Goal: Task Accomplishment & Management: Manage account settings

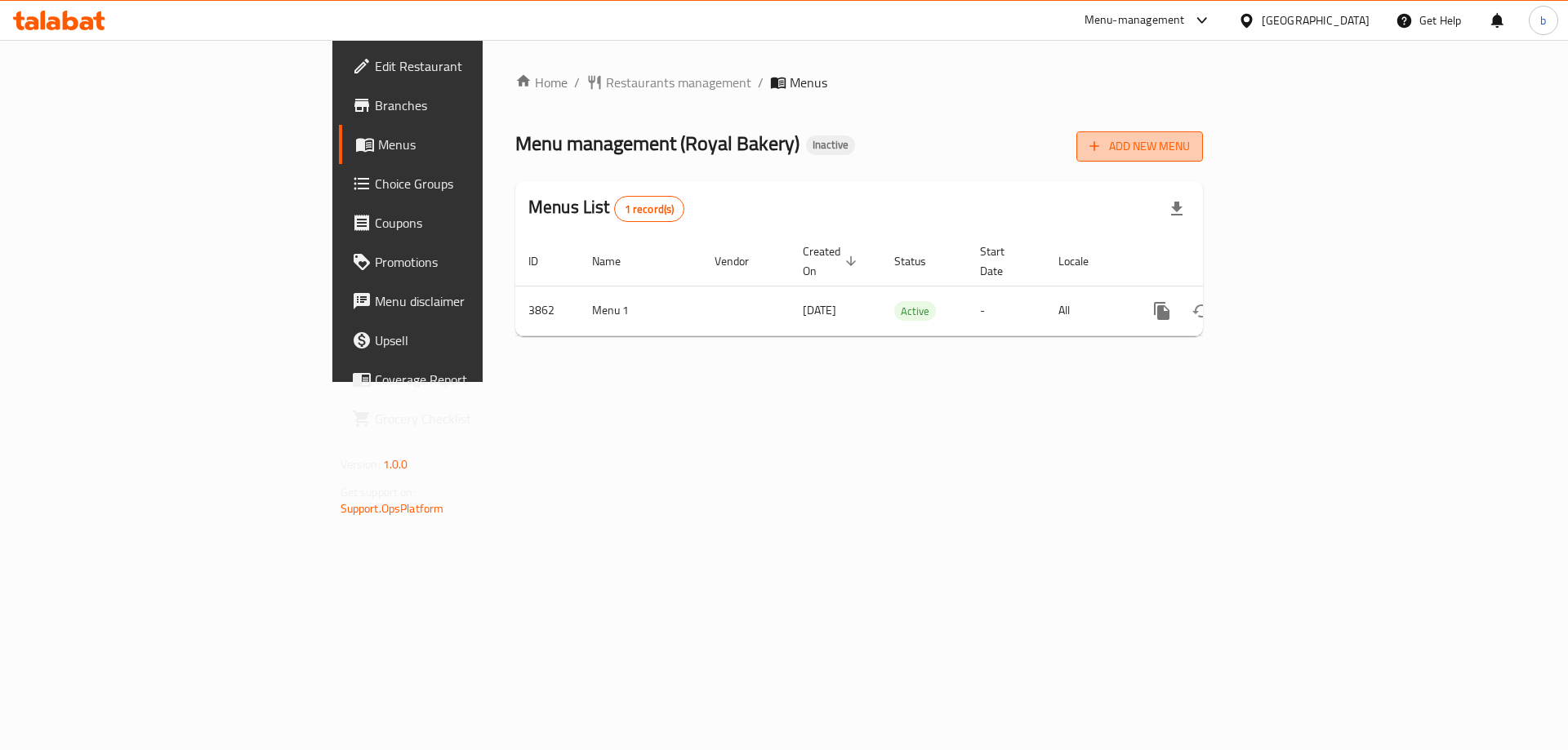
click at [1190, 153] on span "Add New Menu" at bounding box center [1139, 146] width 101 height 21
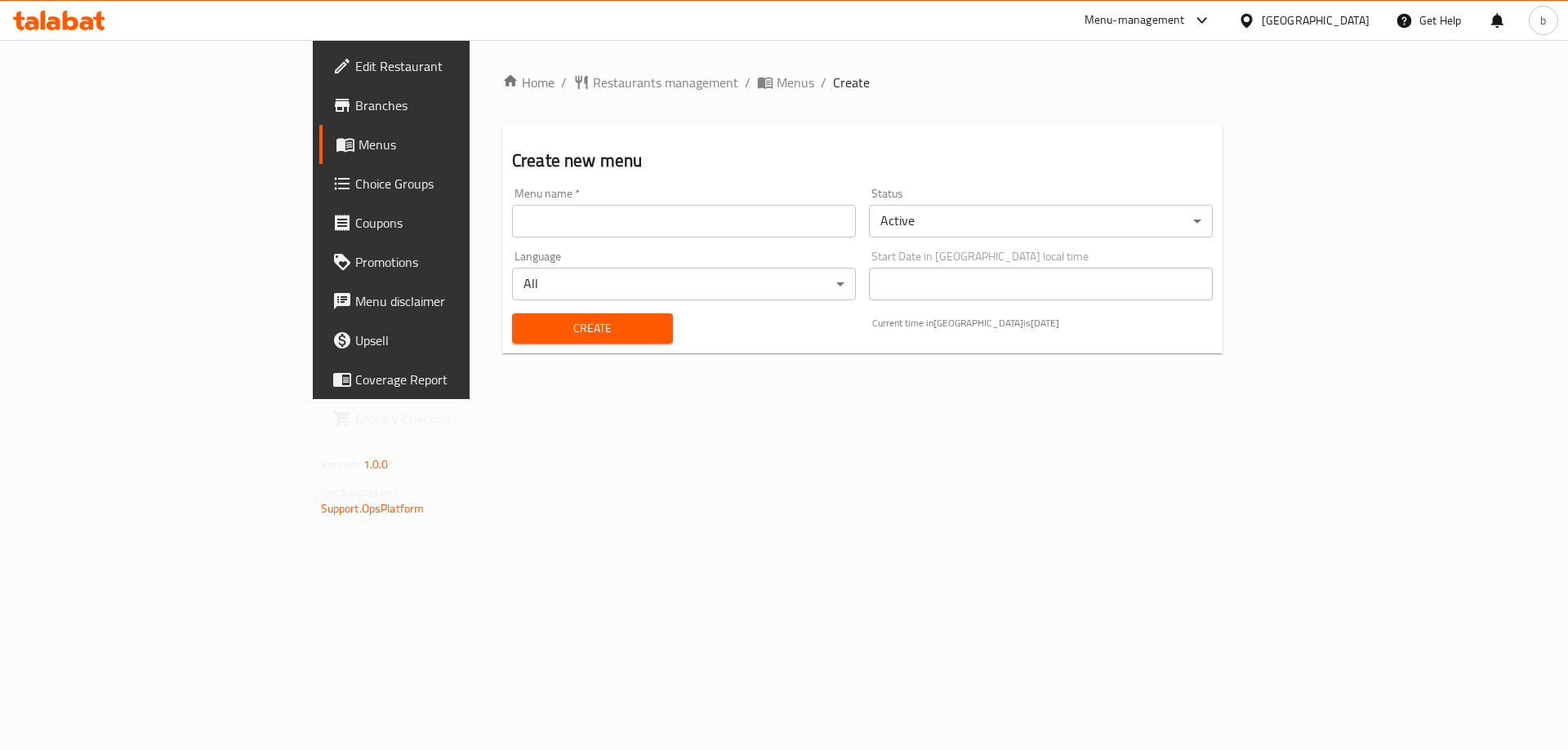
click at [560, 219] on input "text" at bounding box center [683, 221] width 344 height 33
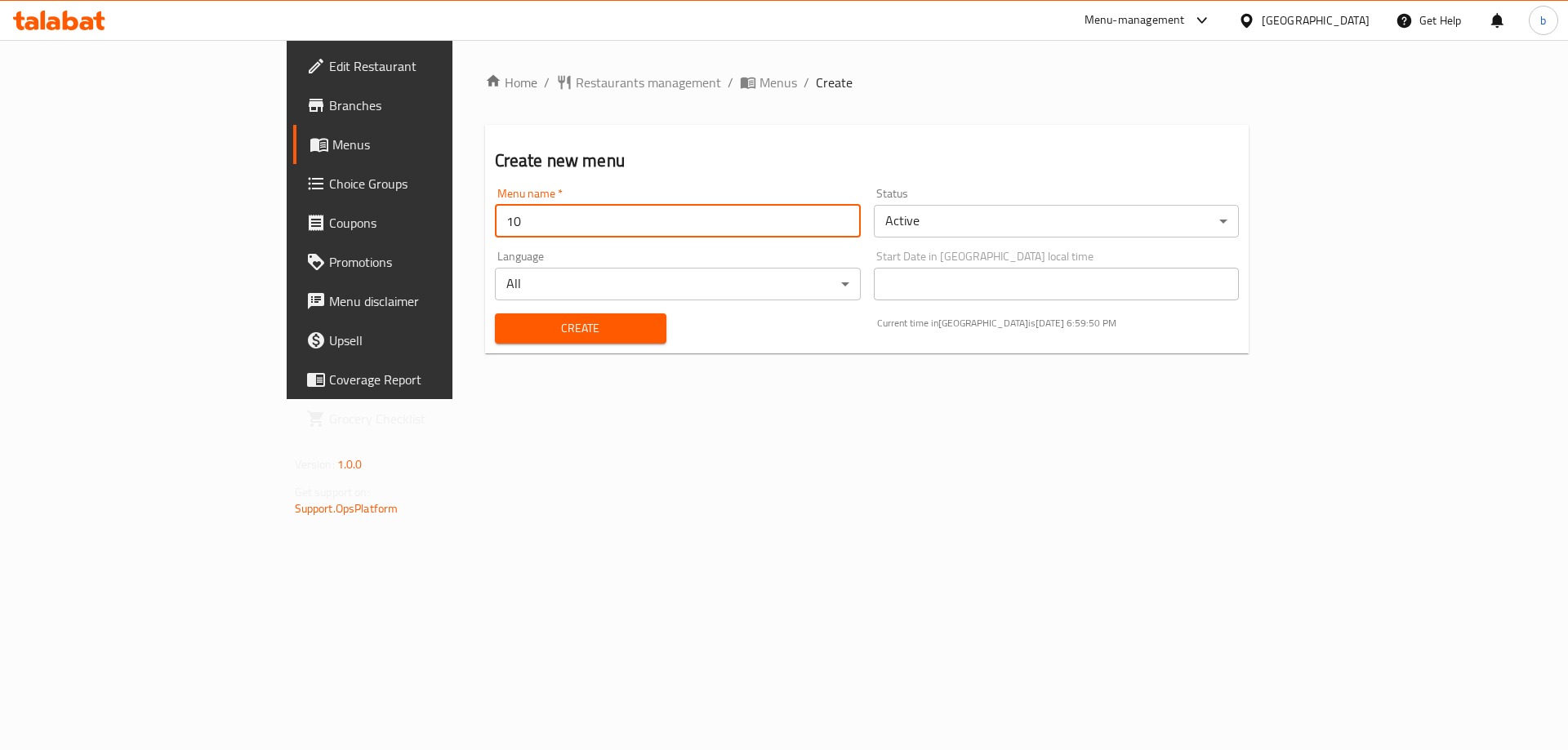
type input "1"
type input "[DATE]"
click at [495, 313] on button "Create" at bounding box center [580, 328] width 171 height 30
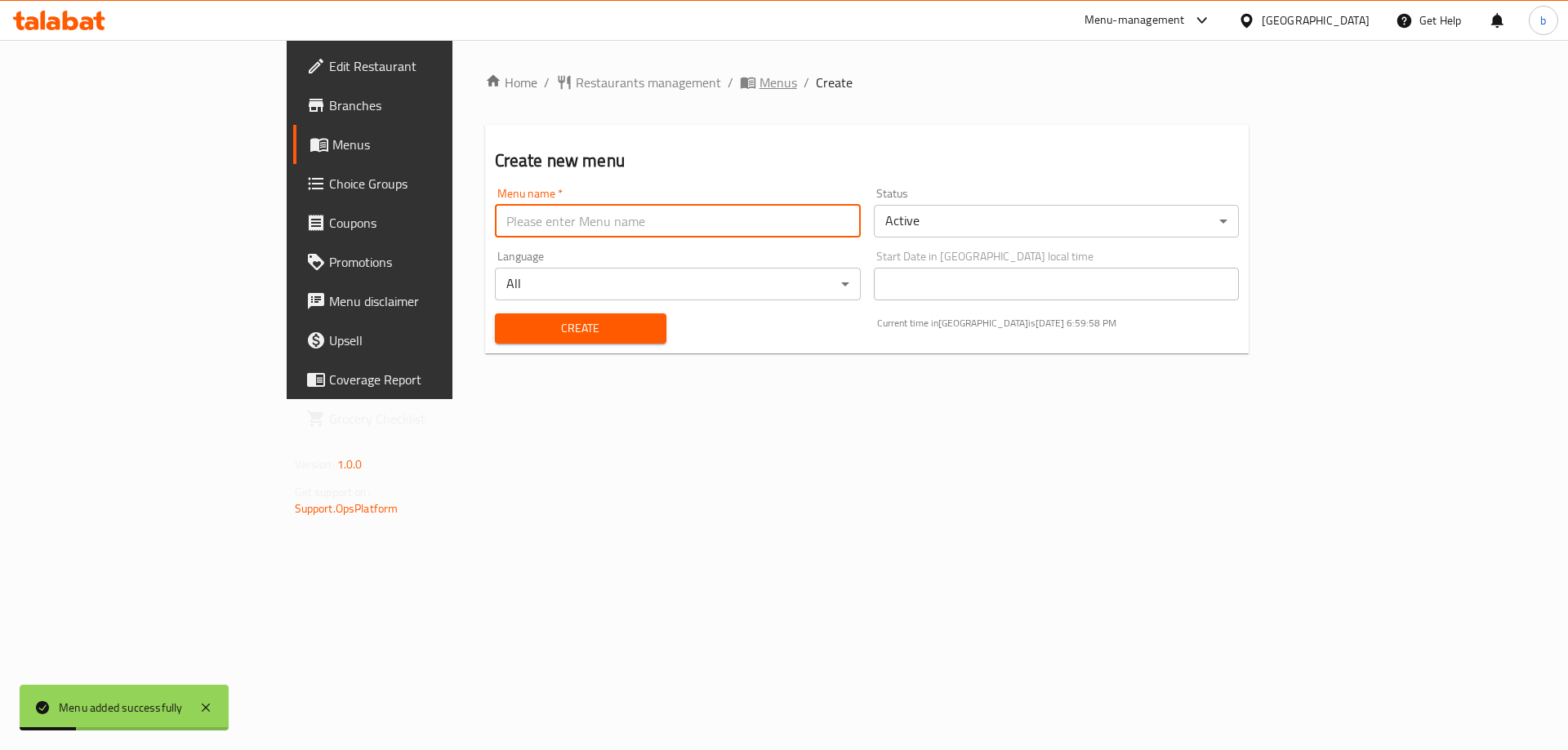
click at [760, 82] on span "Menus" at bounding box center [779, 82] width 38 height 20
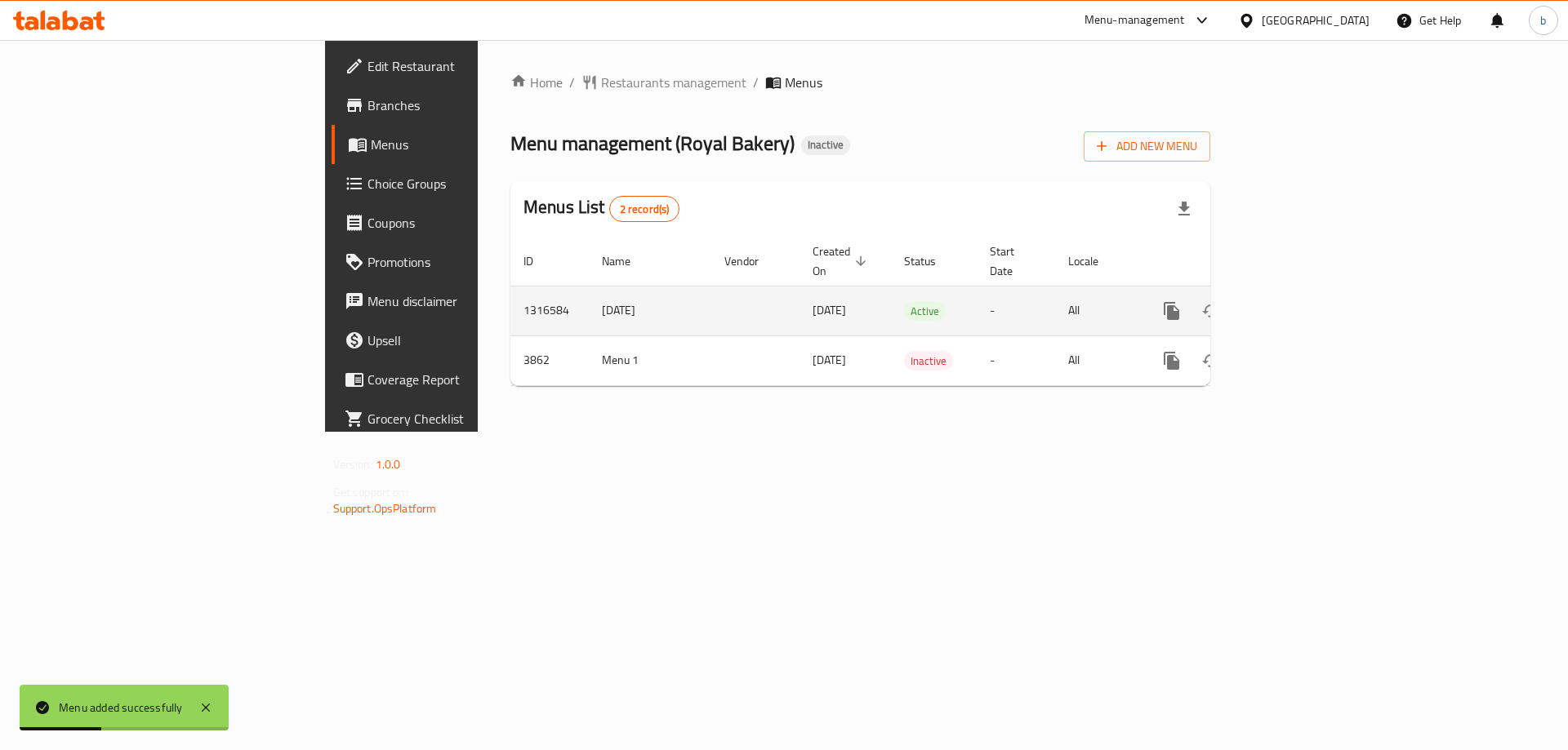
click at [1299, 301] on icon "enhanced table" at bounding box center [1289, 311] width 20 height 20
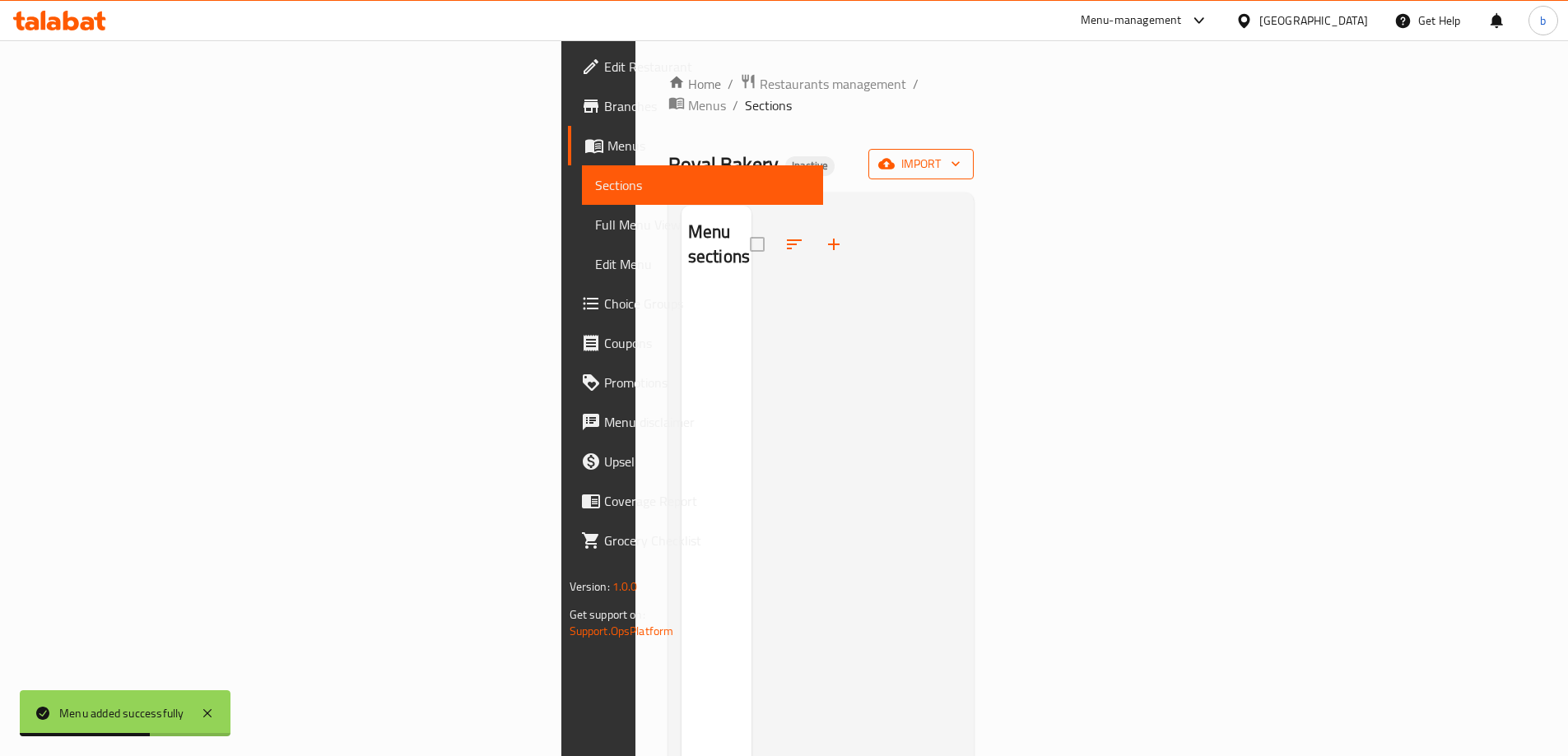
click at [960, 154] on span "import" at bounding box center [920, 164] width 79 height 21
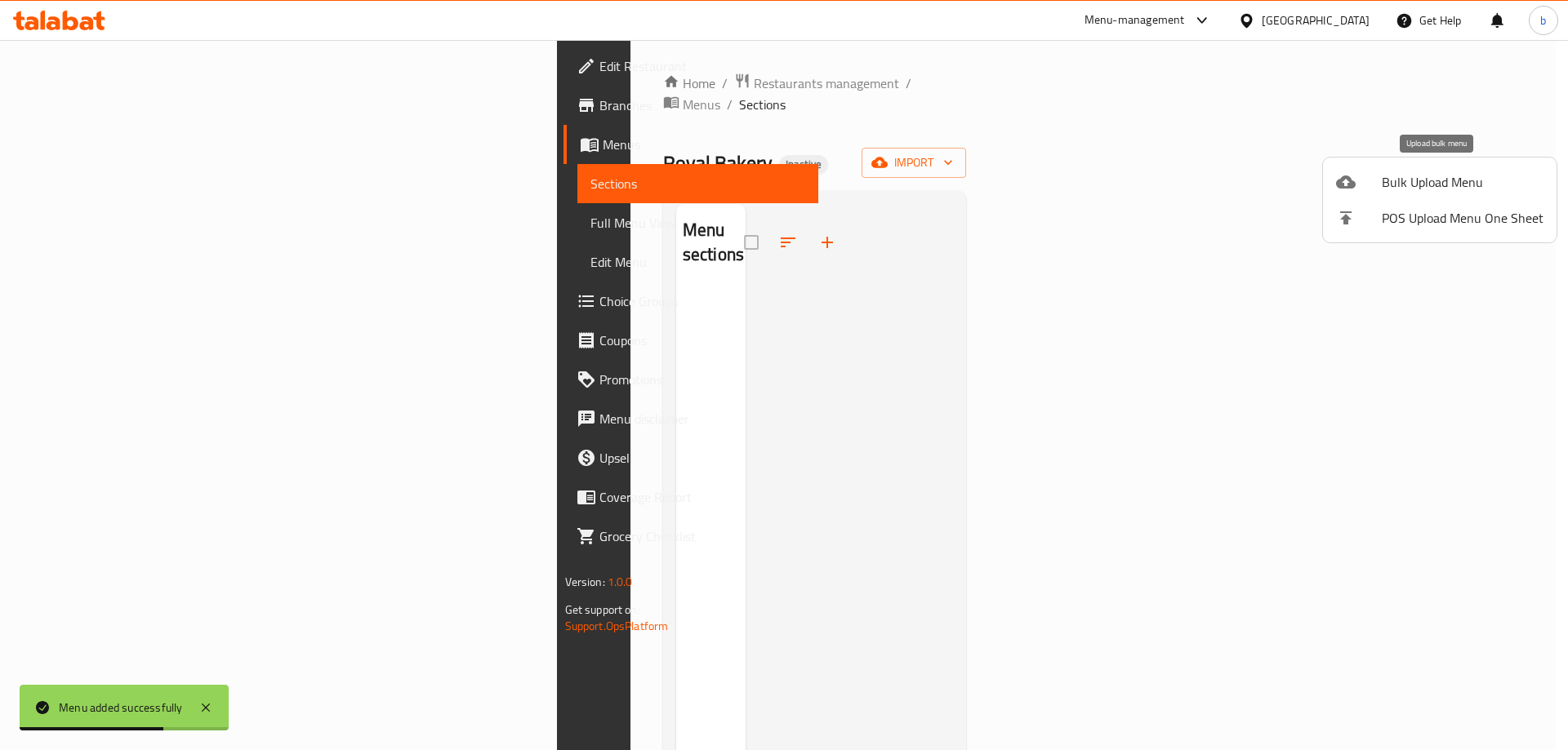
click at [1387, 175] on span "Bulk Upload Menu" at bounding box center [1463, 182] width 162 height 20
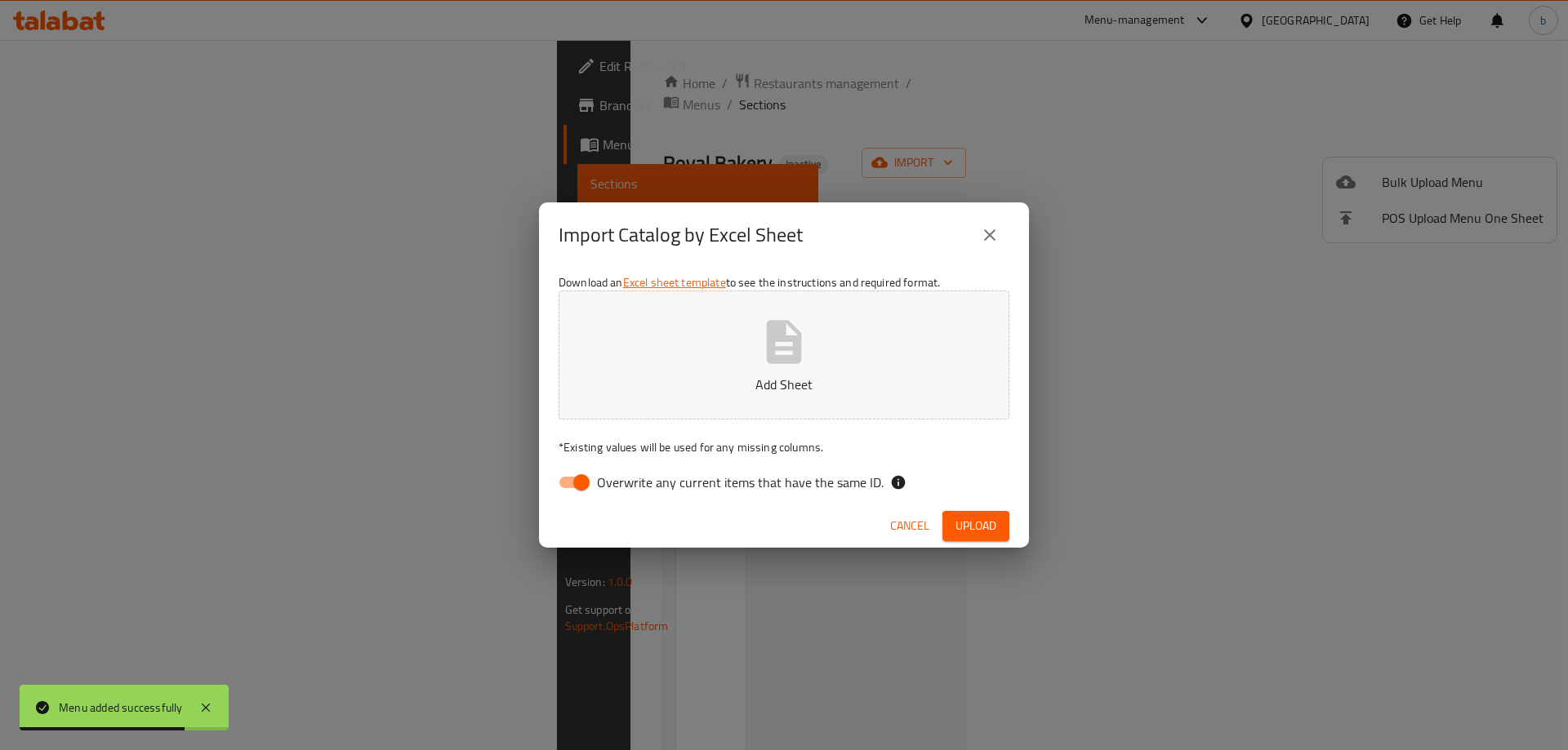
click at [582, 491] on input "Overwrite any current items that have the same ID." at bounding box center [582, 482] width 93 height 31
checkbox input "false"
click at [917, 320] on button "Add Sheet" at bounding box center [783, 355] width 451 height 129
click at [982, 521] on span "Upload" at bounding box center [975, 526] width 40 height 21
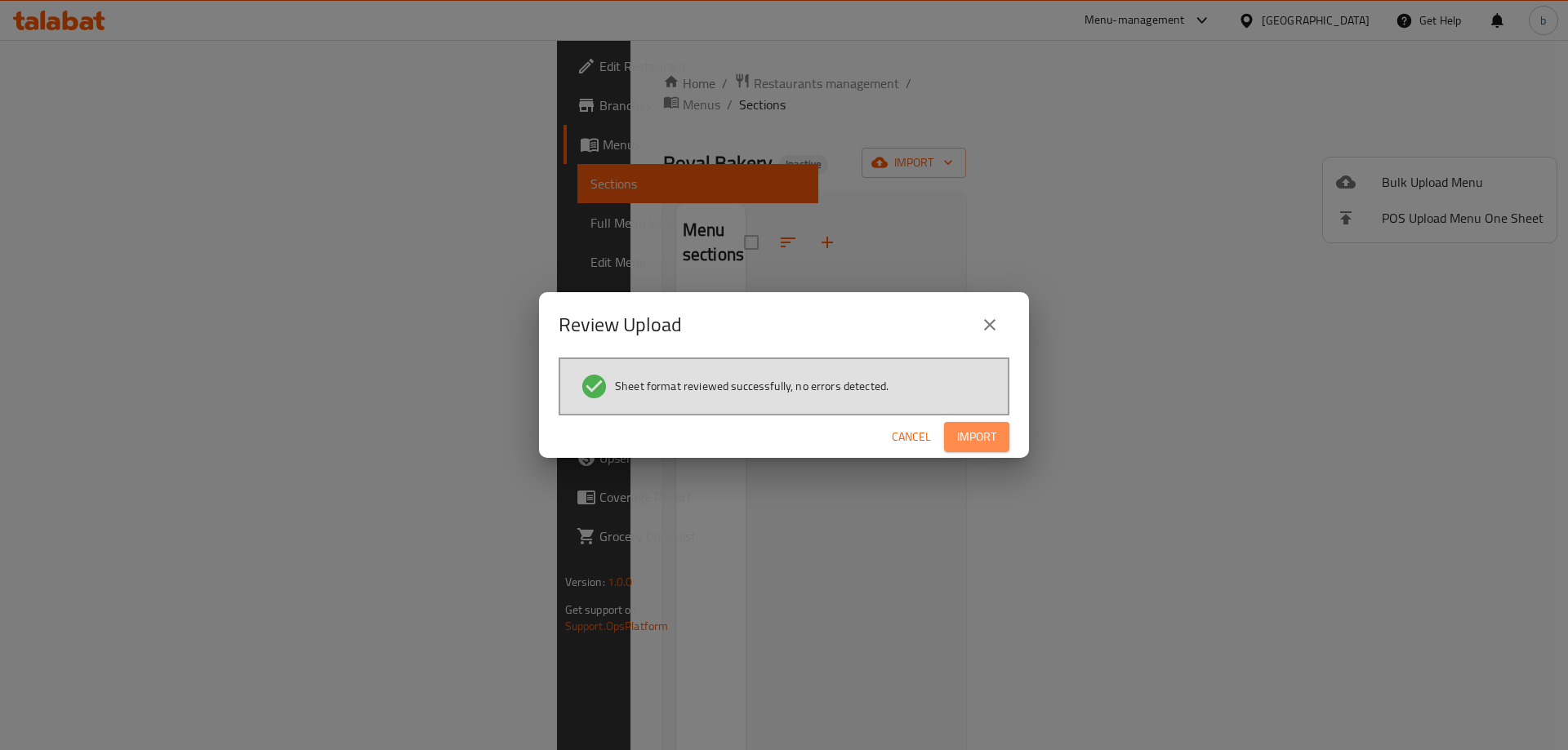
click at [975, 431] on span "Import" at bounding box center [976, 437] width 39 height 21
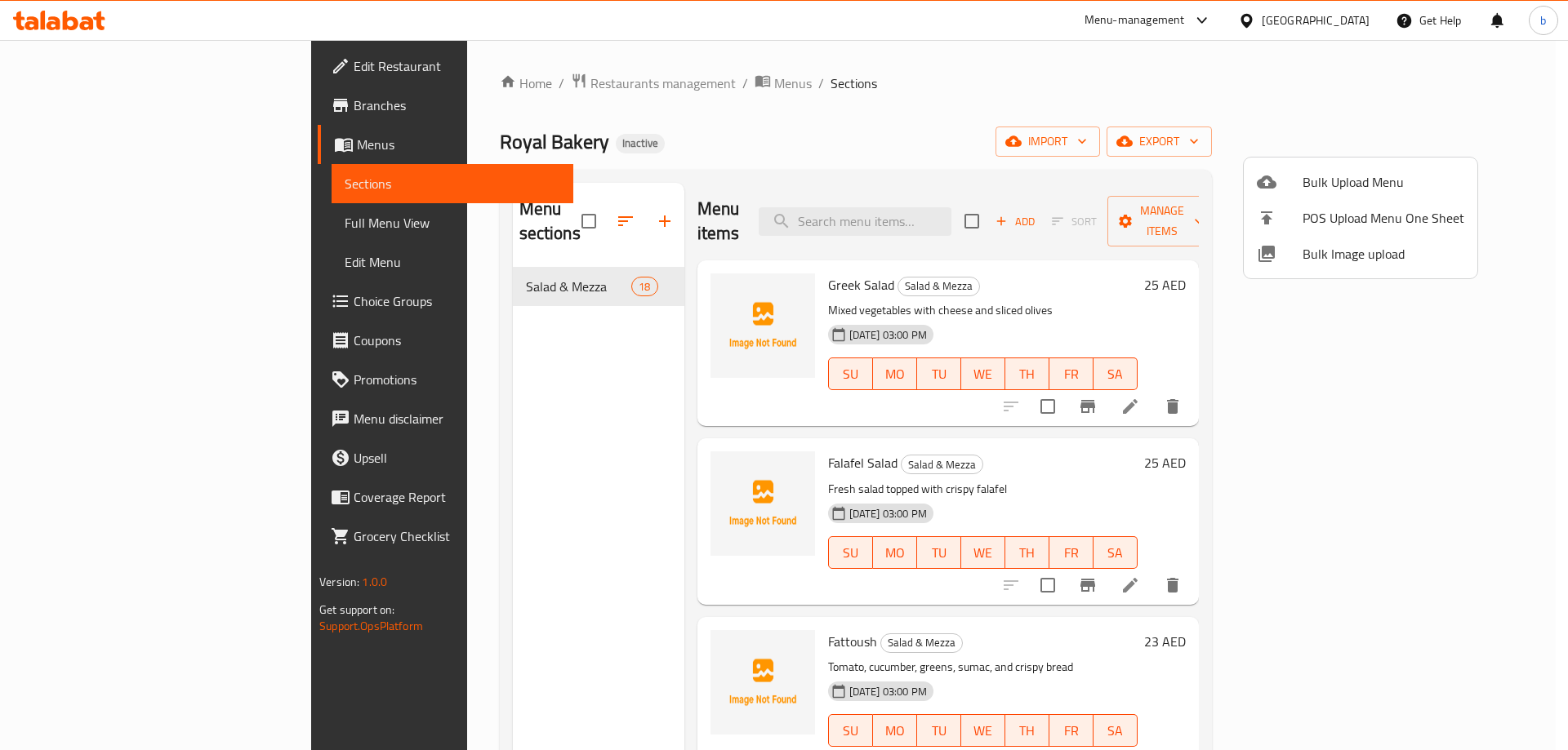
click at [59, 214] on div at bounding box center [784, 375] width 1568 height 750
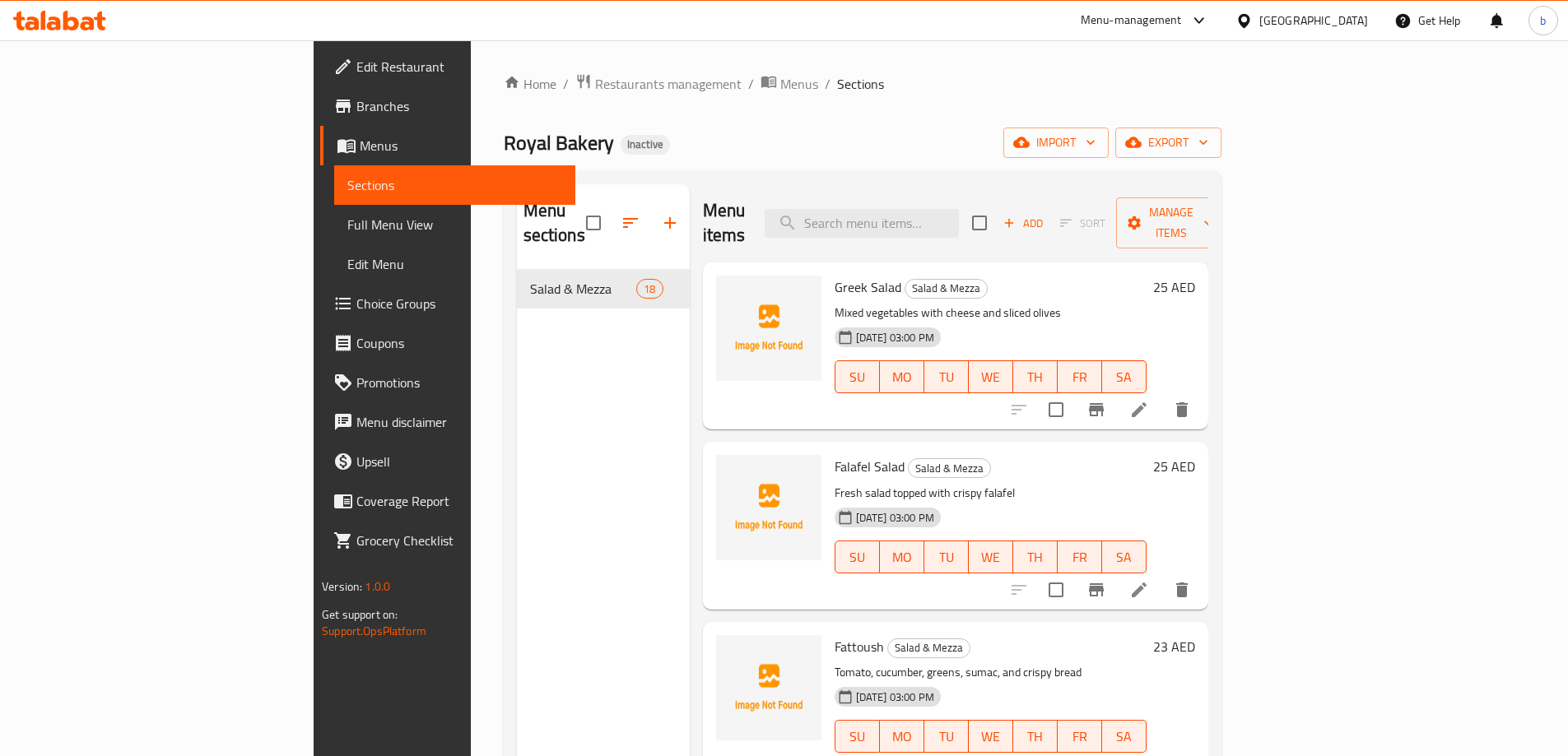
click at [347, 229] on span "Full Menu View" at bounding box center [454, 224] width 214 height 20
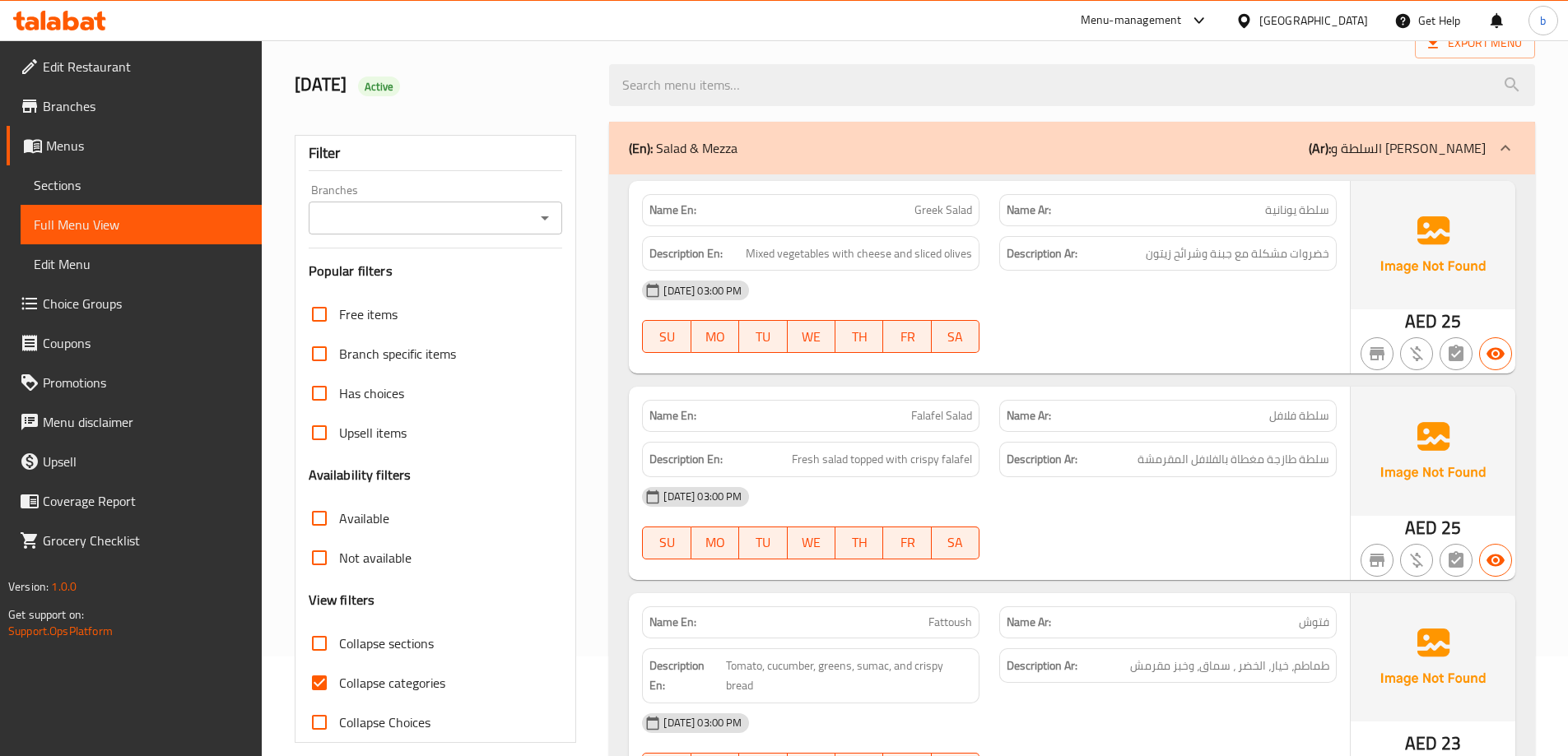
scroll to position [329, 0]
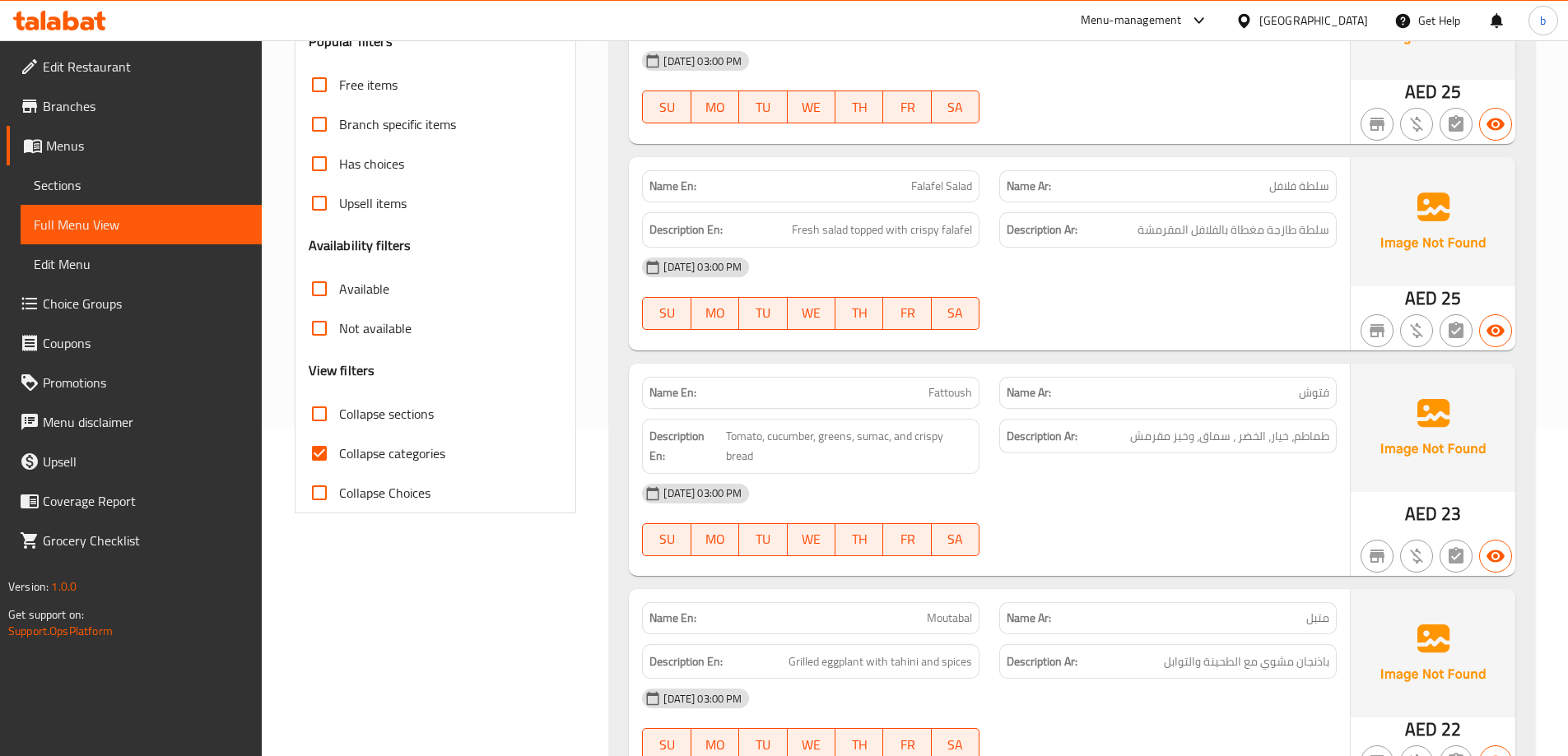
click at [323, 450] on input "Collapse categories" at bounding box center [319, 453] width 39 height 39
checkbox input "false"
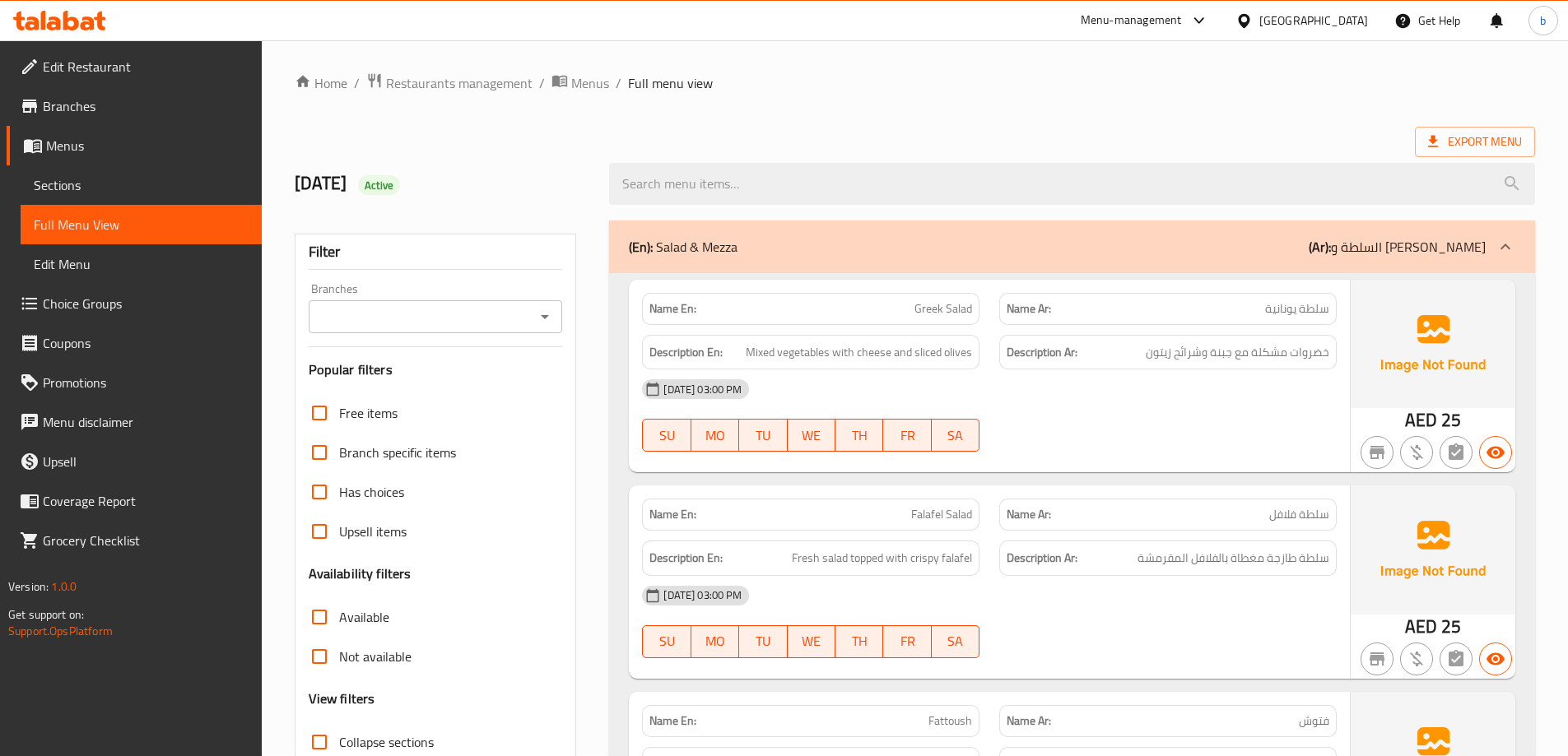
scroll to position [0, 0]
click at [1004, 267] on div "(En): Salad & Mezza (Ar): السلطة و الميزا" at bounding box center [1071, 247] width 926 height 53
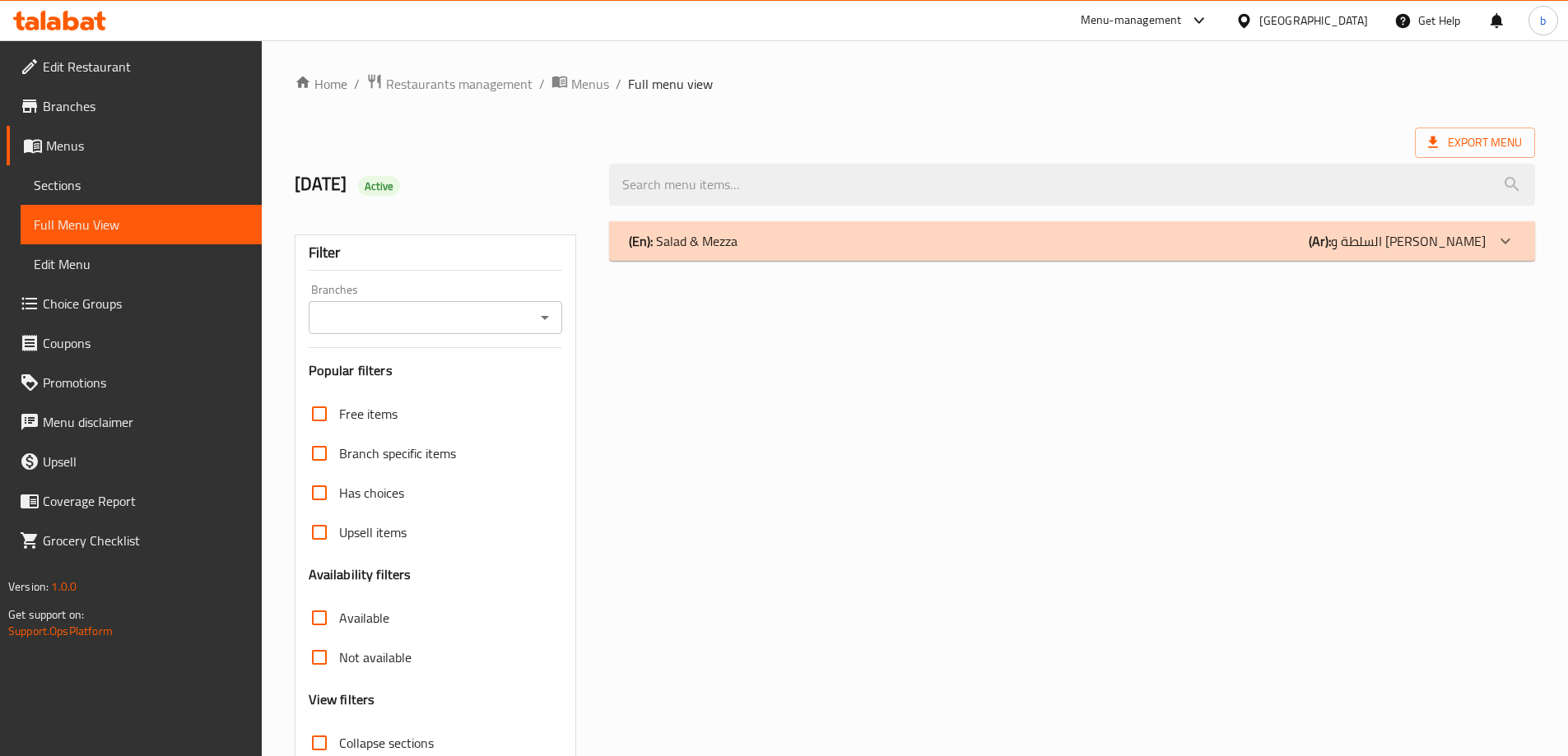
click at [1524, 241] on div at bounding box center [1505, 240] width 39 height 39
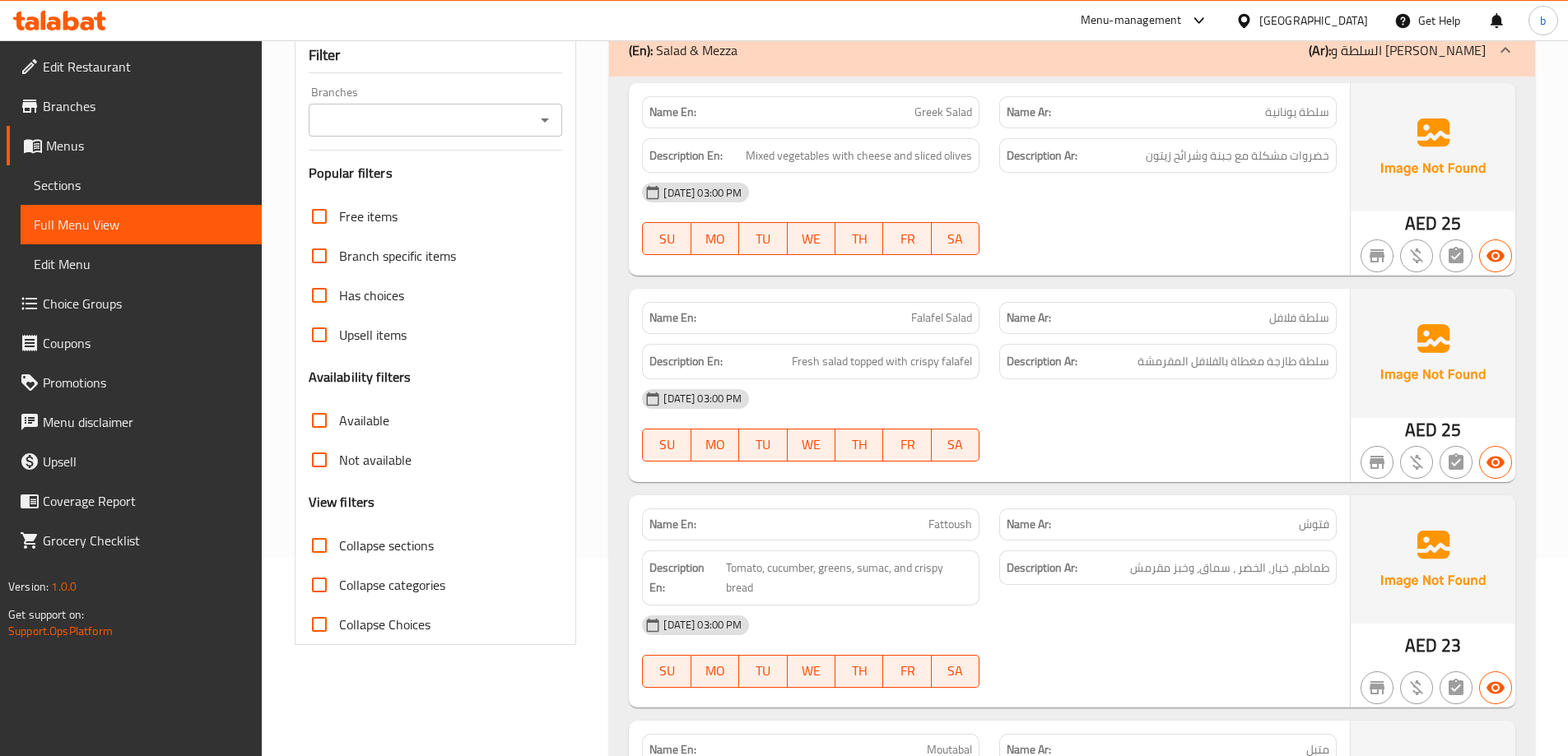
scroll to position [230, 0]
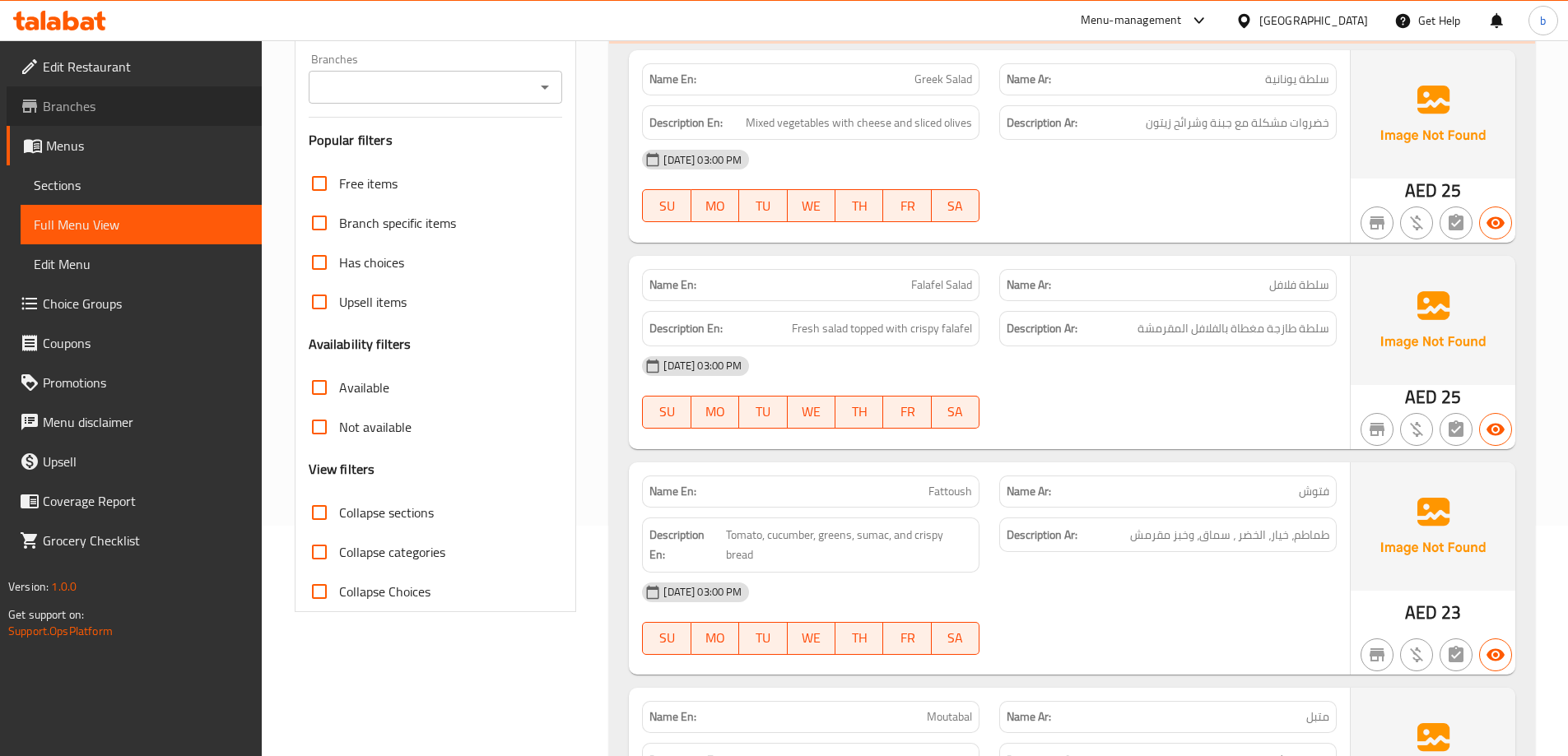
click at [74, 111] on span "Branches" at bounding box center [145, 106] width 206 height 20
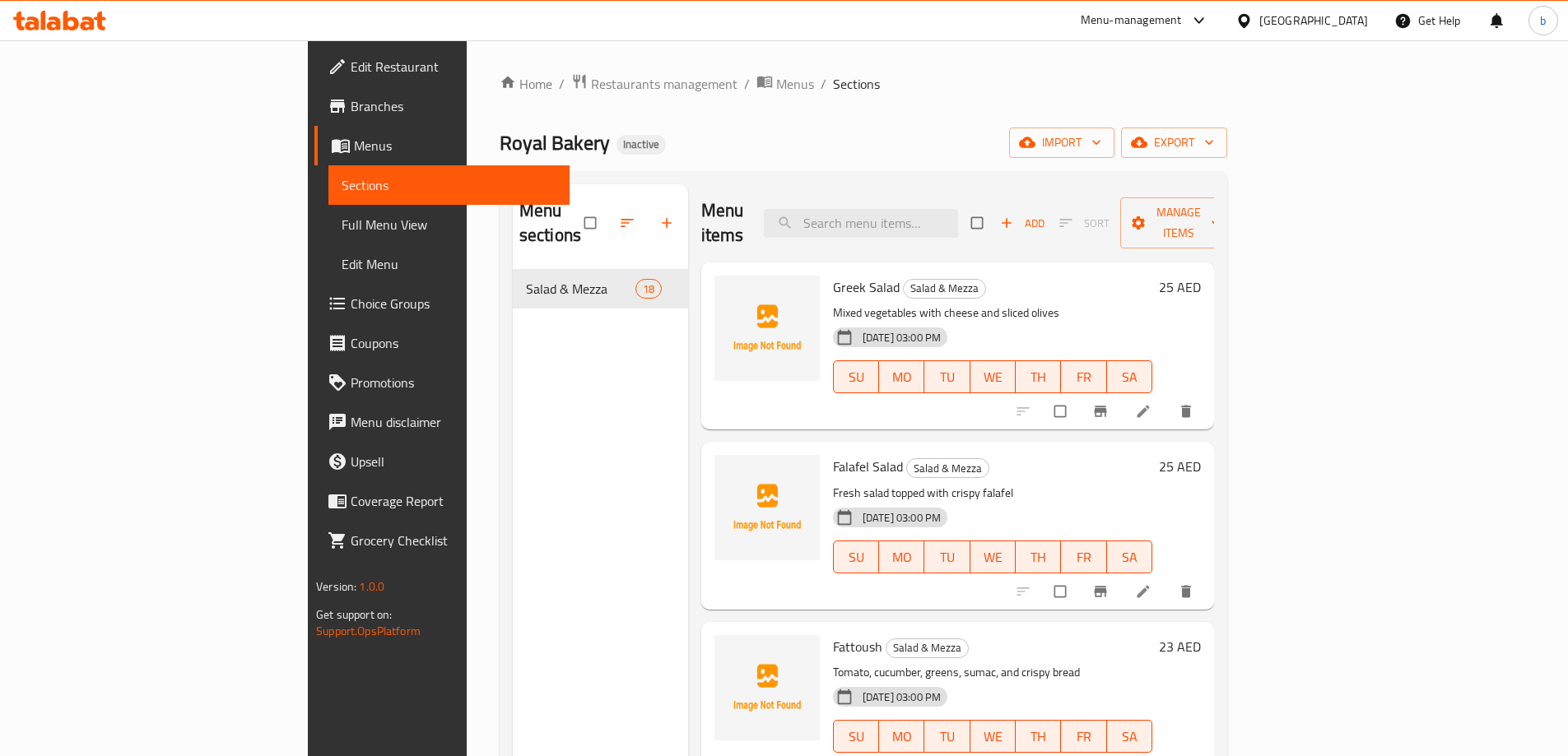
click at [1149, 405] on icon at bounding box center [1143, 411] width 12 height 12
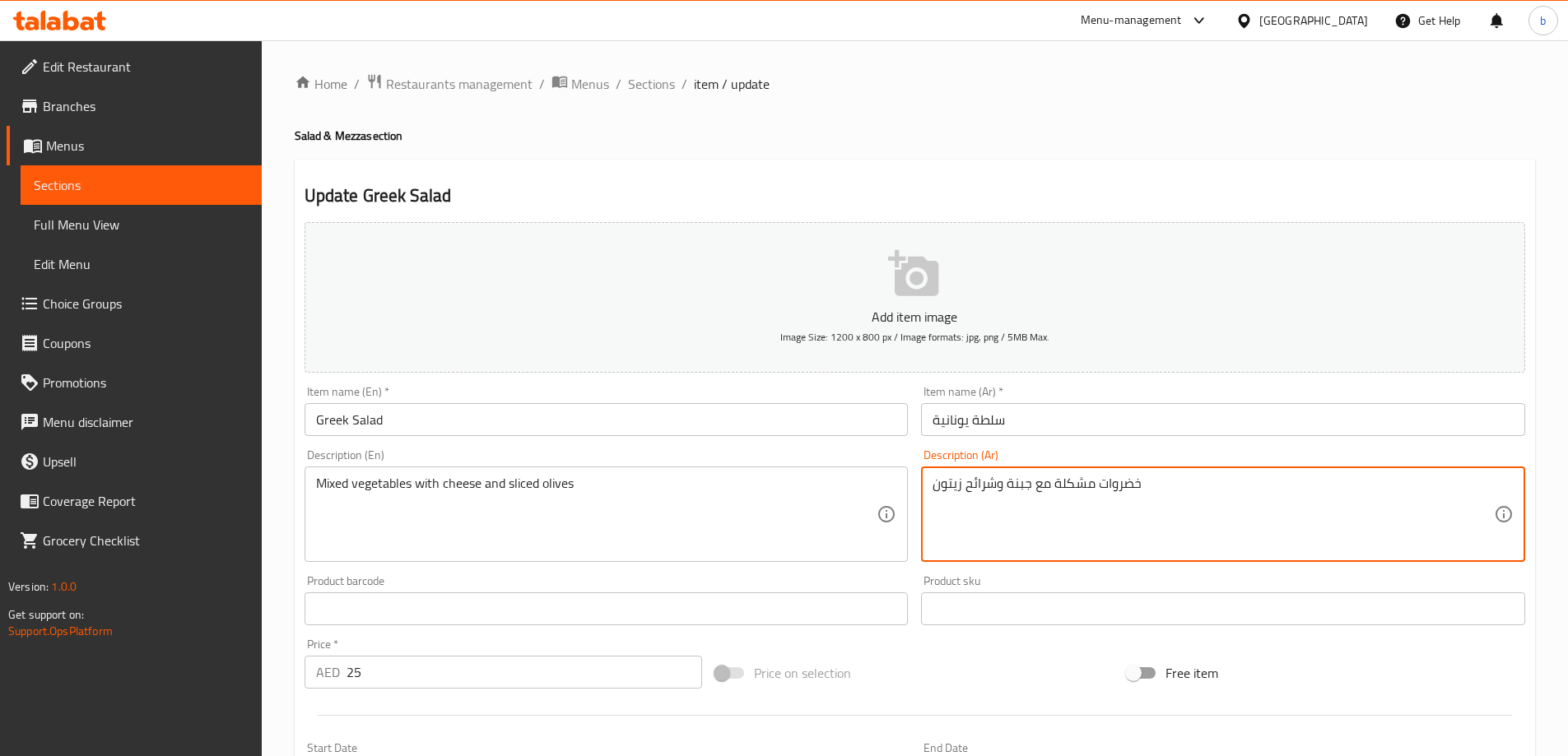
drag, startPoint x: 1094, startPoint y: 483, endPoint x: 1081, endPoint y: 486, distance: 13.3
drag, startPoint x: 1054, startPoint y: 483, endPoint x: 1082, endPoint y: 483, distance: 28.0
click at [1082, 483] on textarea "خضروات مشكلة مع جبنة وشرائح زيتون" at bounding box center [1213, 515] width 561 height 78
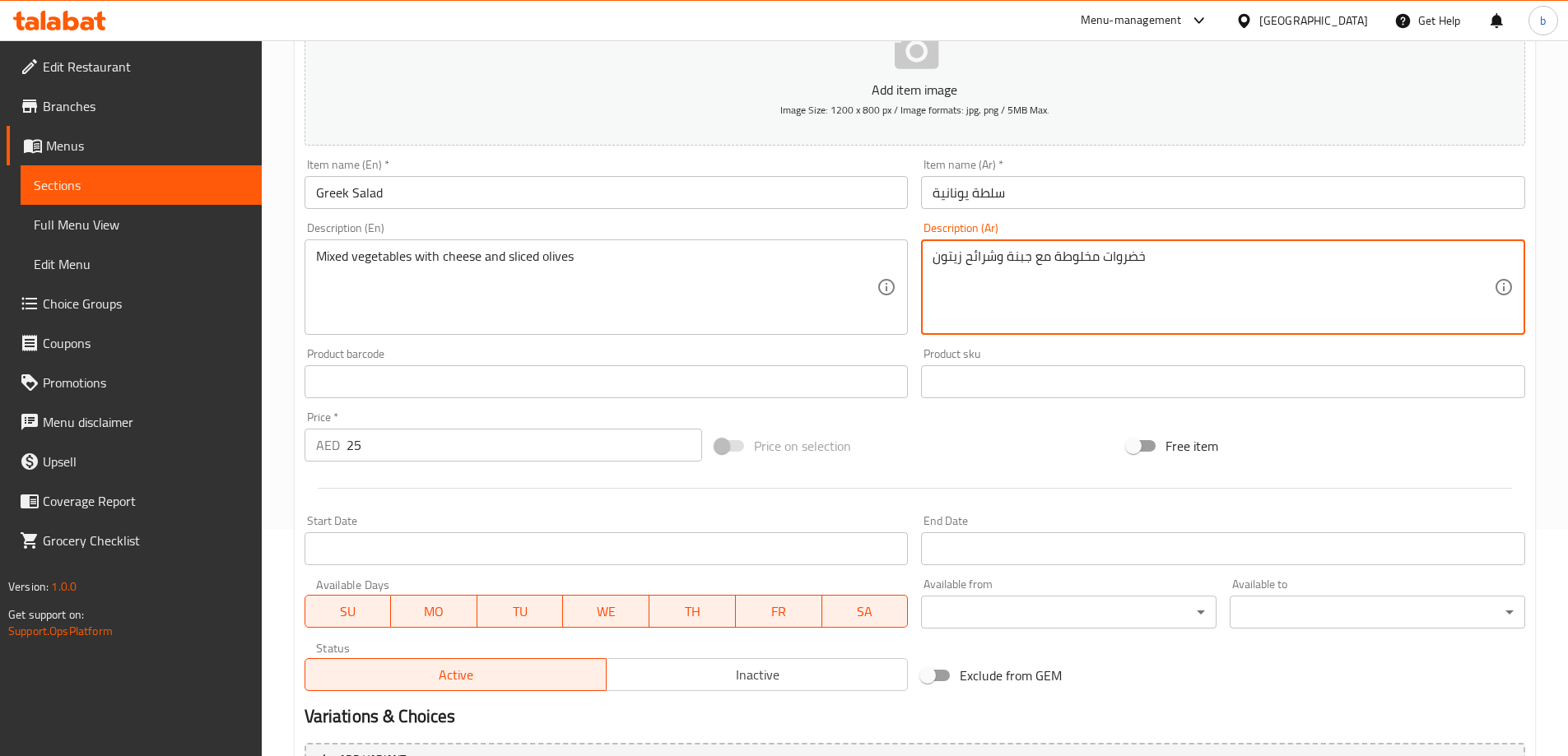
scroll to position [393, 0]
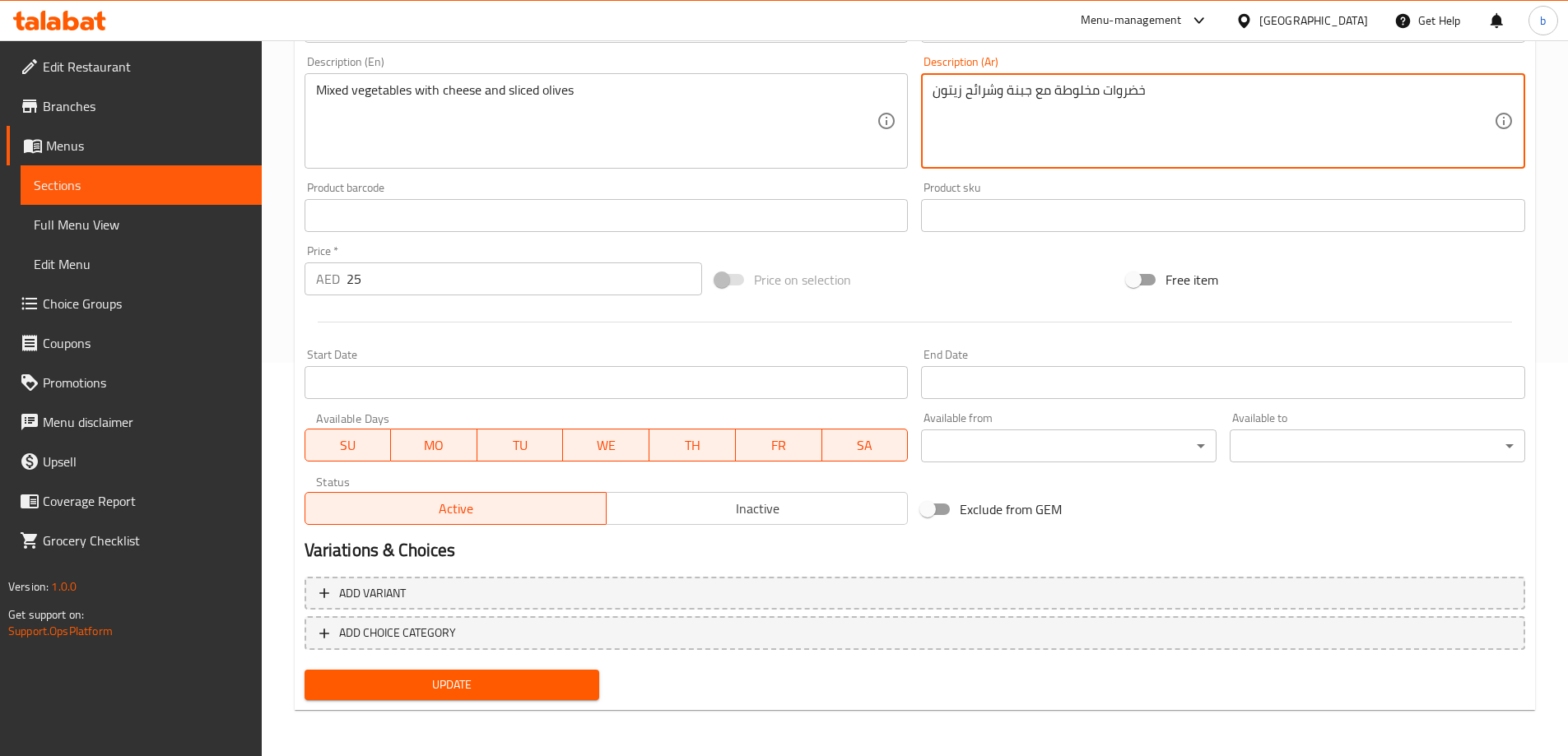
type textarea "خضروات مخلوطة مع جبنة وشرائح زيتون"
click at [471, 679] on span "Update" at bounding box center [452, 685] width 269 height 21
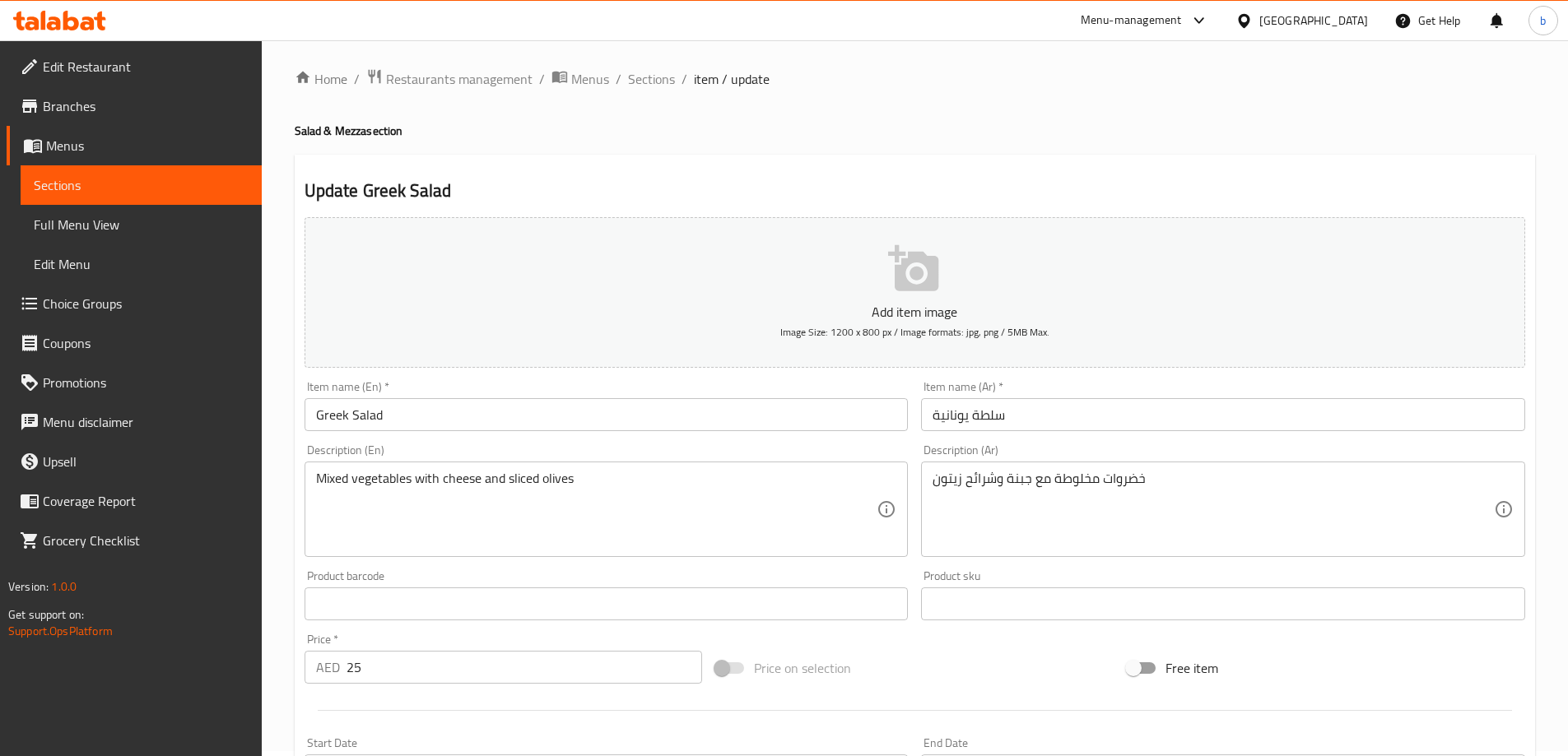
scroll to position [0, 0]
click at [653, 79] on span "Sections" at bounding box center [651, 83] width 47 height 20
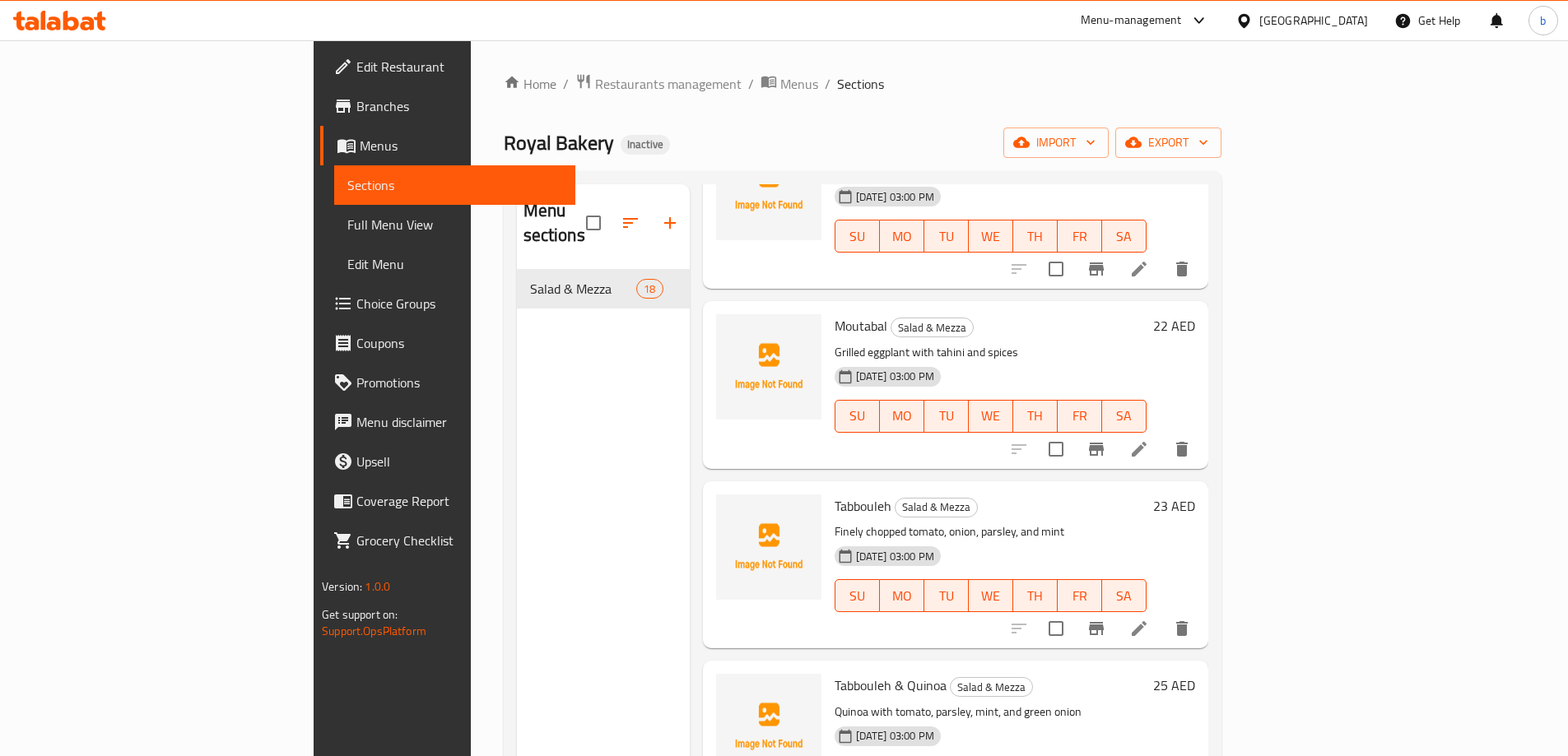
scroll to position [501, 0]
click at [1146, 621] on icon at bounding box center [1138, 628] width 15 height 15
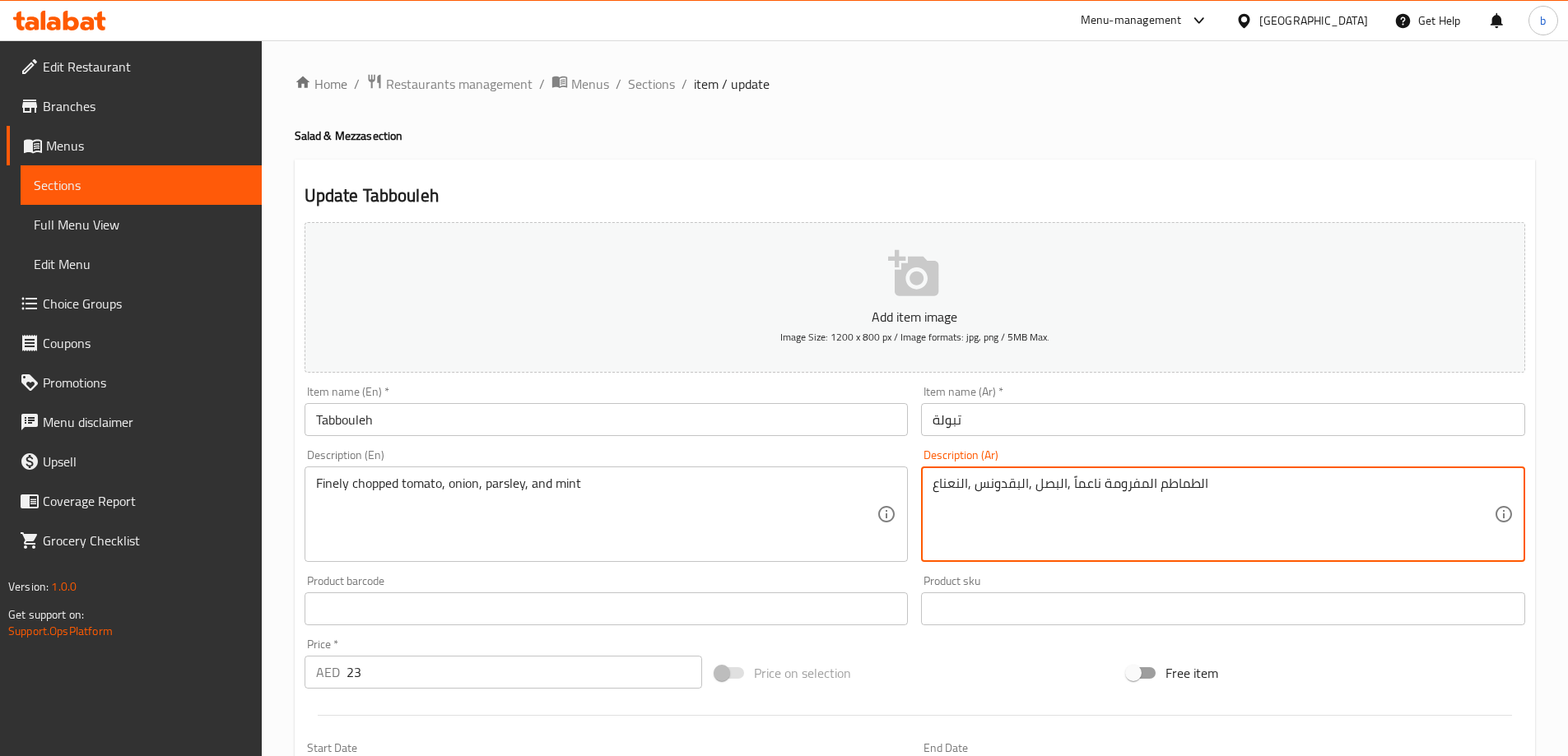
drag, startPoint x: 1139, startPoint y: 485, endPoint x: 1104, endPoint y: 485, distance: 35.0
type textarea "الطماطم المقطعة ناعماً ,البصل ,البقدونس ,النعناع"
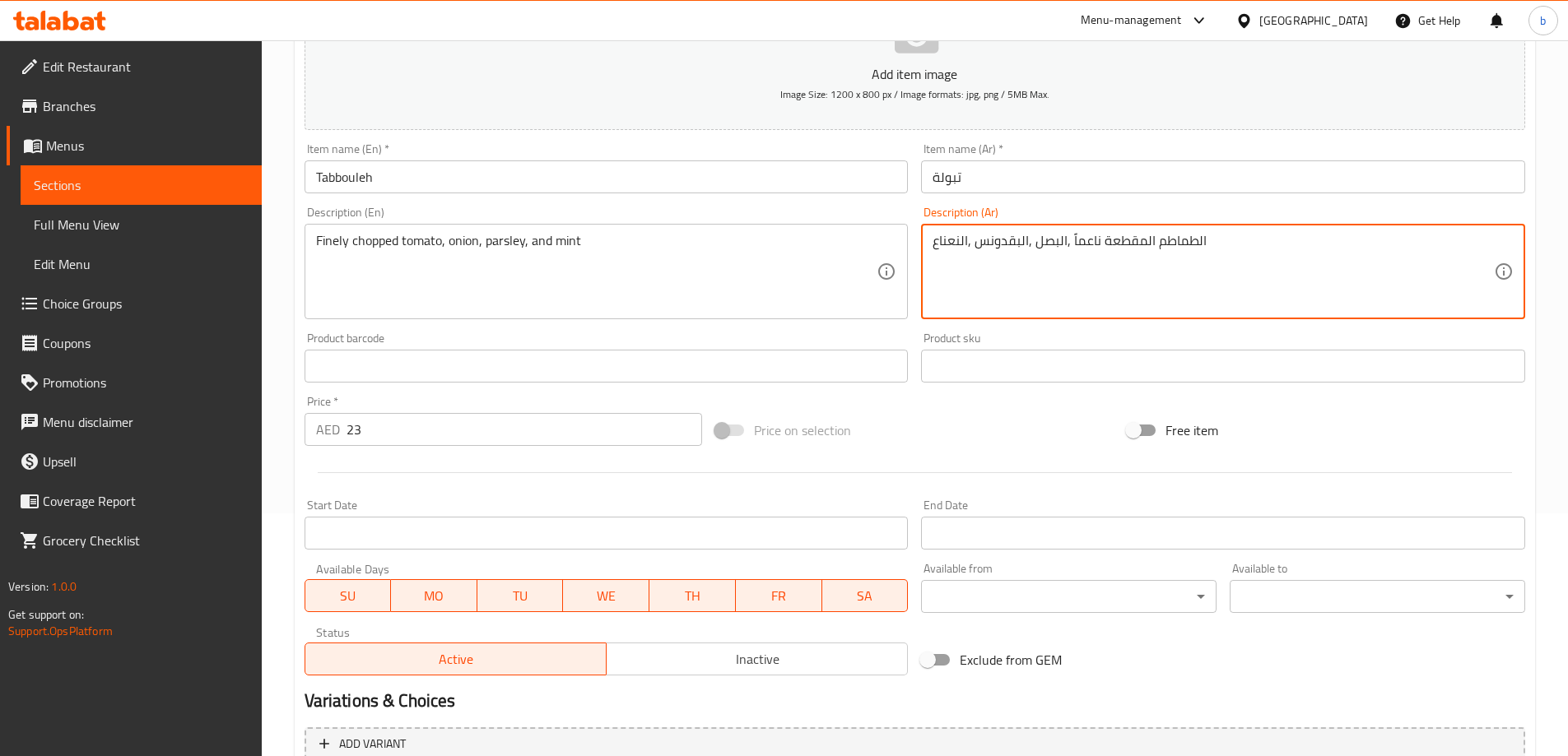
scroll to position [393, 0]
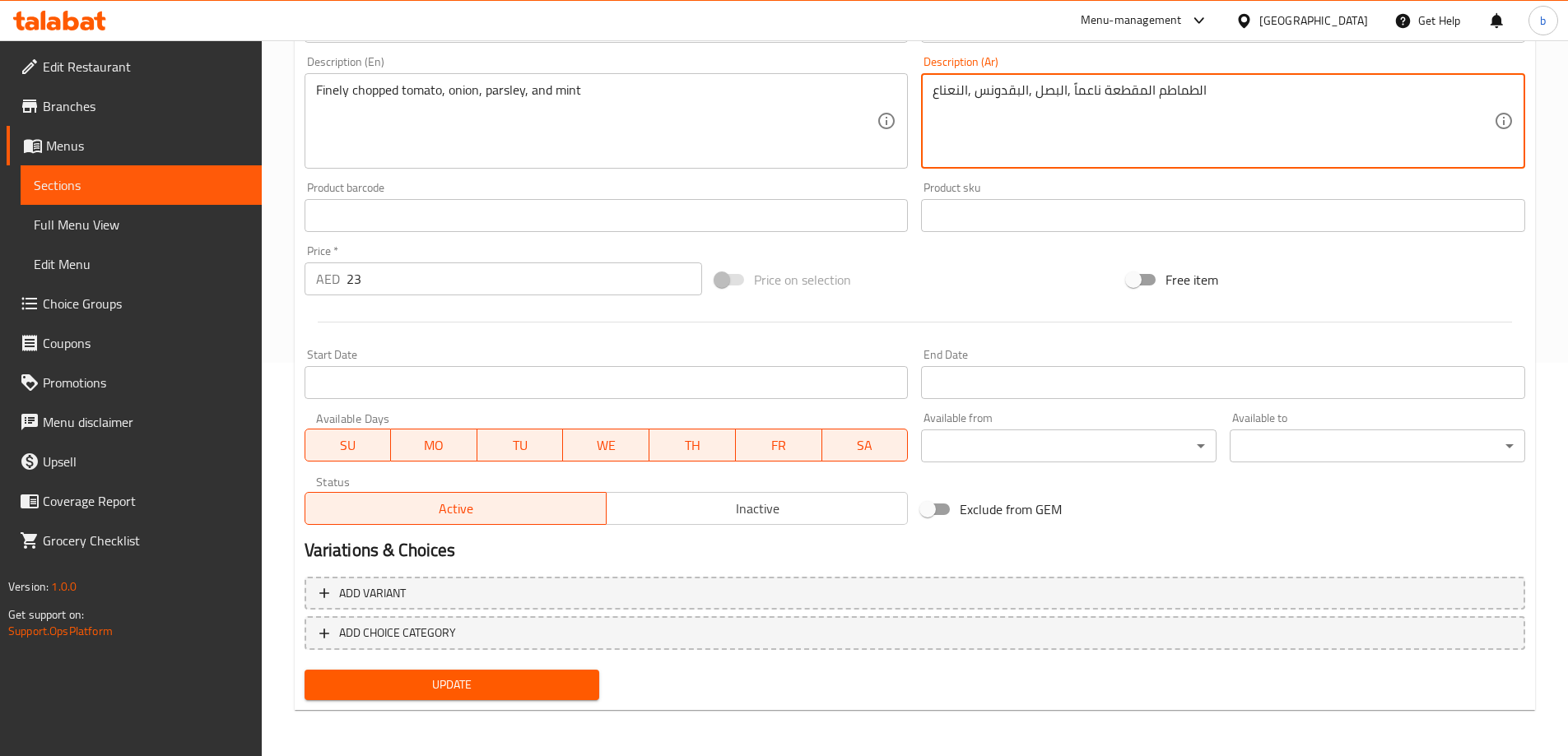
click at [463, 671] on button "Update" at bounding box center [452, 685] width 295 height 30
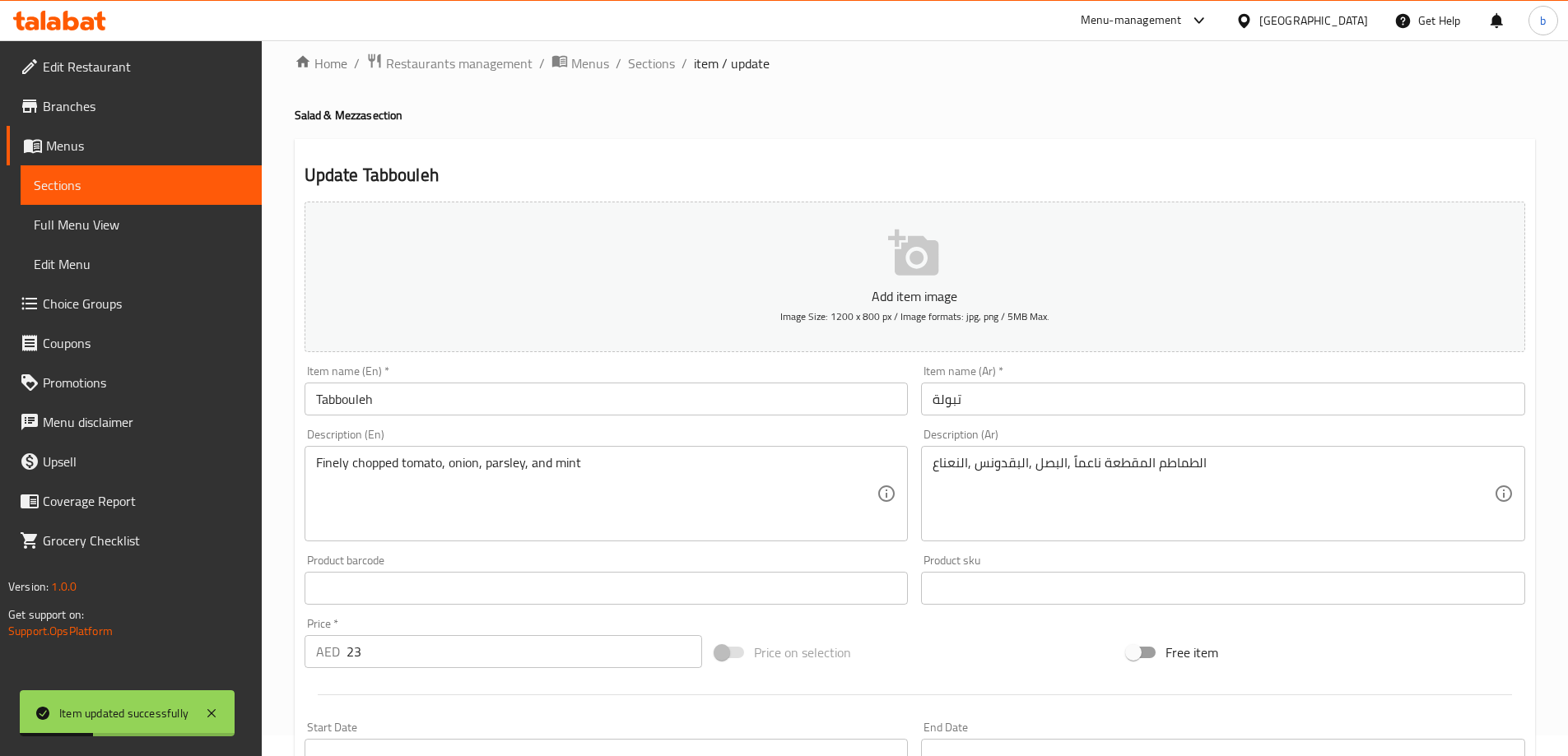
scroll to position [0, 0]
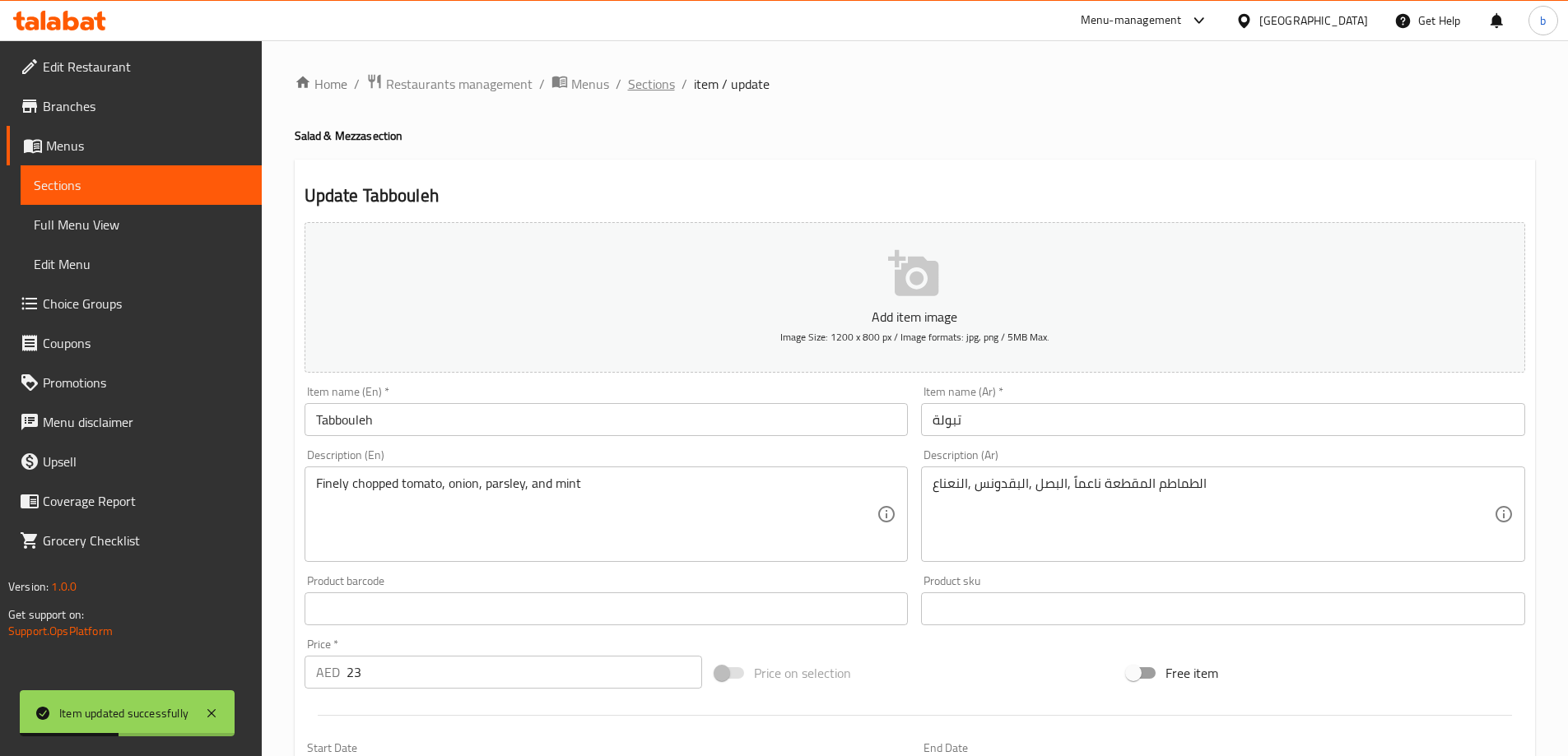
click at [647, 90] on span "Sections" at bounding box center [651, 83] width 47 height 20
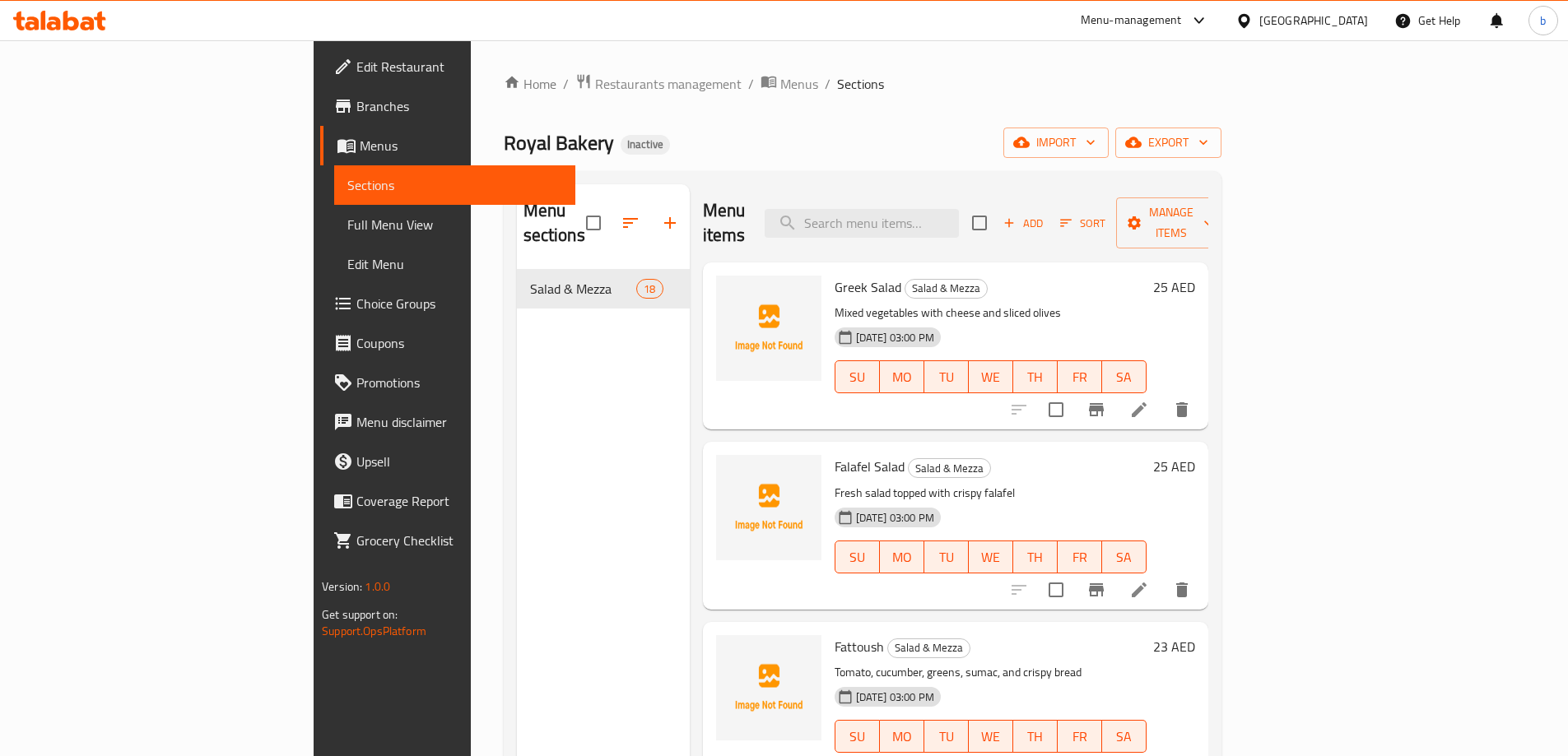
scroll to position [1857, 0]
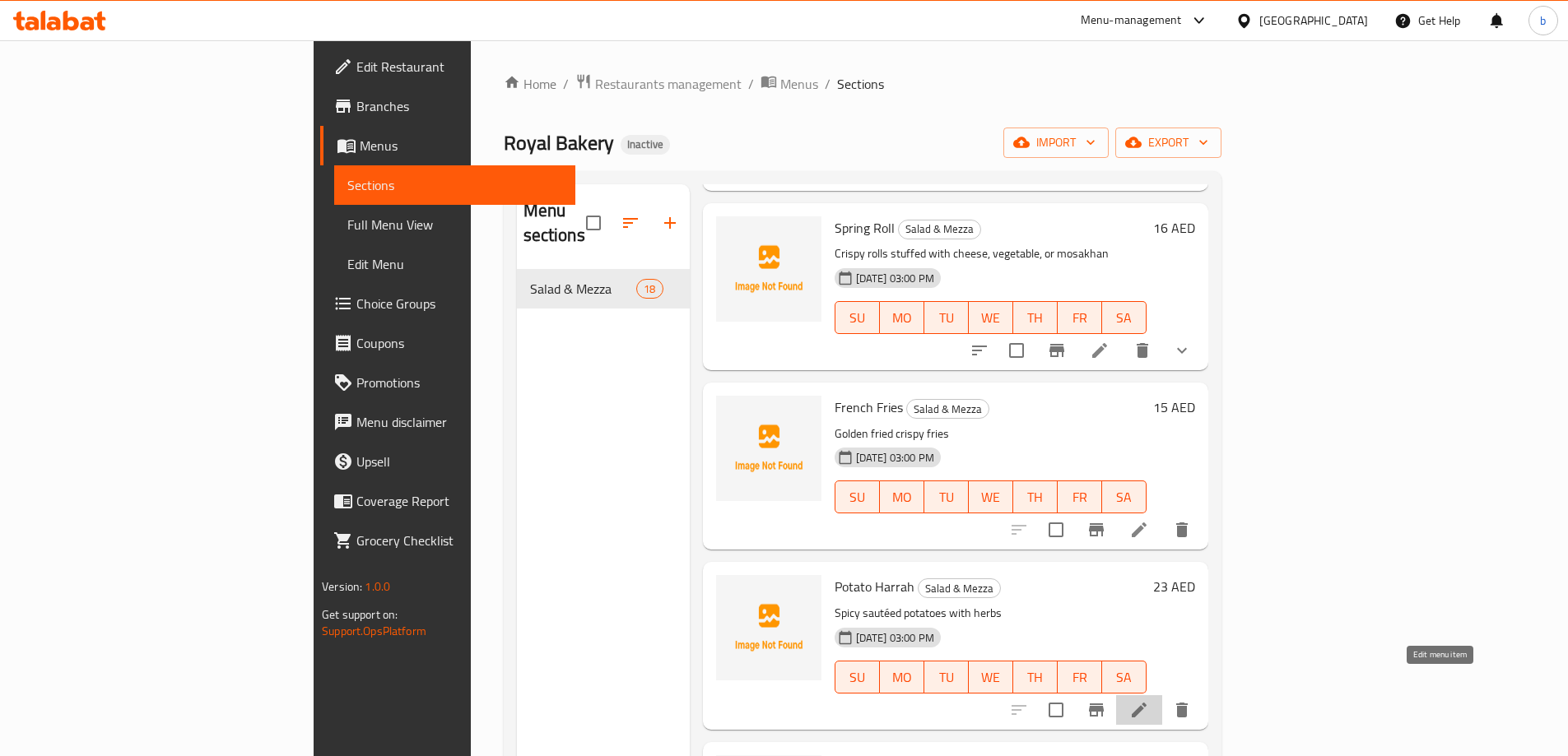
click at [1146, 703] on icon at bounding box center [1138, 710] width 15 height 15
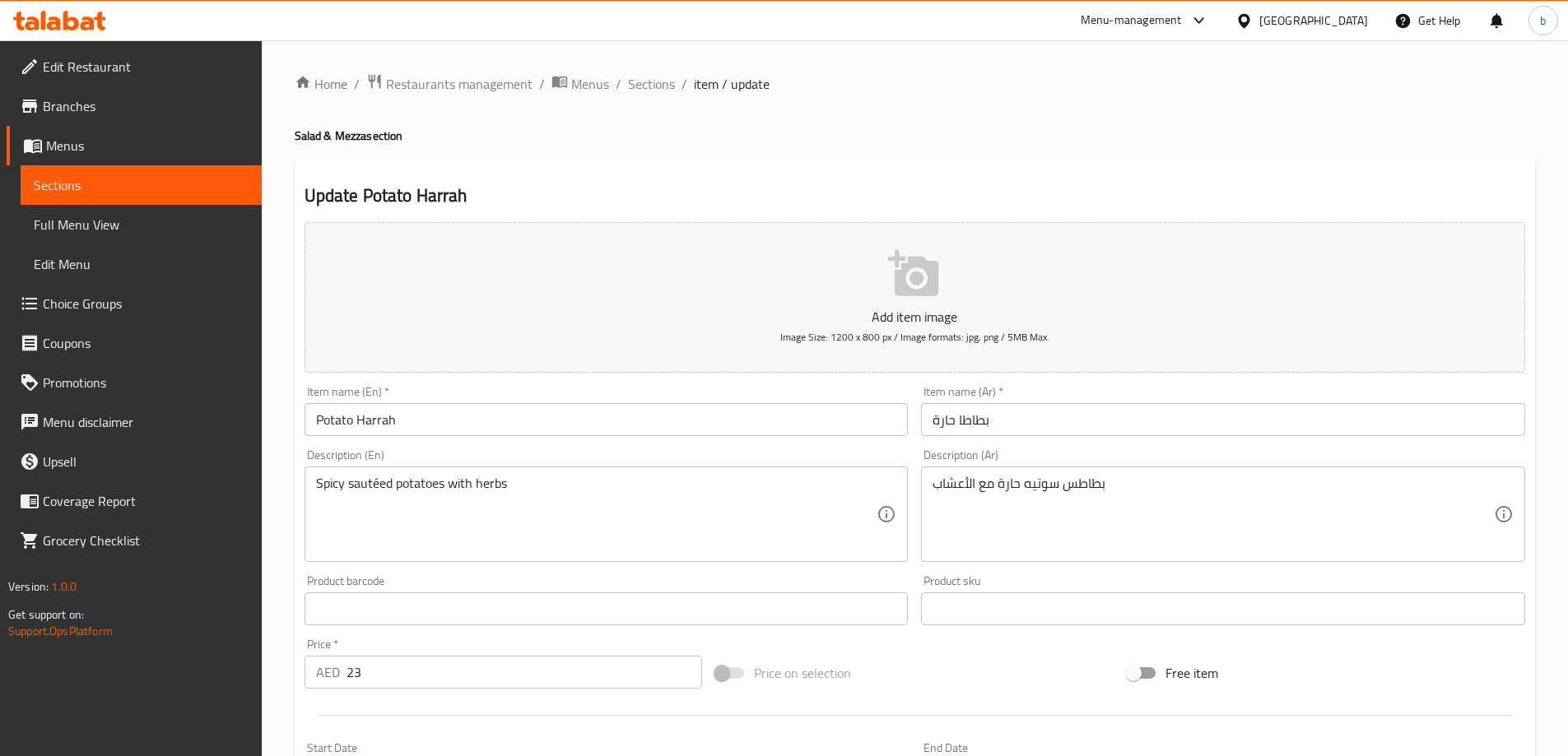
click at [957, 418] on input "بطاطا حارة" at bounding box center [1223, 419] width 604 height 33
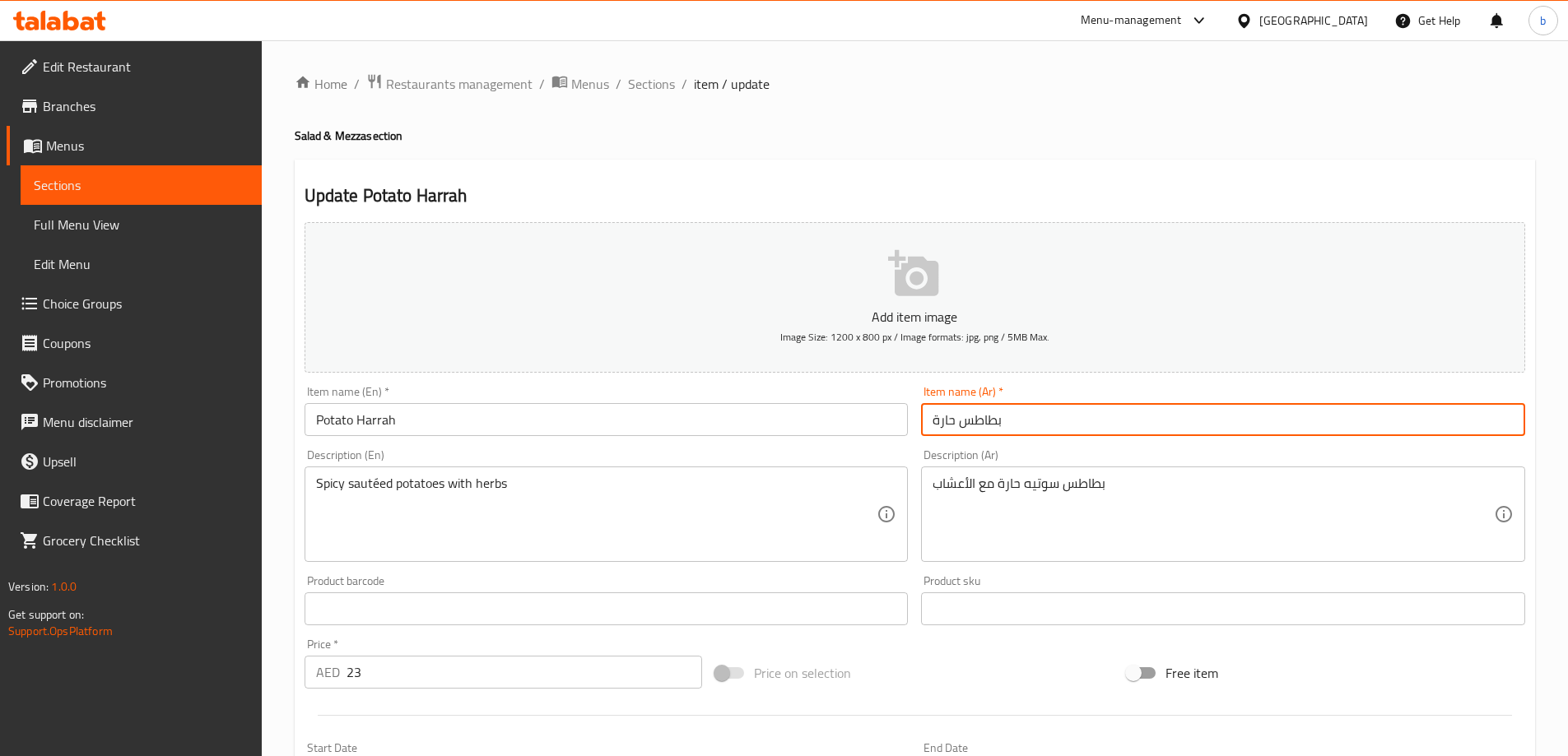
type input "بطاطس حارة"
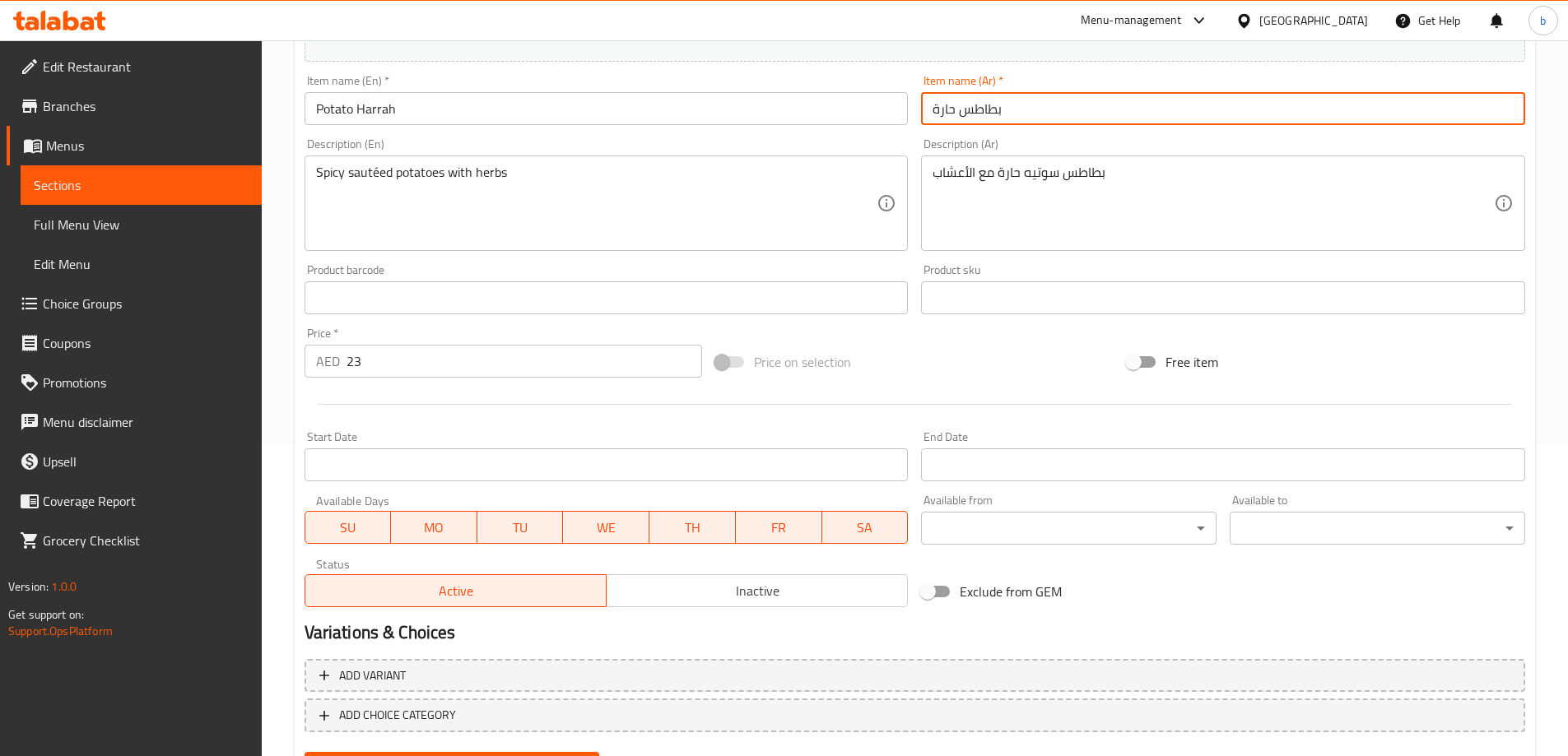
scroll to position [393, 0]
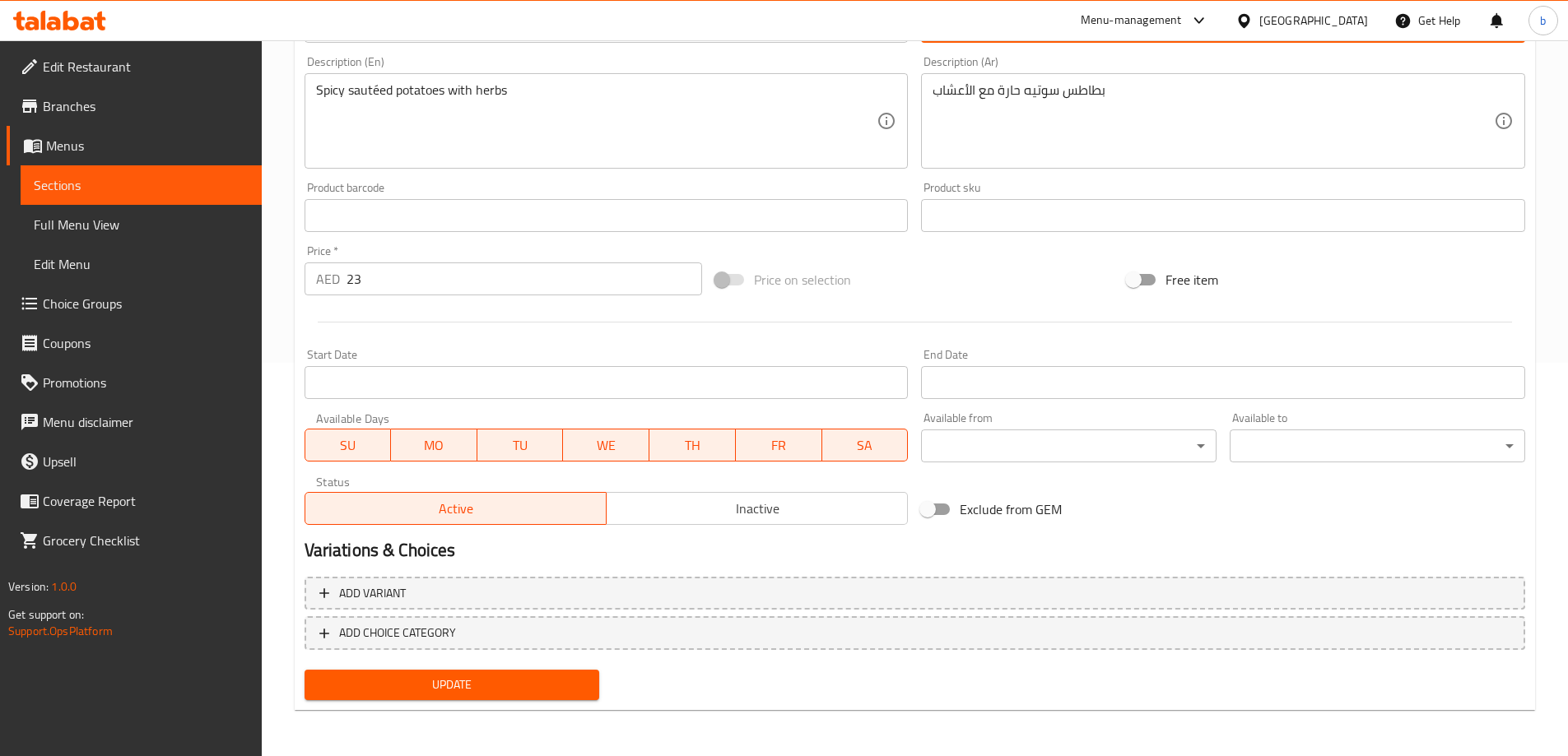
click at [428, 702] on div "Update" at bounding box center [451, 685] width 308 height 43
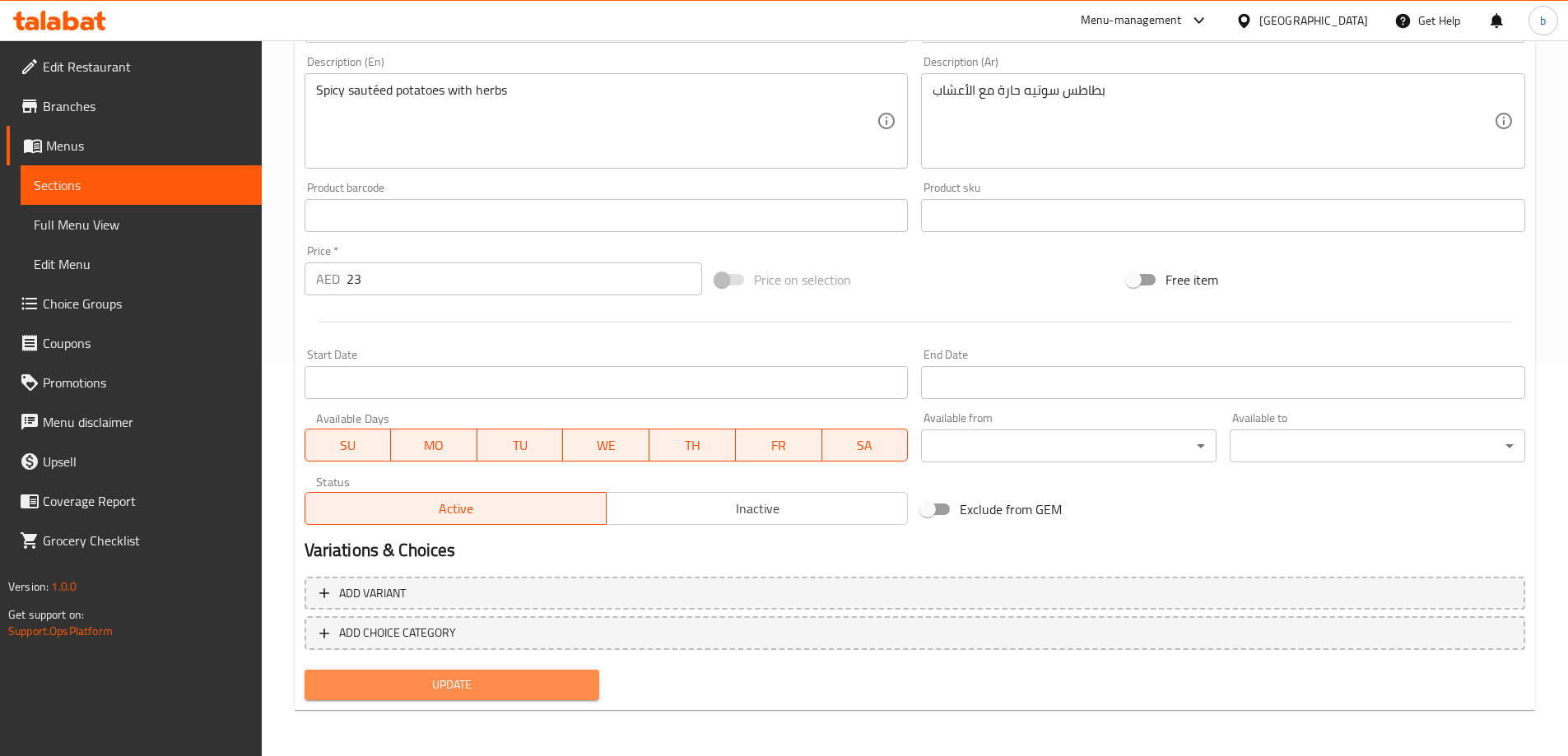
click at [440, 686] on span "Update" at bounding box center [452, 685] width 269 height 21
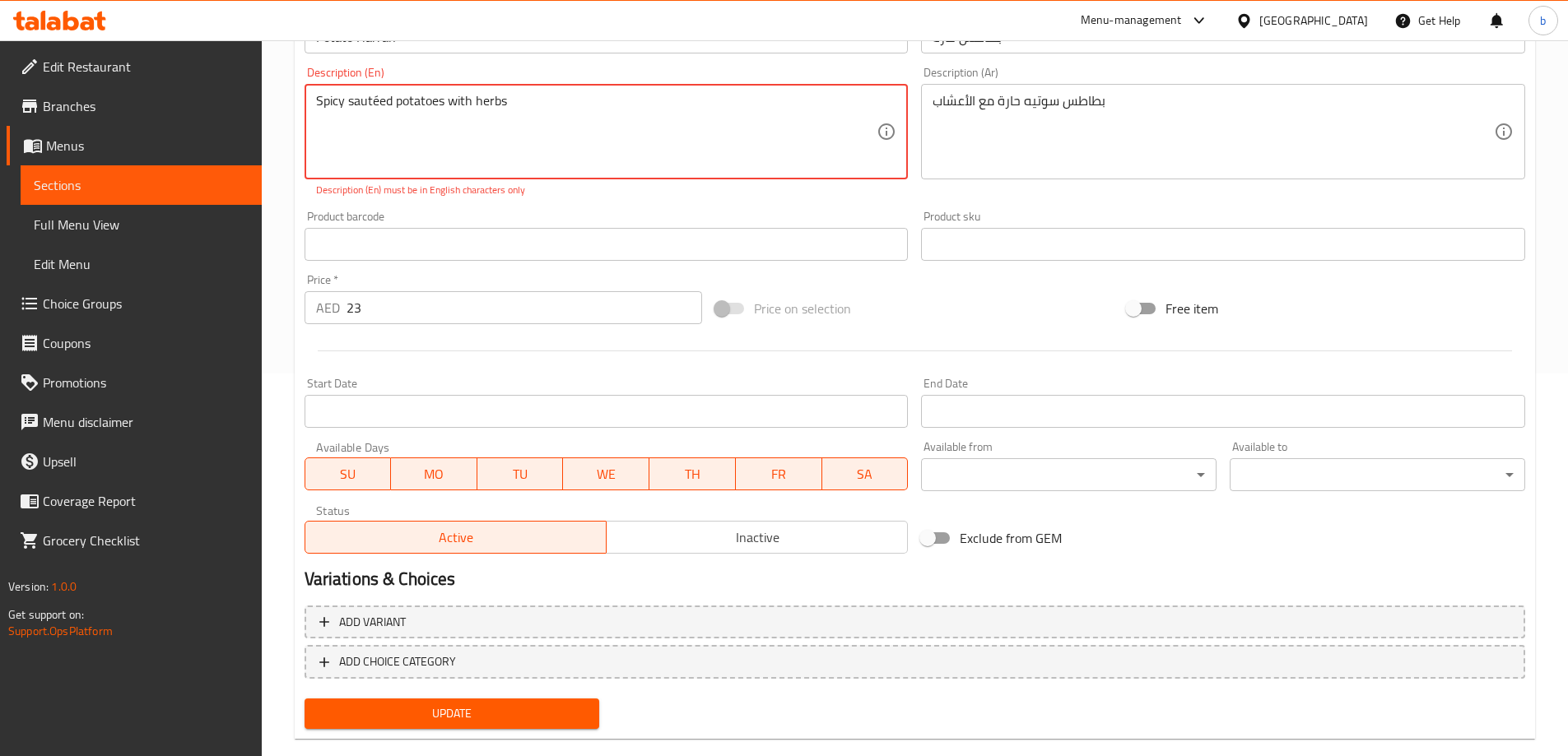
scroll to position [229, 0]
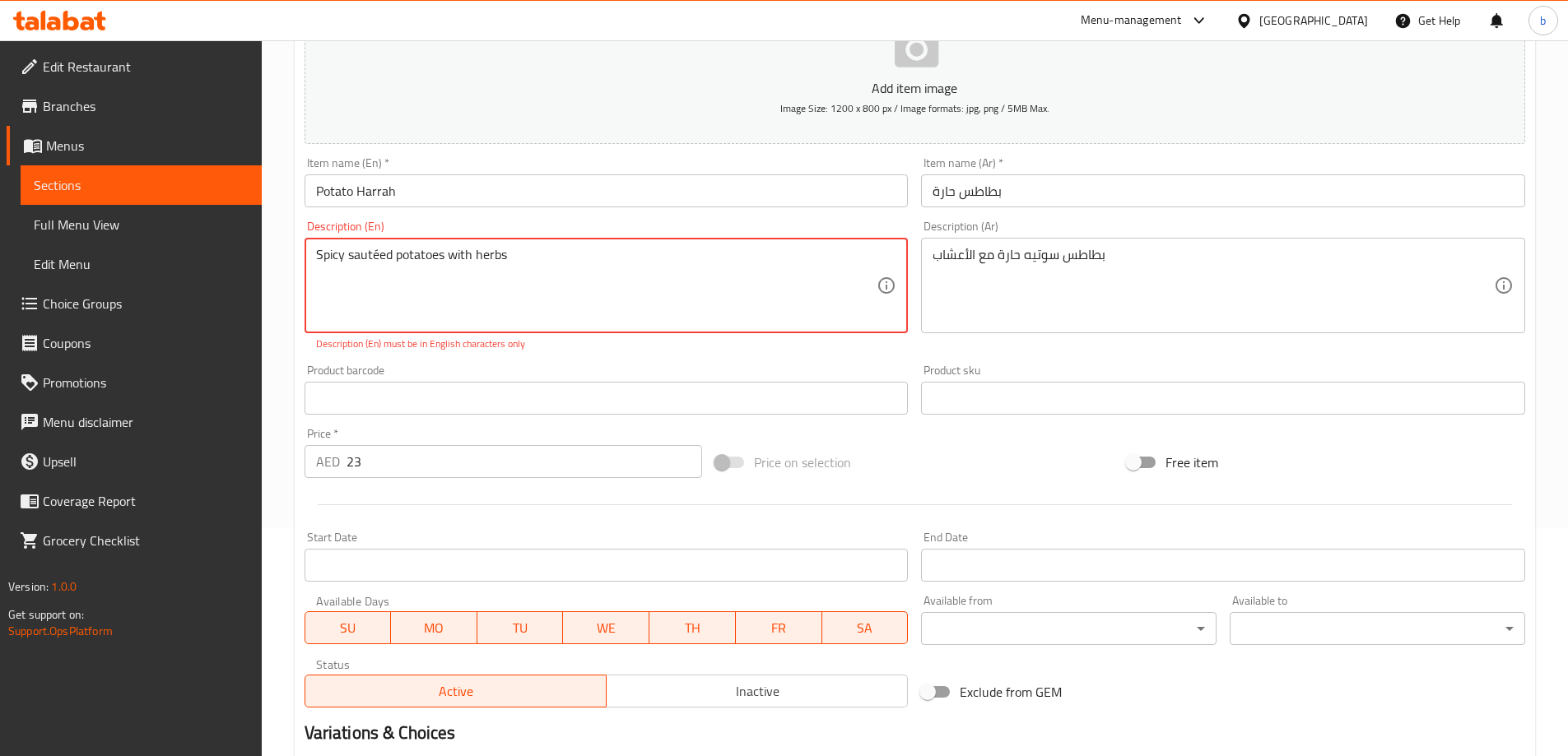
click at [379, 254] on textarea "Spicy sautéed potatoes with herbs" at bounding box center [596, 286] width 561 height 78
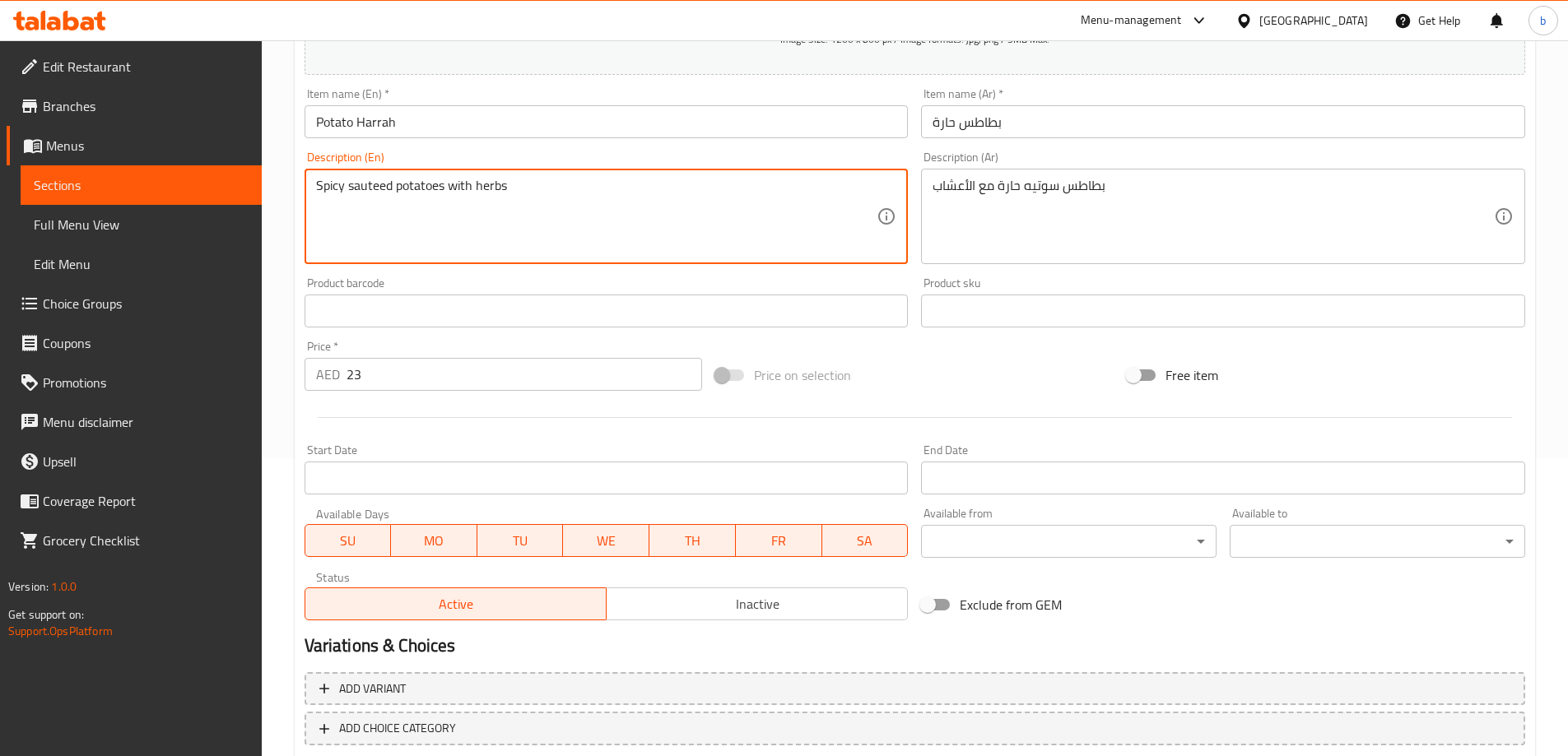
scroll to position [393, 0]
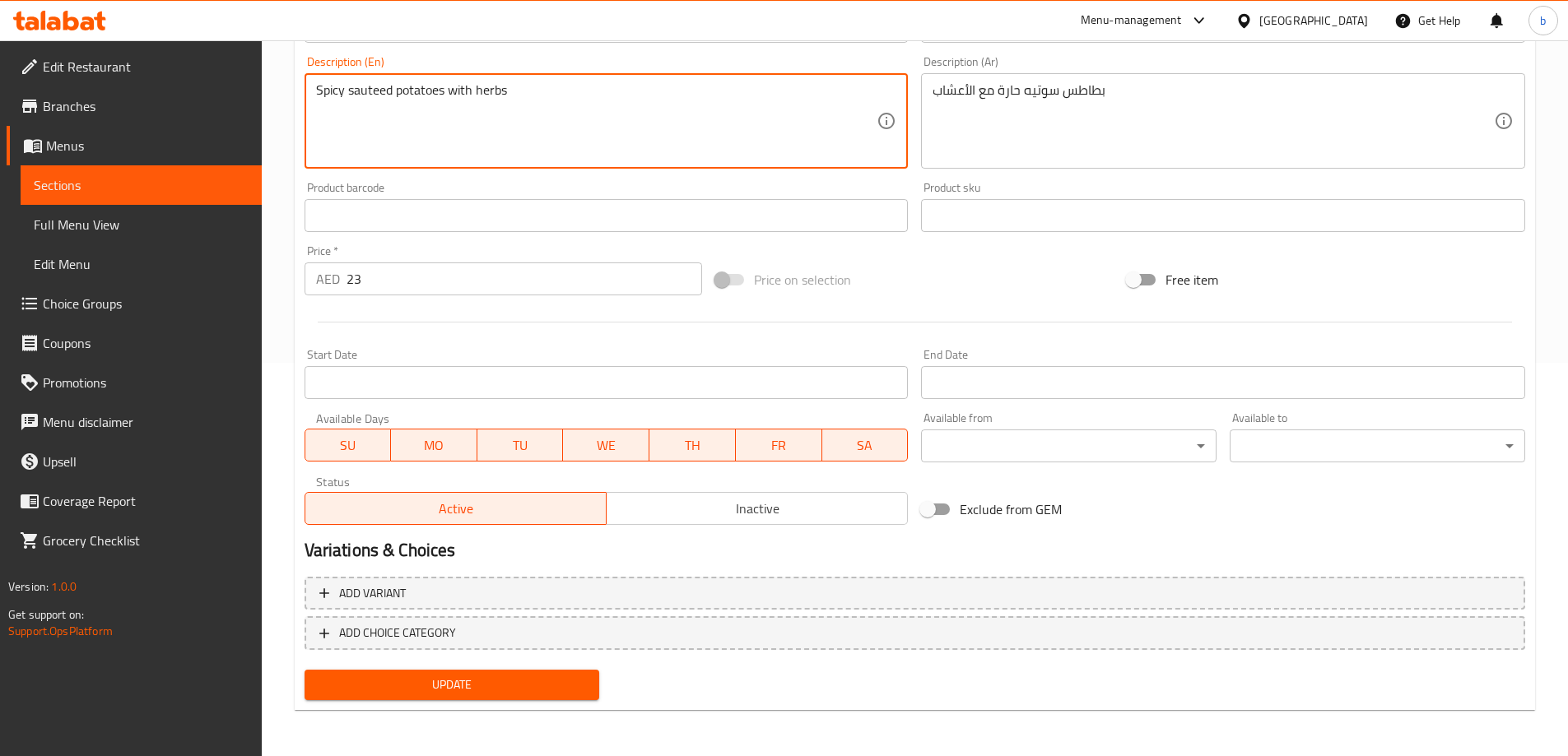
type textarea "Spicy sauteed potatoes with herbs"
click at [467, 676] on span "Update" at bounding box center [452, 685] width 269 height 21
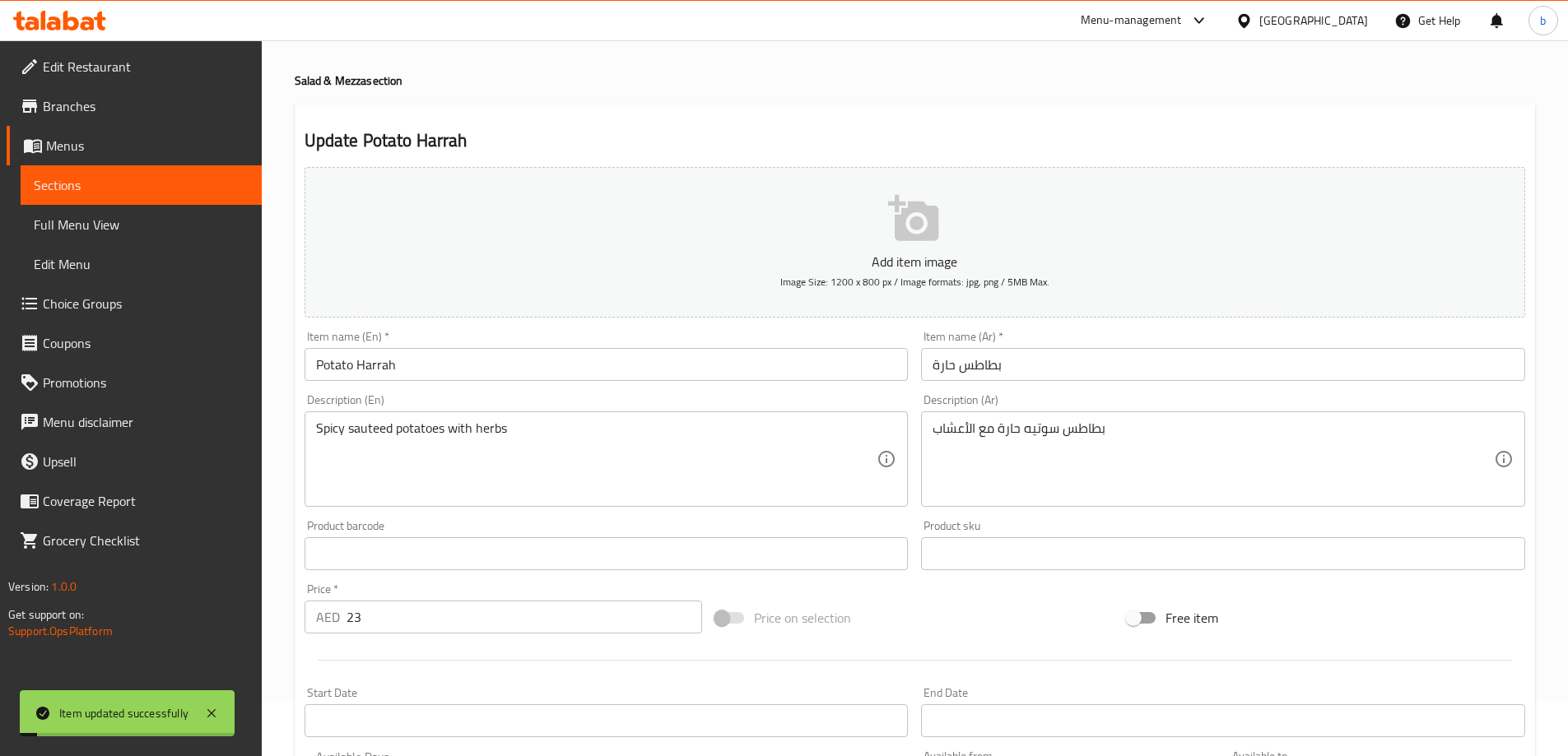
scroll to position [0, 0]
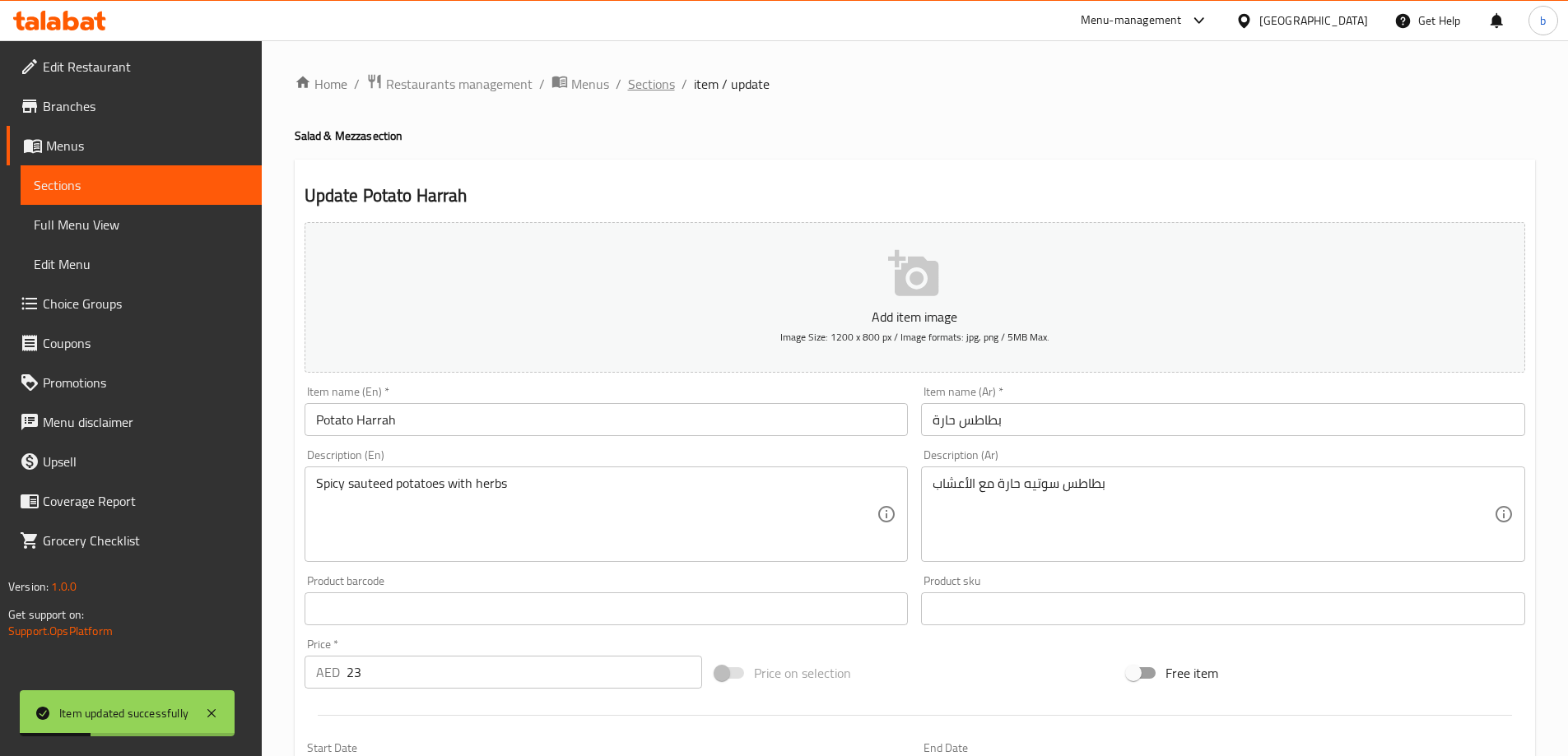
click at [669, 86] on span "Sections" at bounding box center [651, 83] width 47 height 20
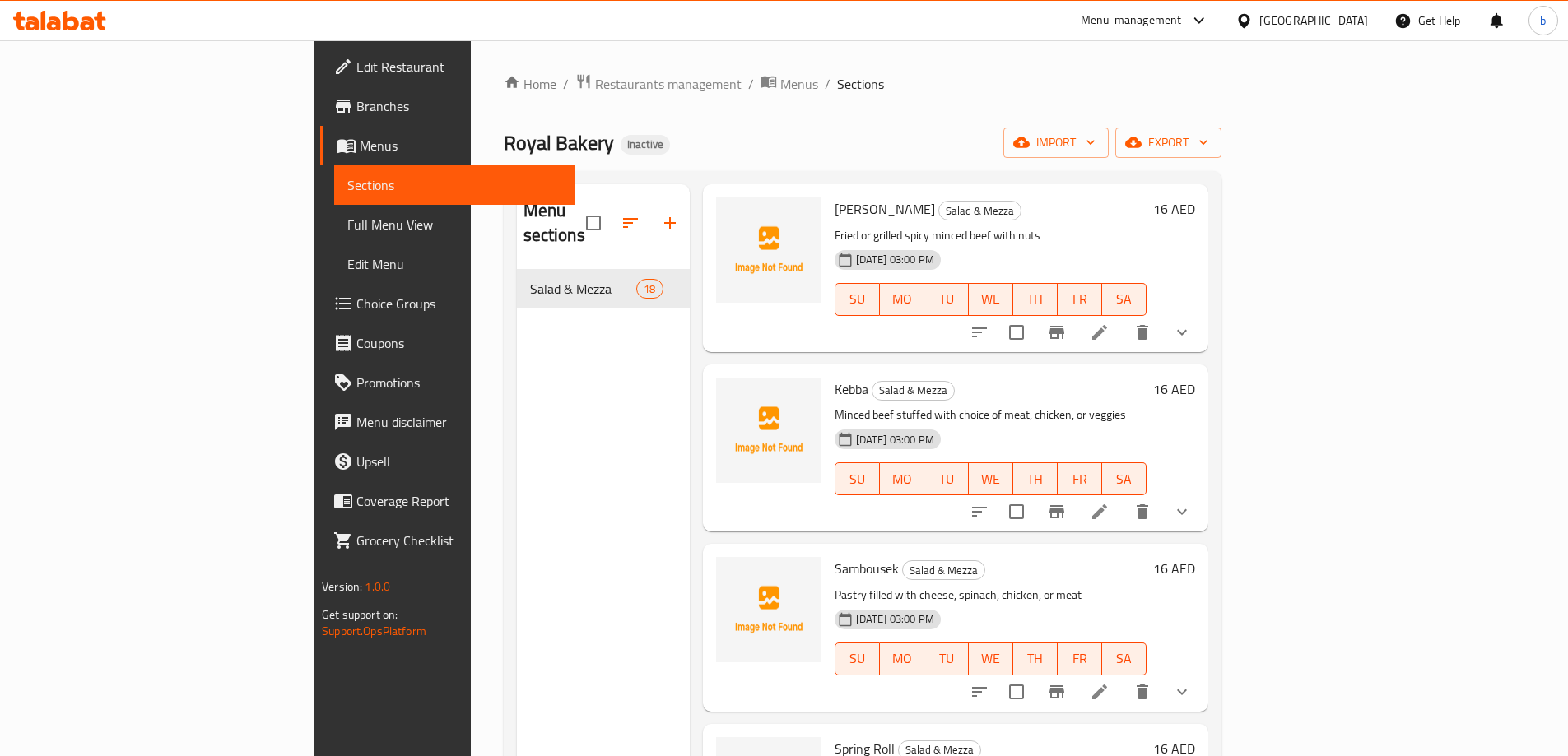
scroll to position [1398, 0]
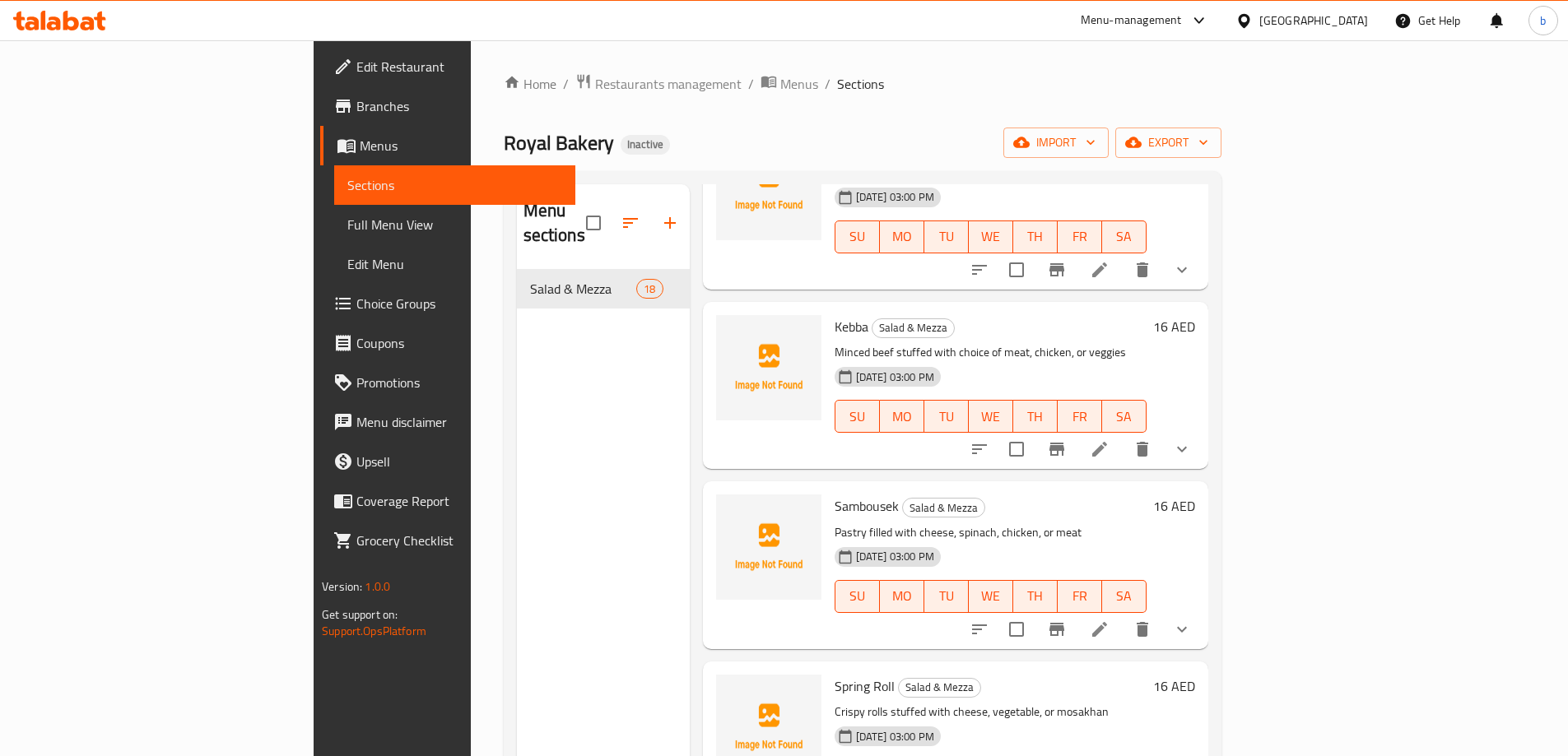
click at [347, 227] on span "Full Menu View" at bounding box center [454, 224] width 214 height 20
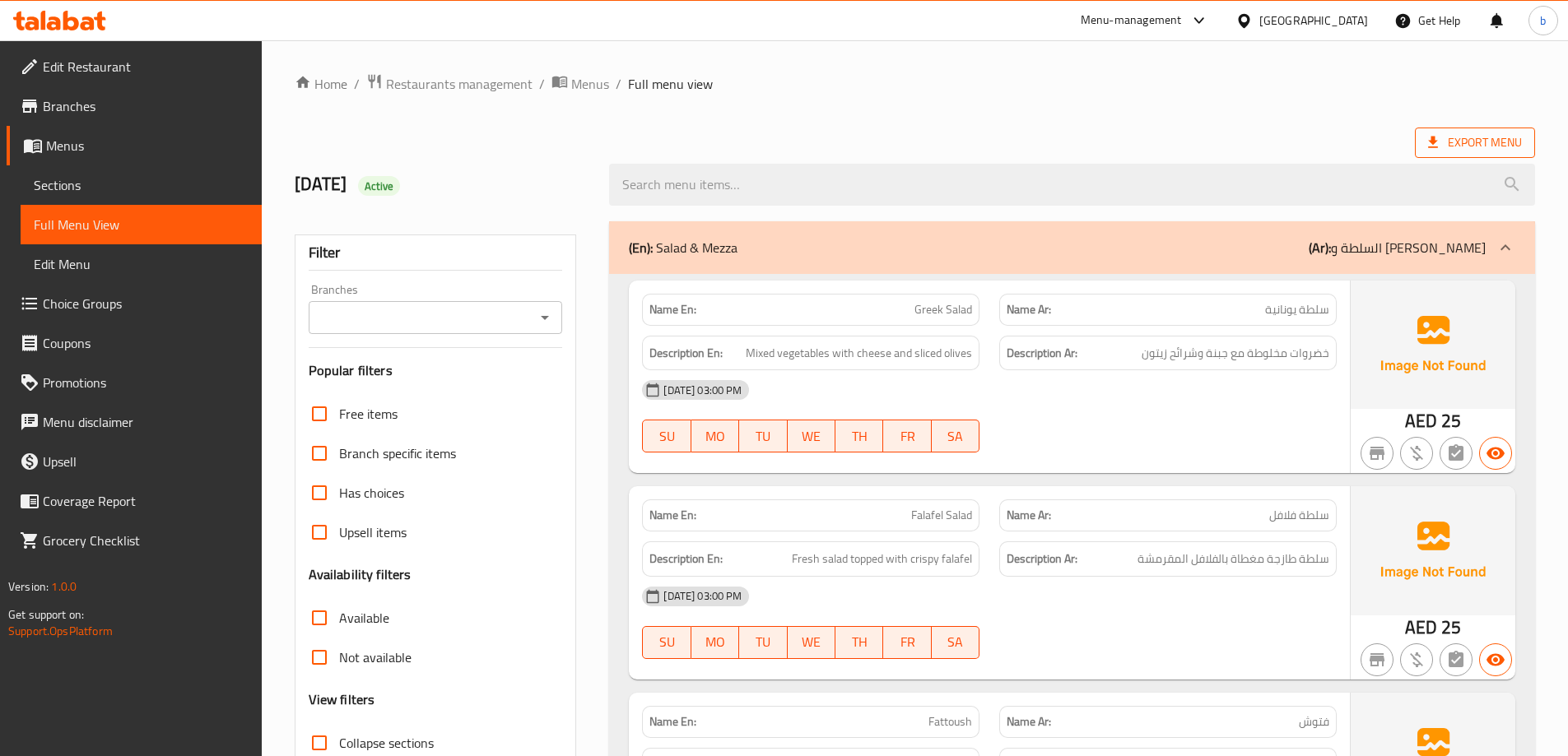
click at [1486, 150] on span "Export Menu" at bounding box center [1475, 143] width 94 height 21
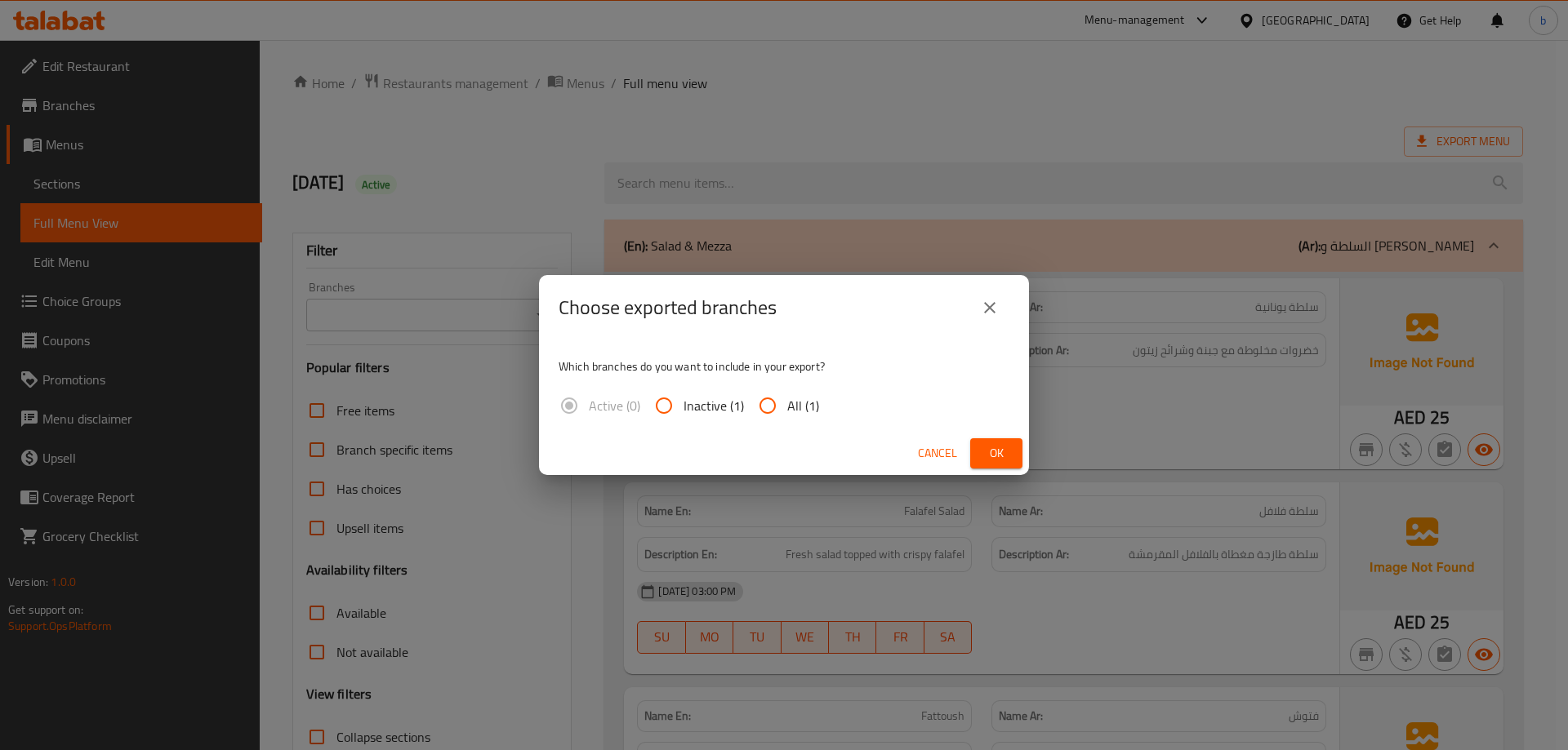
click at [816, 406] on span "All (1)" at bounding box center [803, 406] width 32 height 20
click at [787, 406] on input "All (1)" at bounding box center [767, 405] width 39 height 39
radio input "true"
click at [1014, 443] on button "Ok" at bounding box center [996, 453] width 53 height 30
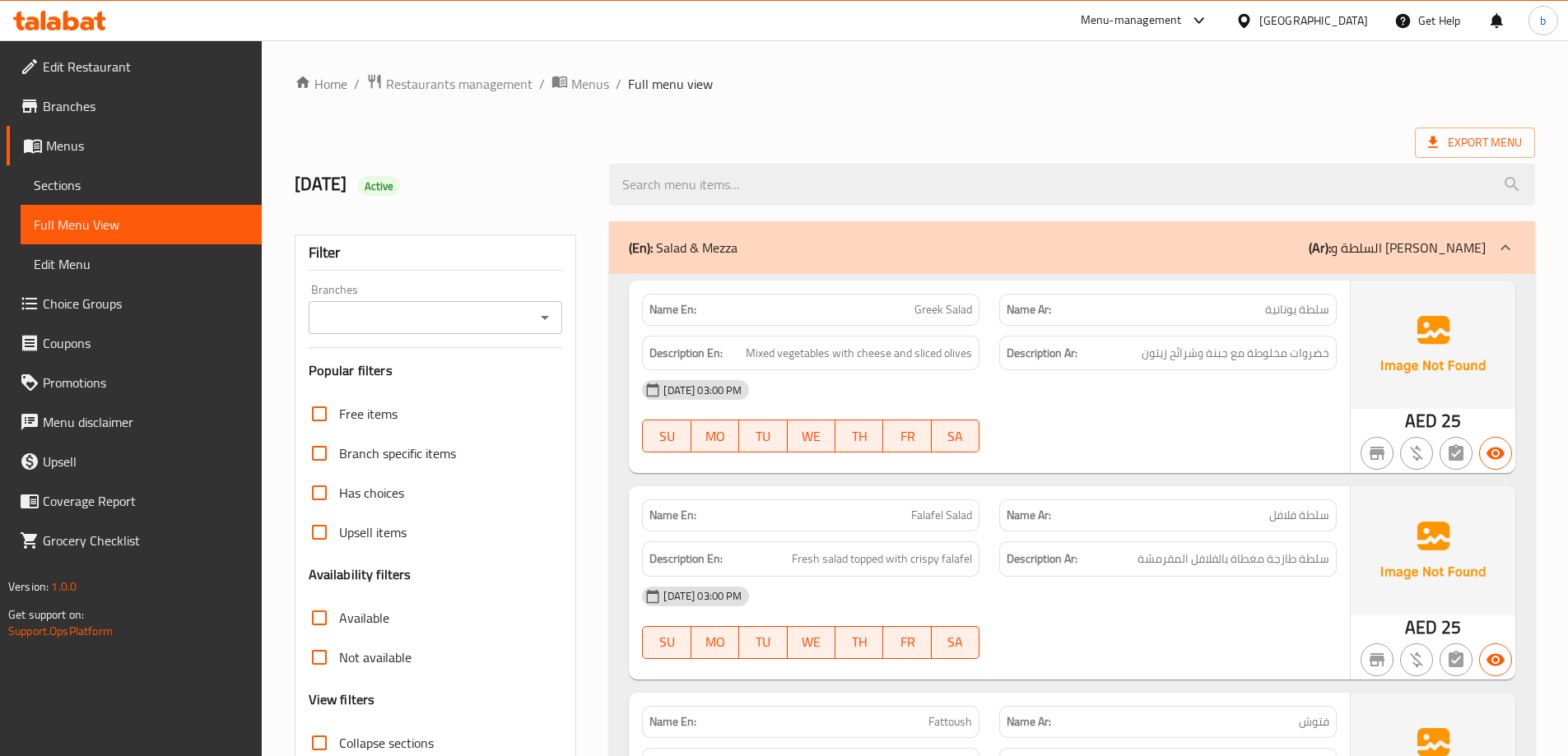
click at [84, 74] on span "Edit Restaurant" at bounding box center [145, 66] width 206 height 20
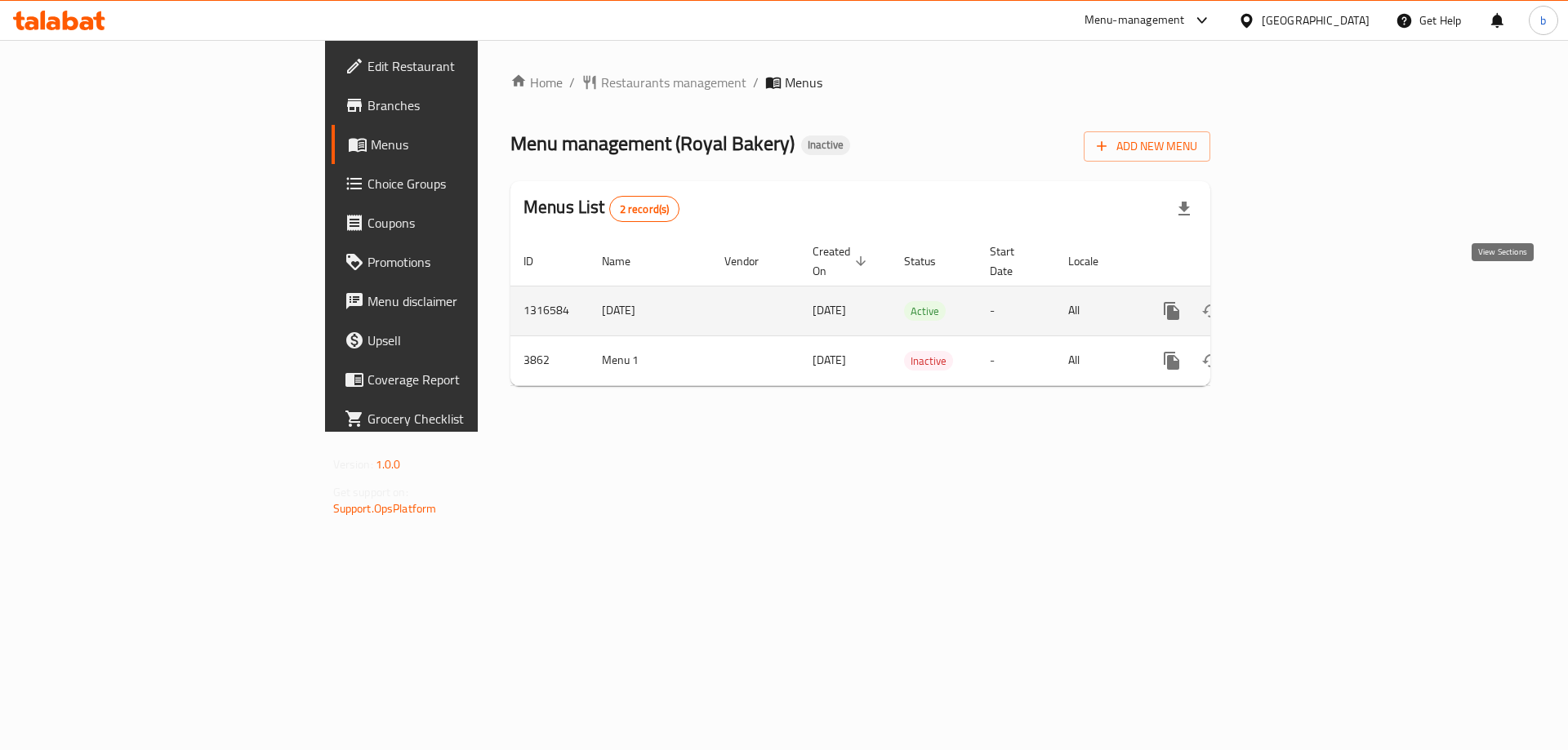
click at [1299, 301] on icon "enhanced table" at bounding box center [1289, 311] width 20 height 20
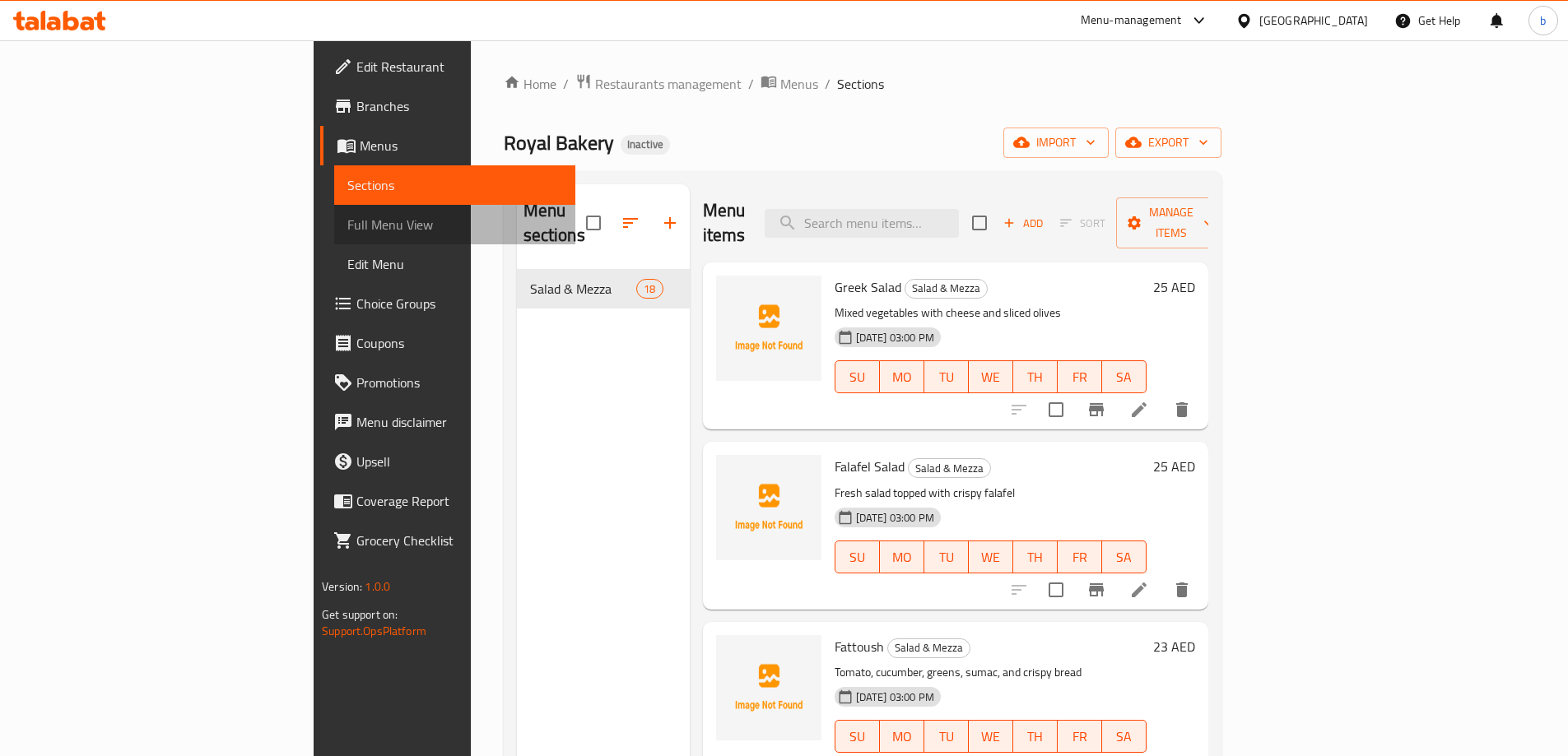
click at [347, 218] on span "Full Menu View" at bounding box center [454, 224] width 214 height 20
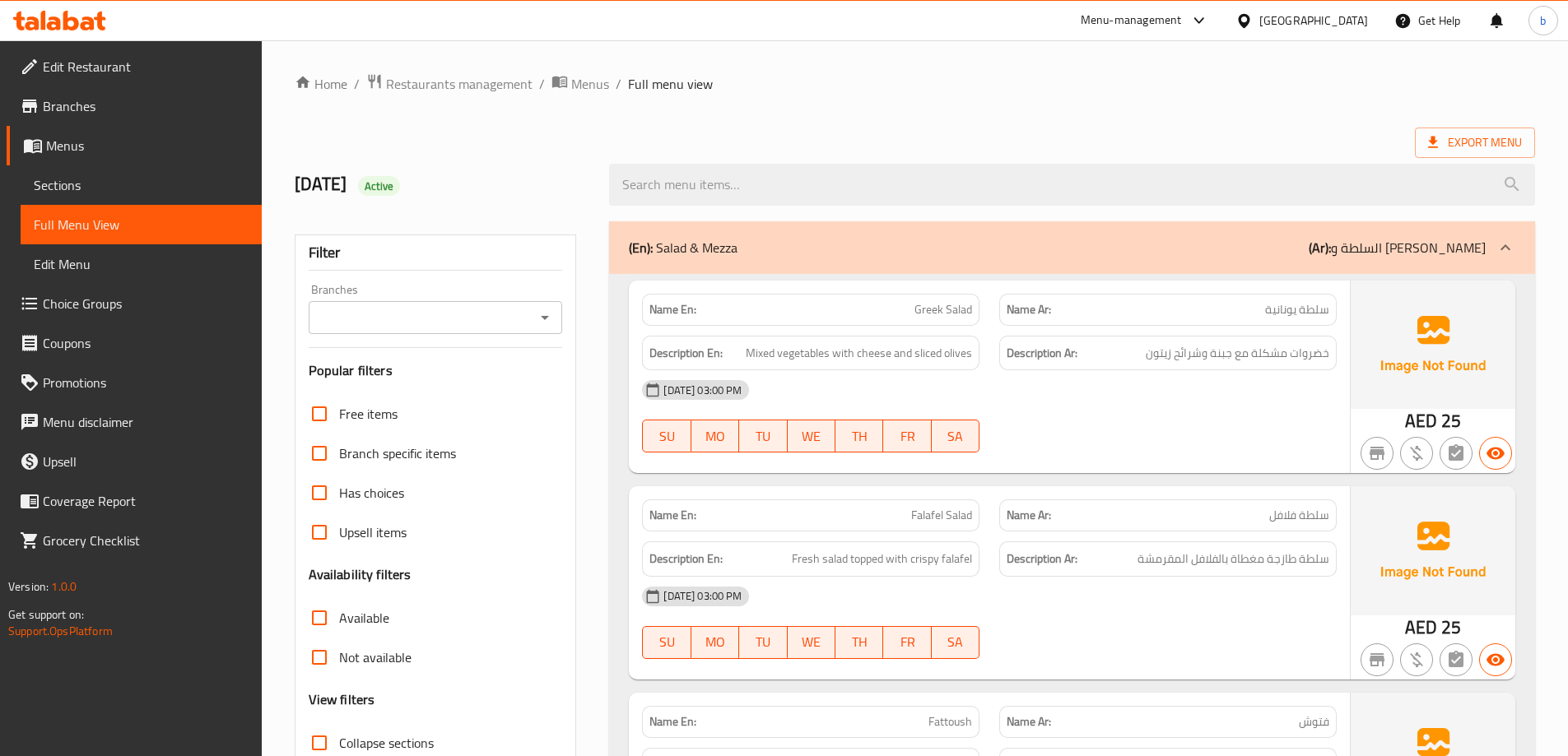
scroll to position [165, 0]
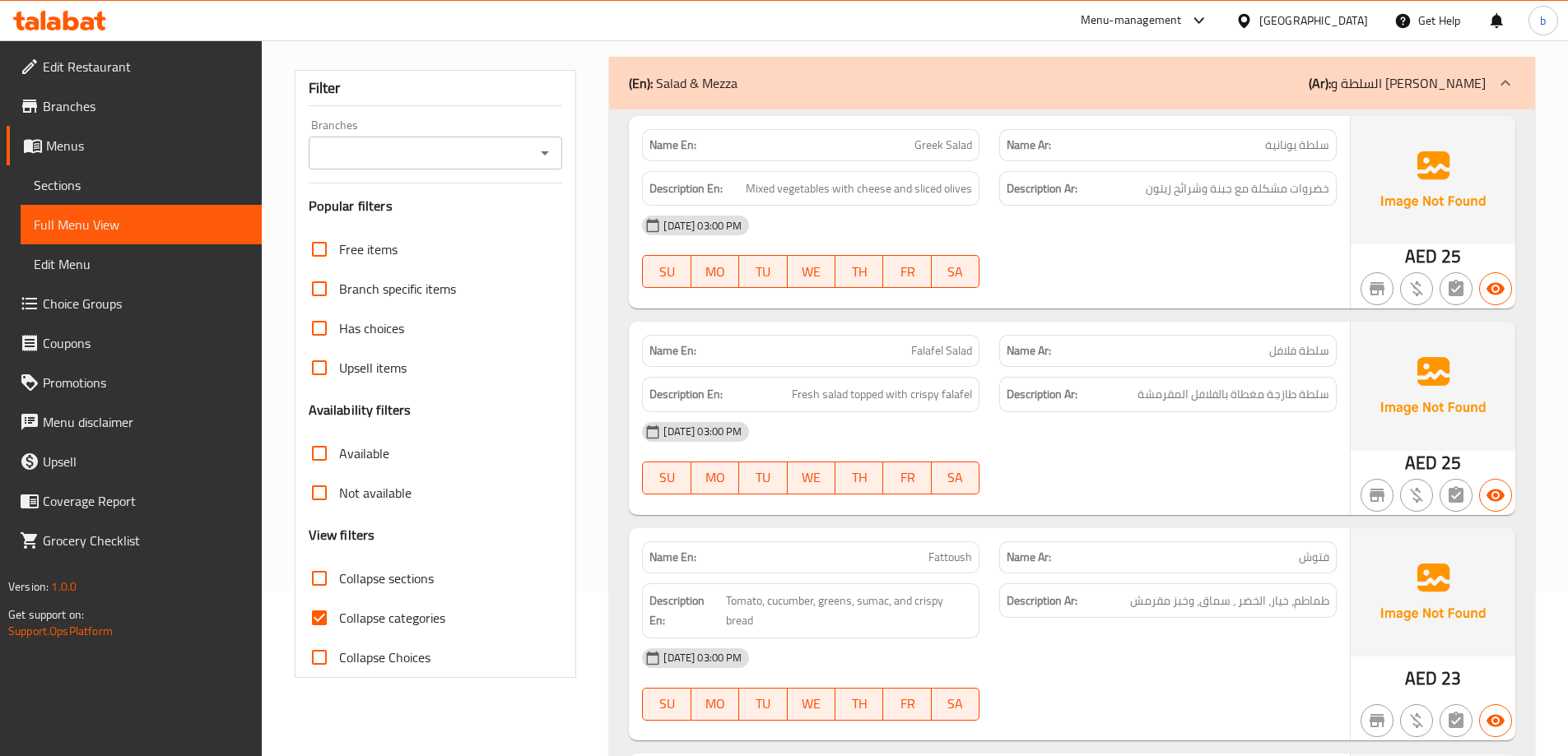
click at [318, 615] on input "Collapse categories" at bounding box center [319, 617] width 39 height 39
checkbox input "false"
click at [947, 142] on span "Greek Salad" at bounding box center [943, 145] width 57 height 17
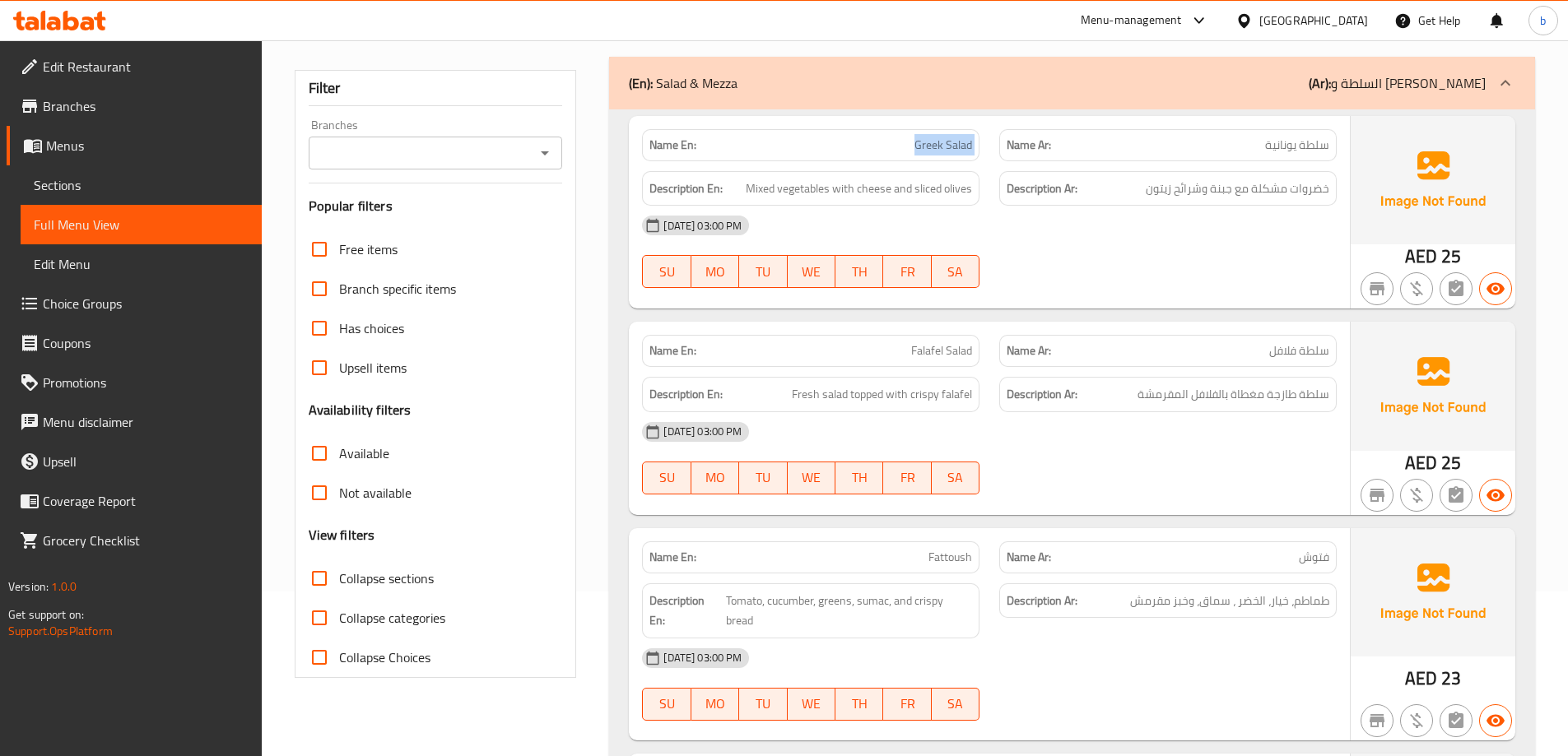
copy span "Greek Salad"
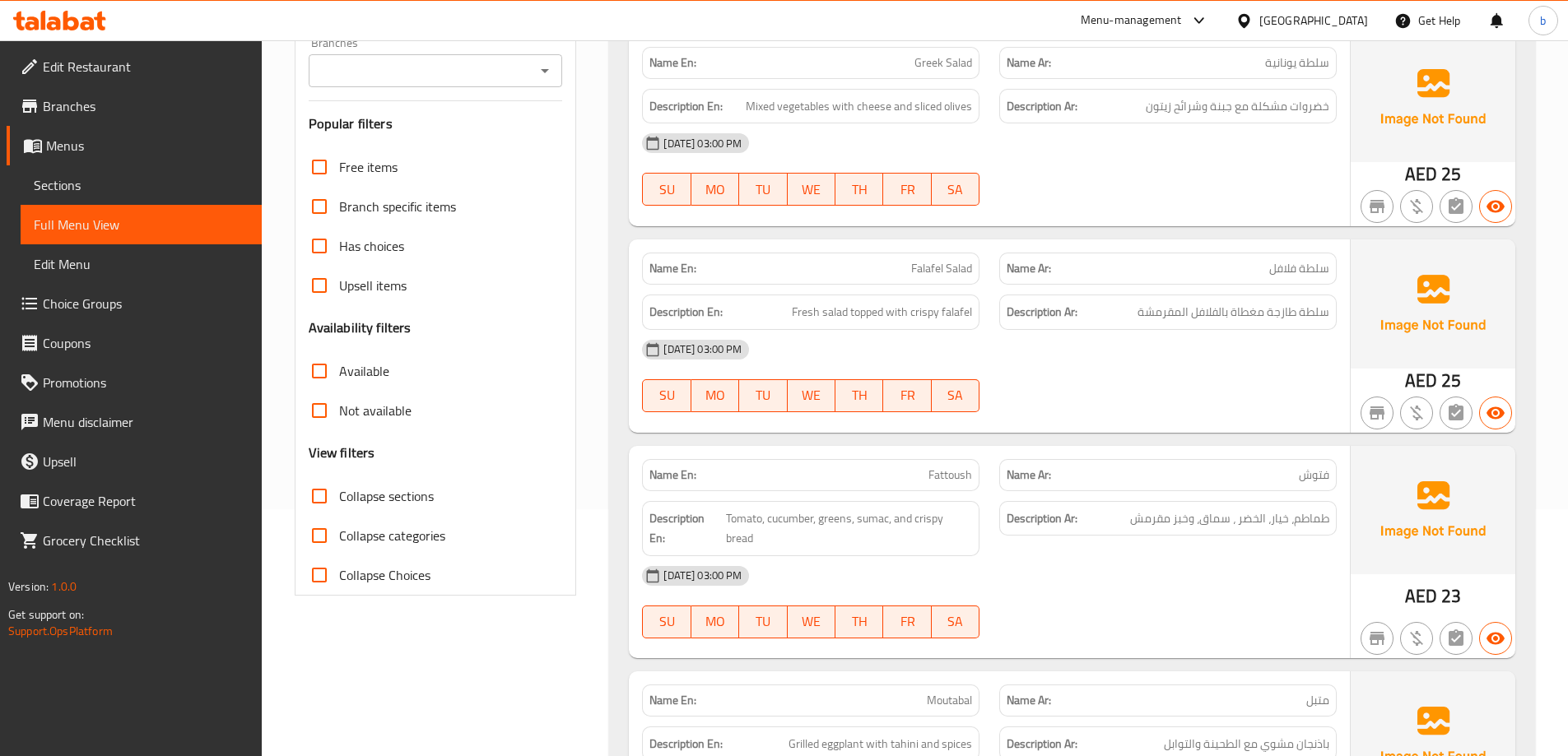
click at [1259, 260] on p "Name Ar: سلطة فلافل" at bounding box center [1168, 269] width 323 height 17
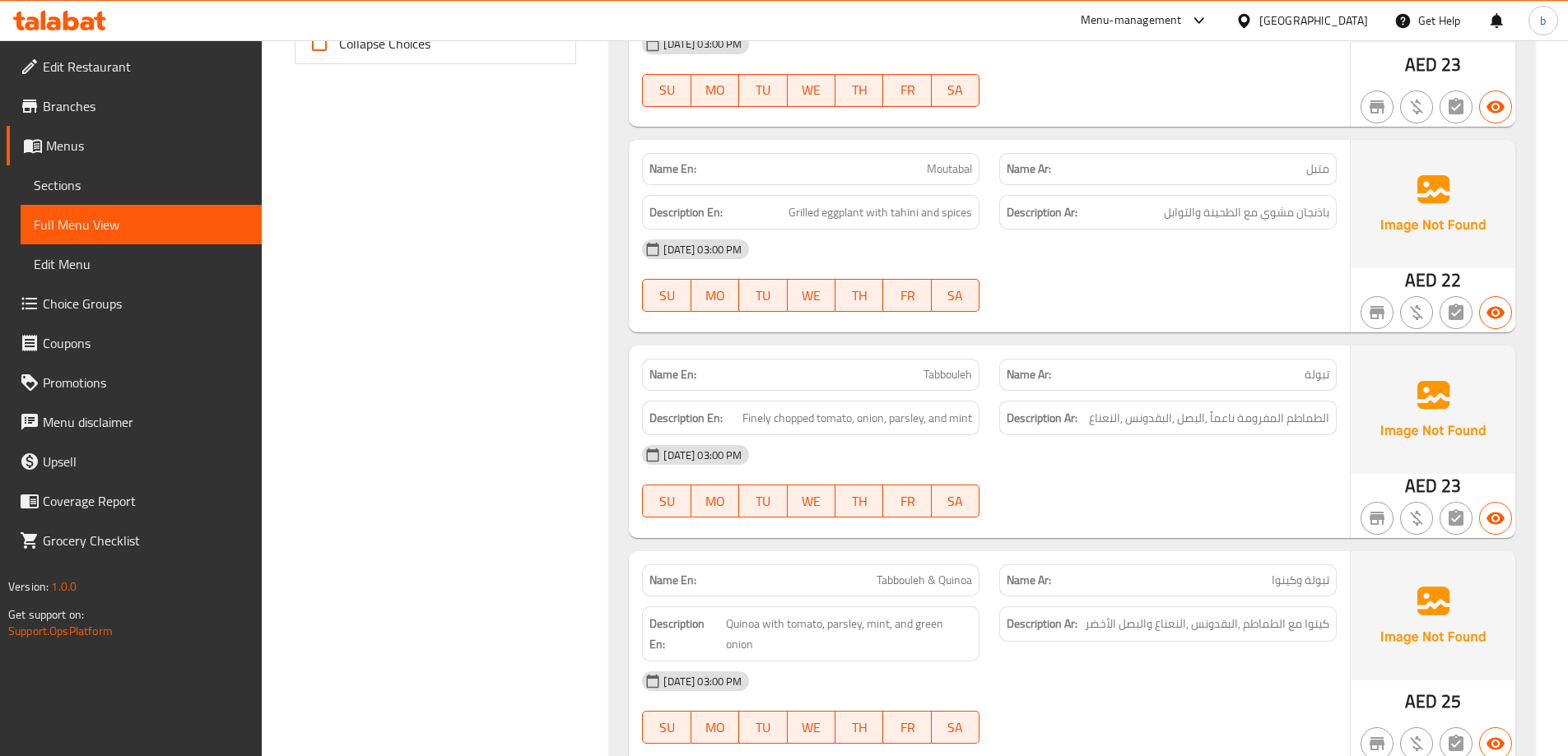
scroll to position [806, 0]
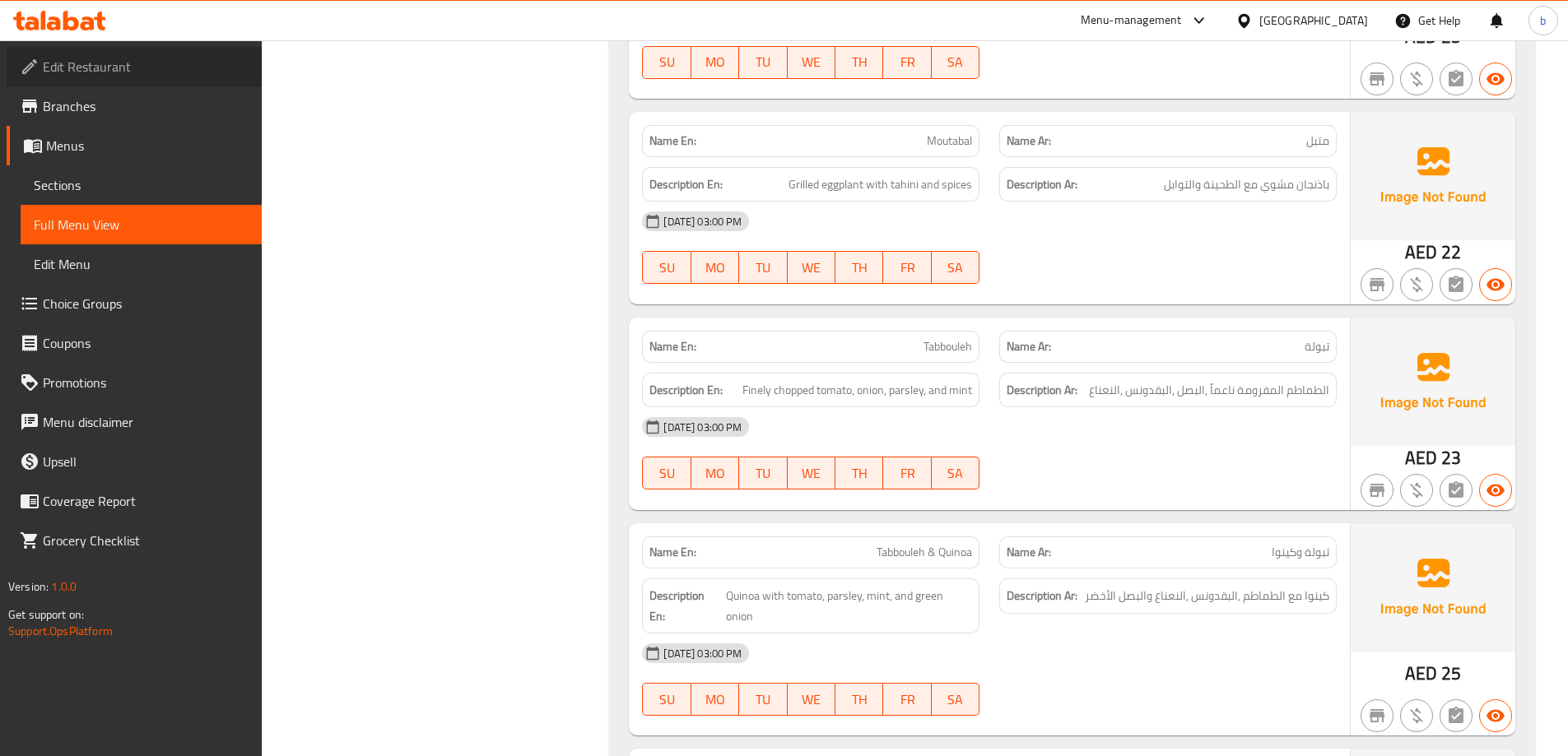
click at [115, 66] on span "Edit Restaurant" at bounding box center [145, 66] width 206 height 20
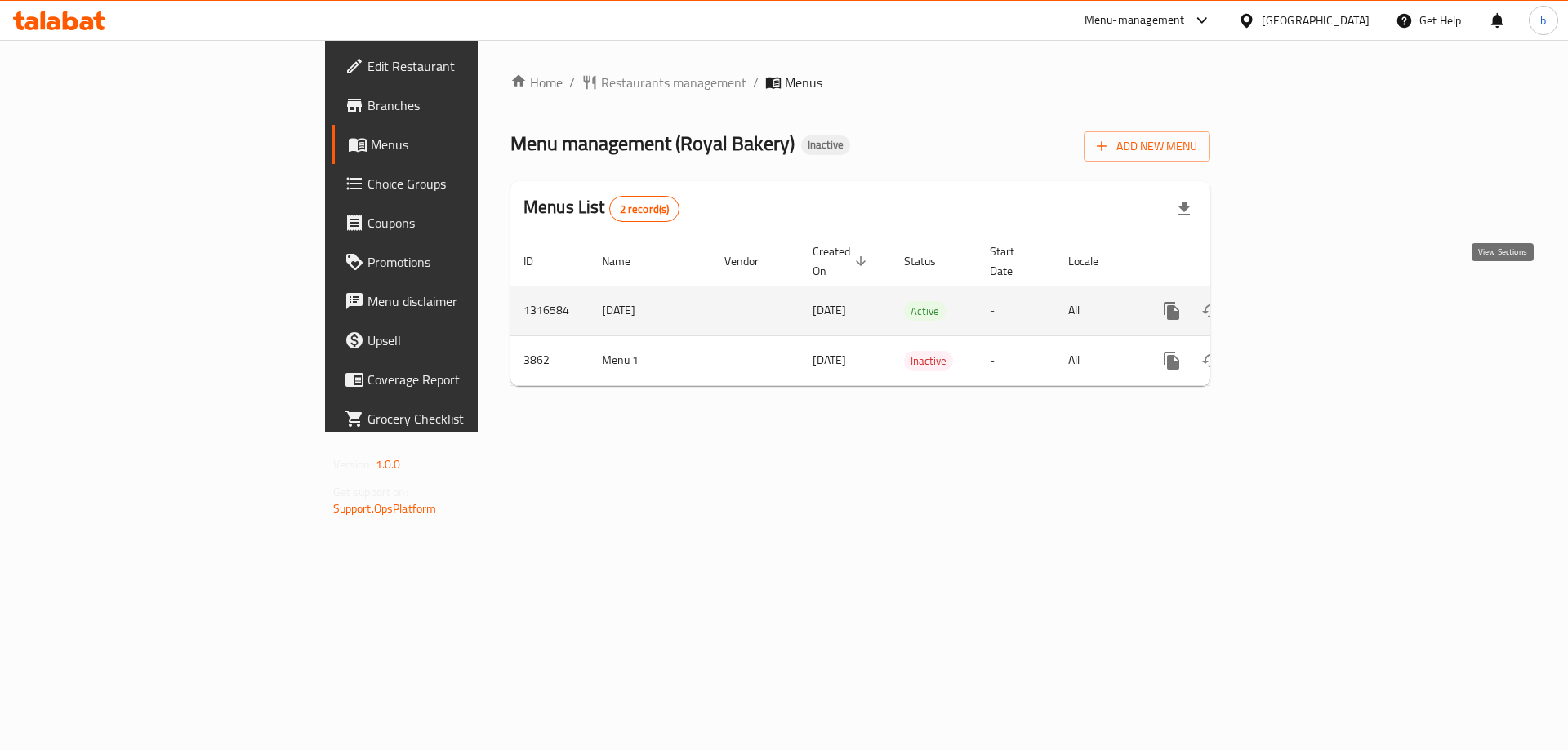
click at [1299, 301] on icon "enhanced table" at bounding box center [1289, 311] width 20 height 20
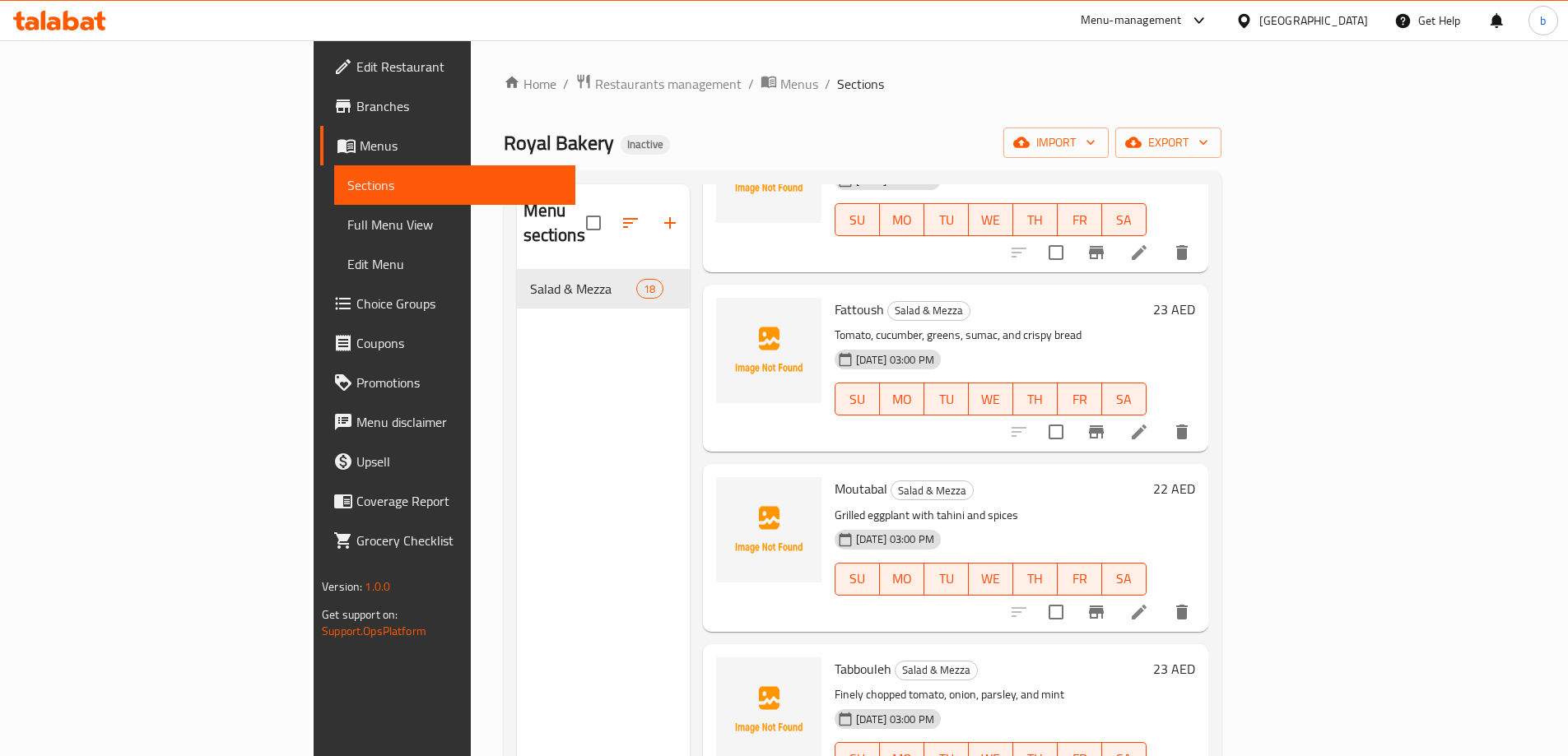
scroll to position [82, 0]
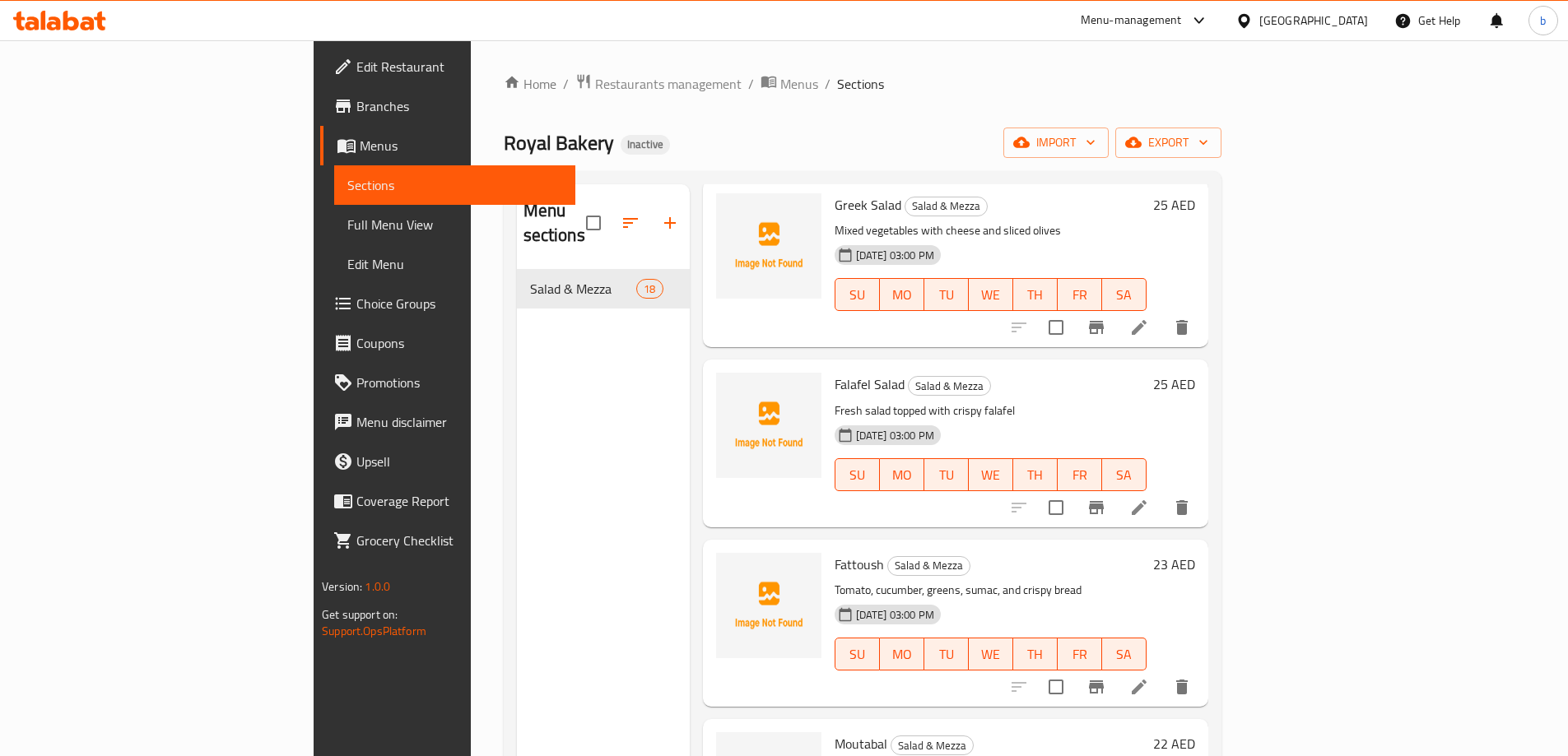
click at [347, 227] on span "Full Menu View" at bounding box center [454, 224] width 214 height 20
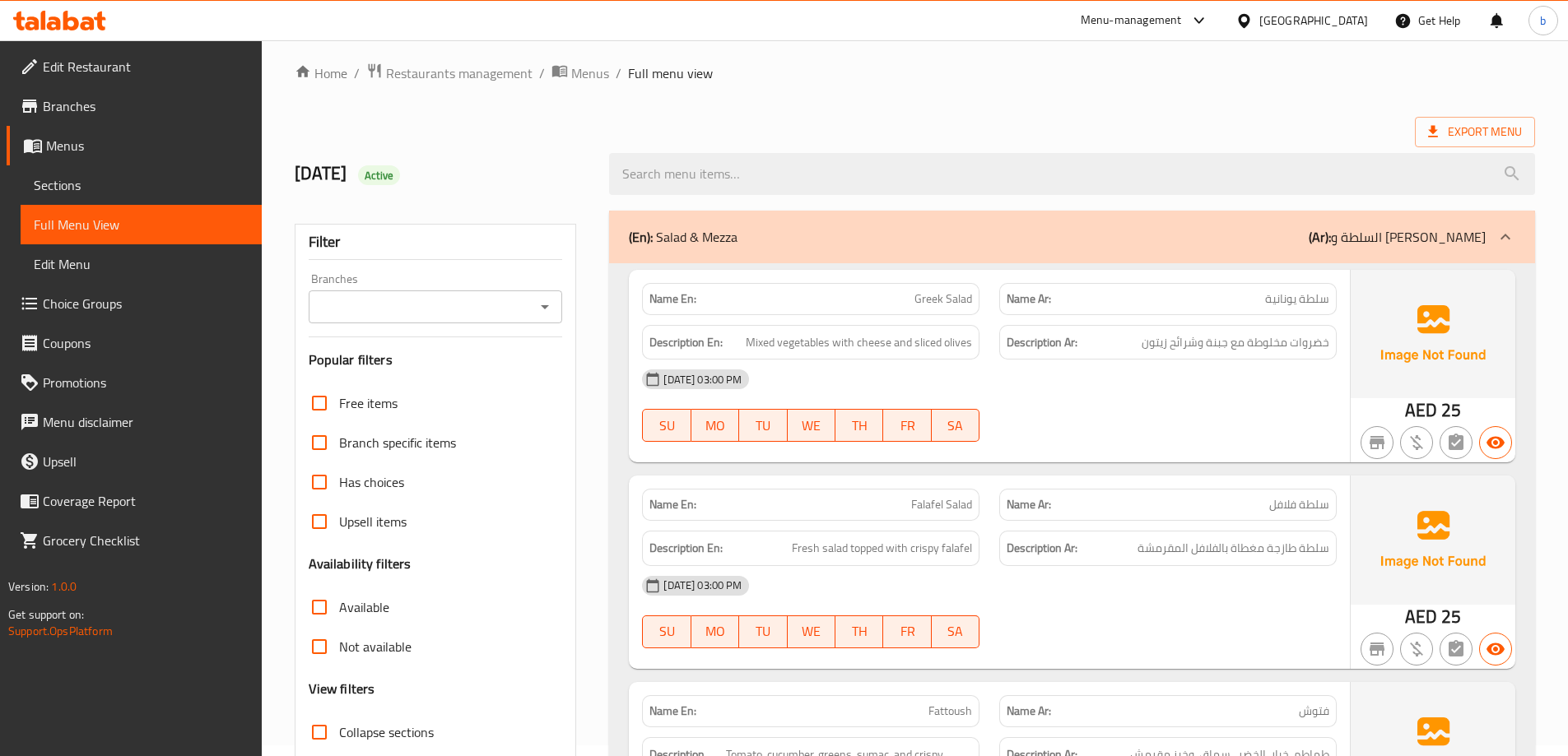
scroll to position [165, 0]
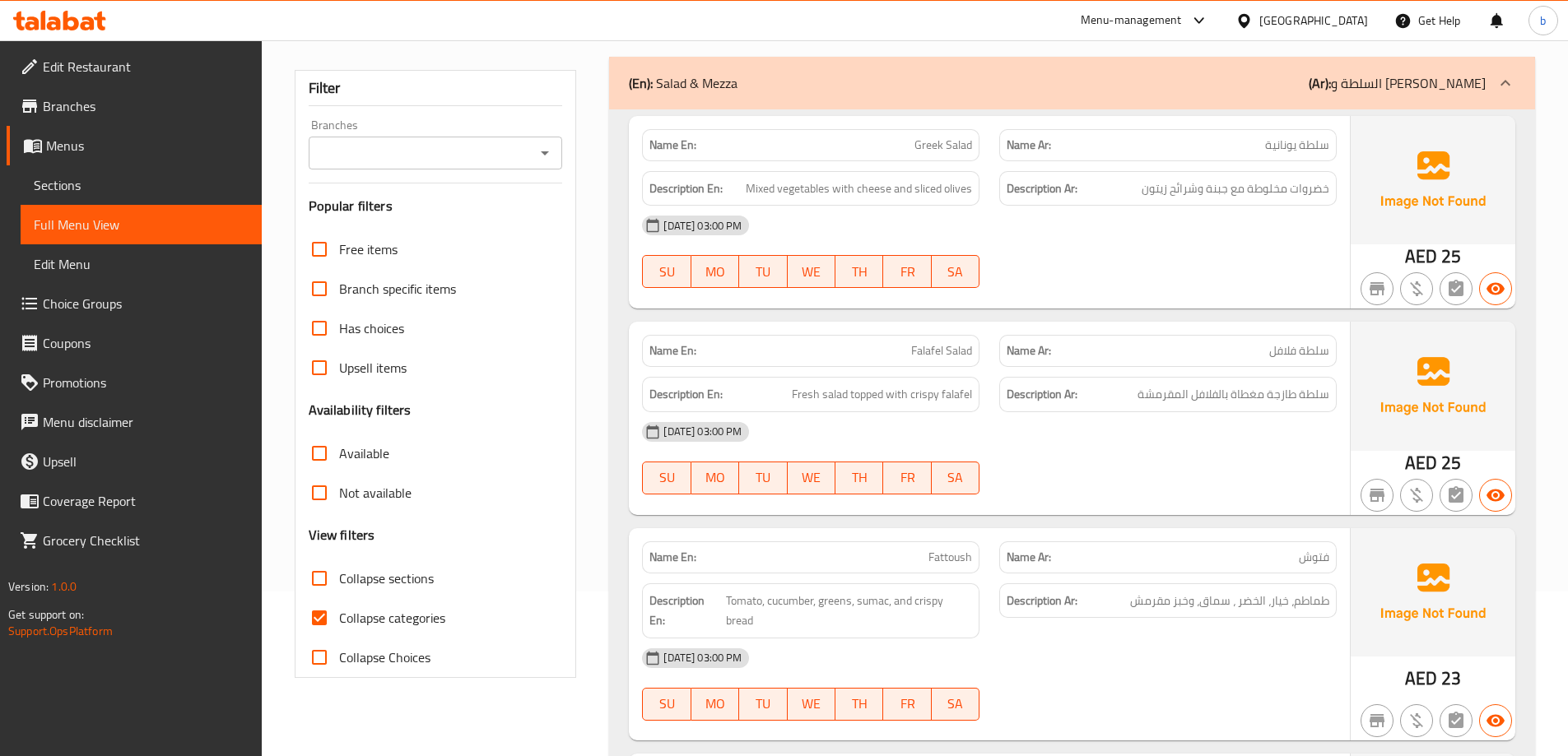
click at [324, 624] on input "Collapse categories" at bounding box center [319, 617] width 39 height 39
checkbox input "false"
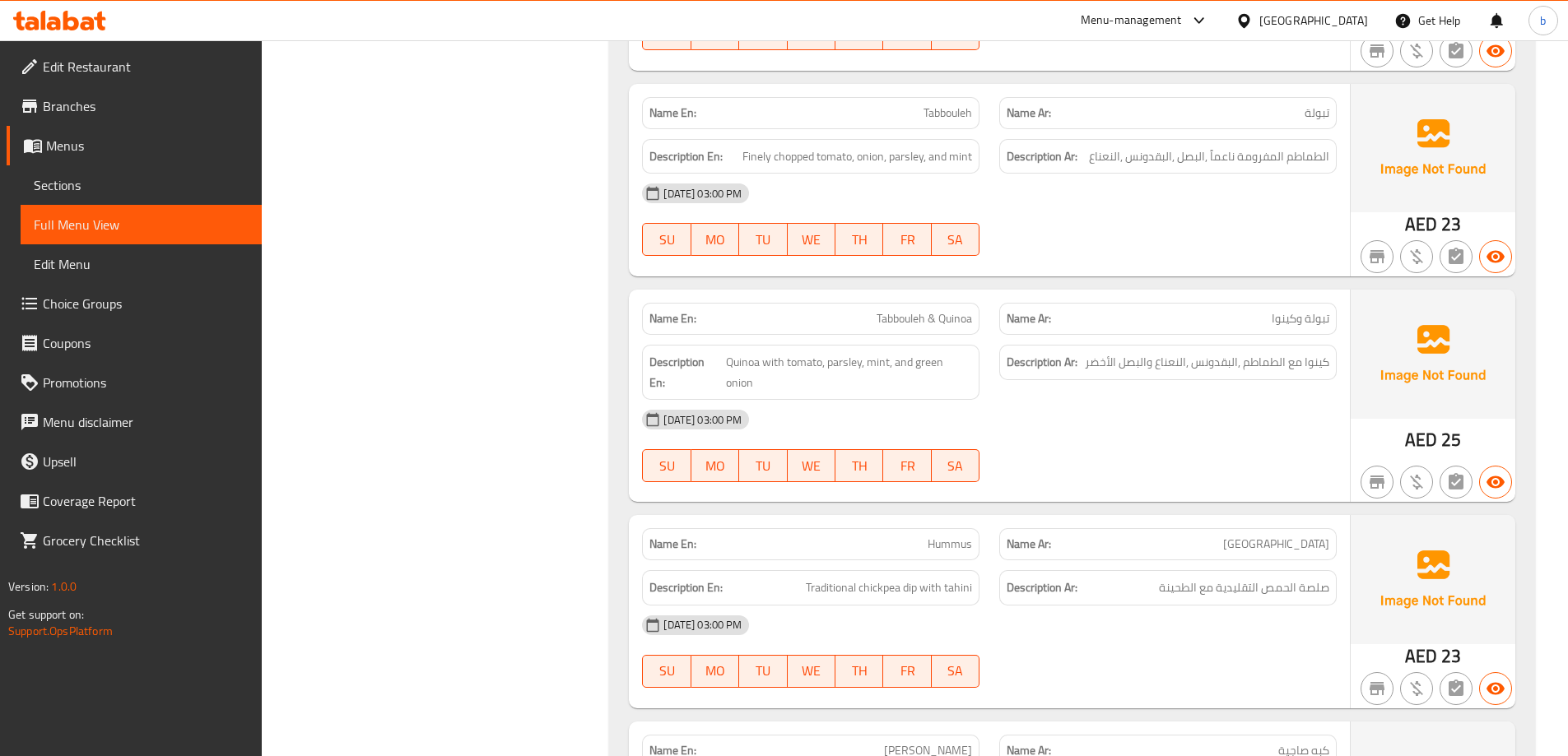
scroll to position [1069, 0]
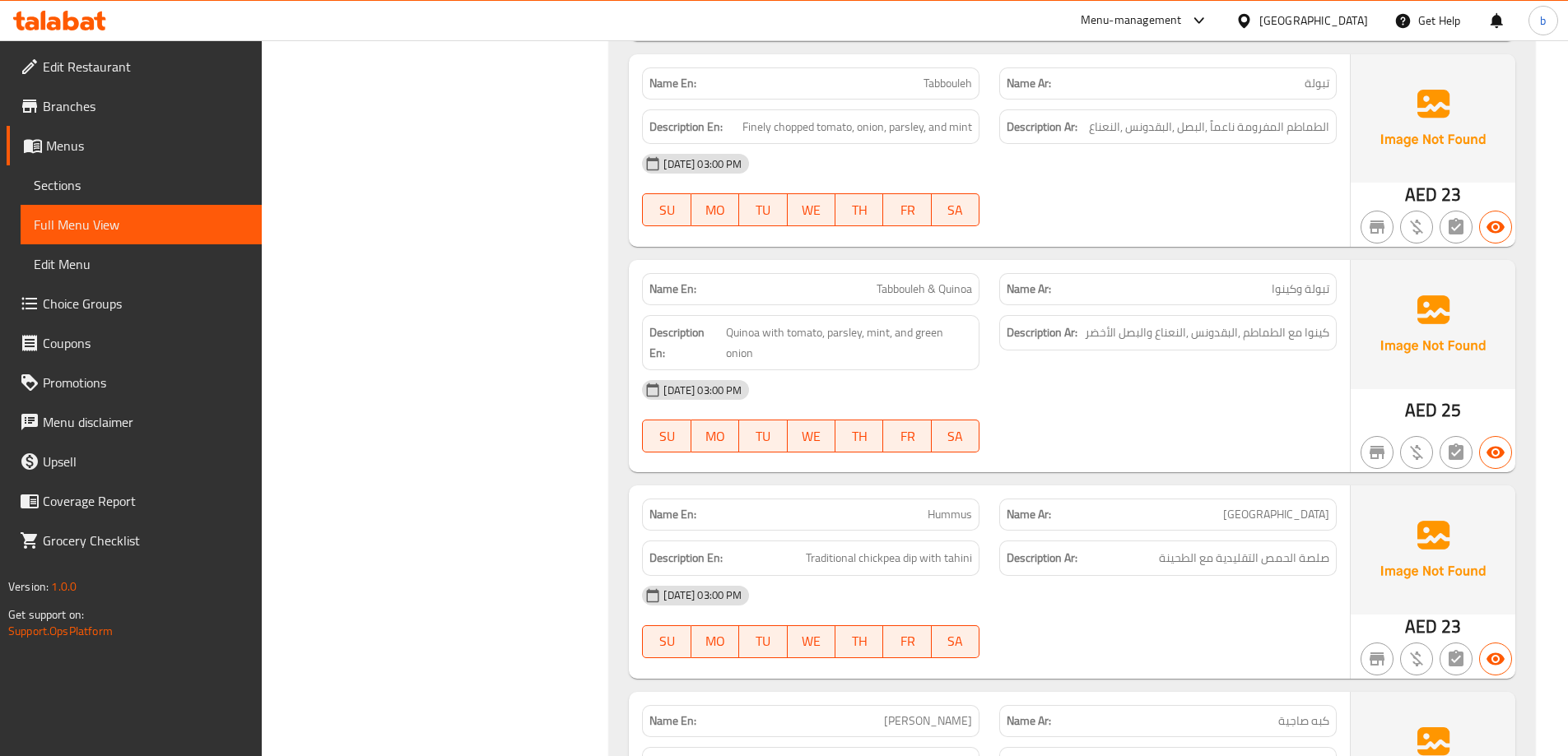
click at [945, 86] on span "Tabbouleh" at bounding box center [948, 83] width 49 height 17
copy span "Tabbouleh"
click at [1091, 222] on div at bounding box center [1167, 226] width 357 height 20
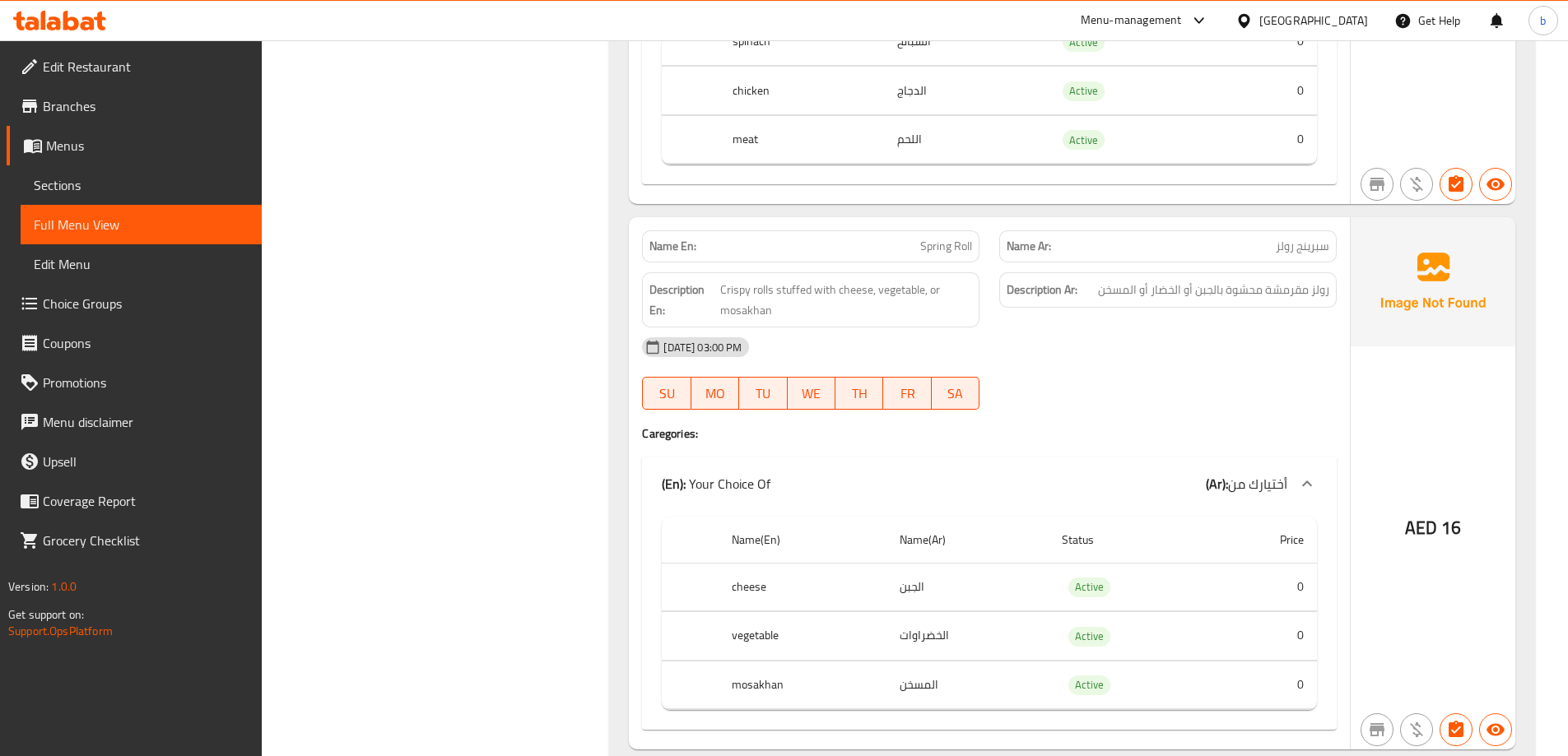
scroll to position [3242, 0]
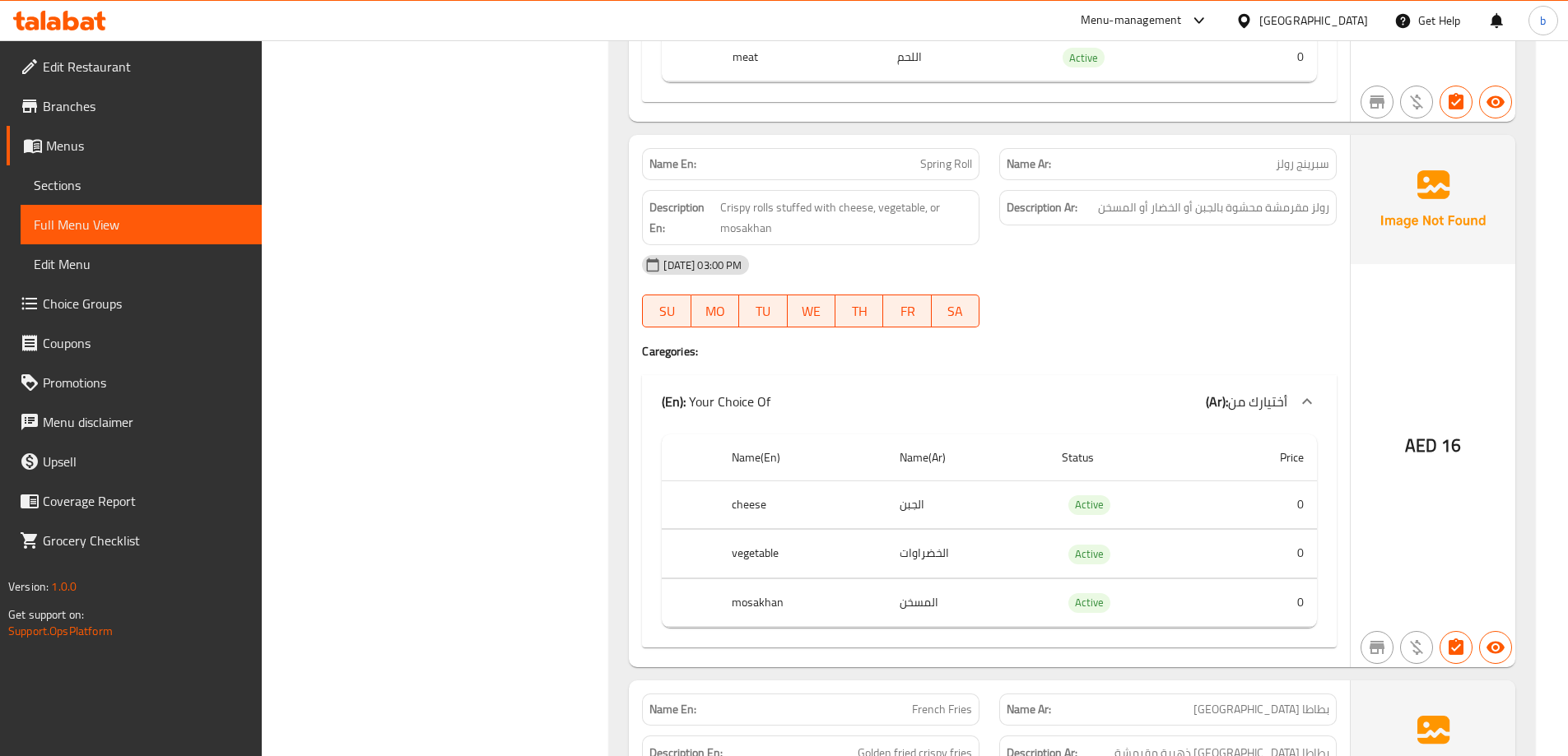
click at [64, 72] on span "Edit Restaurant" at bounding box center [145, 66] width 206 height 20
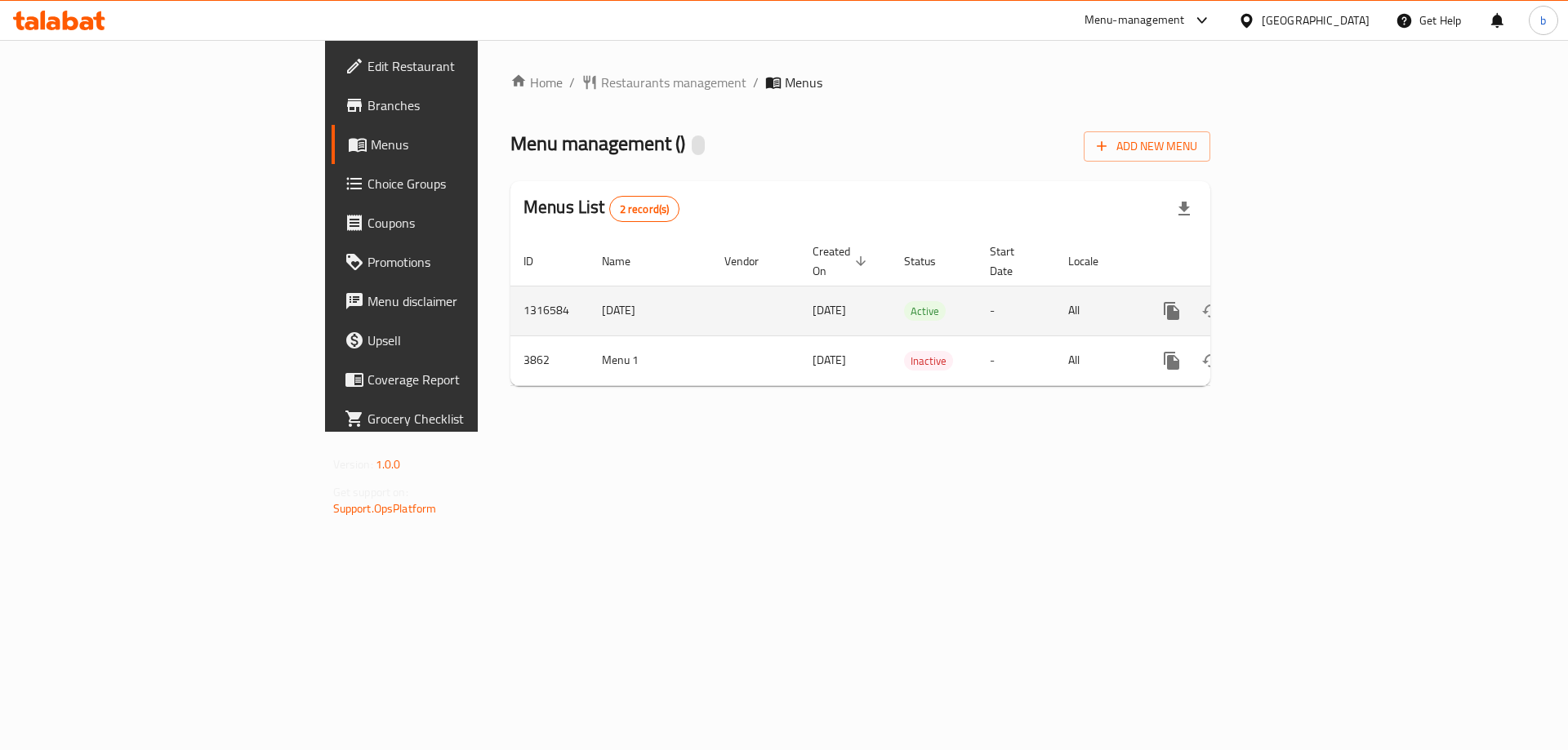
click at [1297, 304] on icon "enhanced table" at bounding box center [1289, 311] width 15 height 15
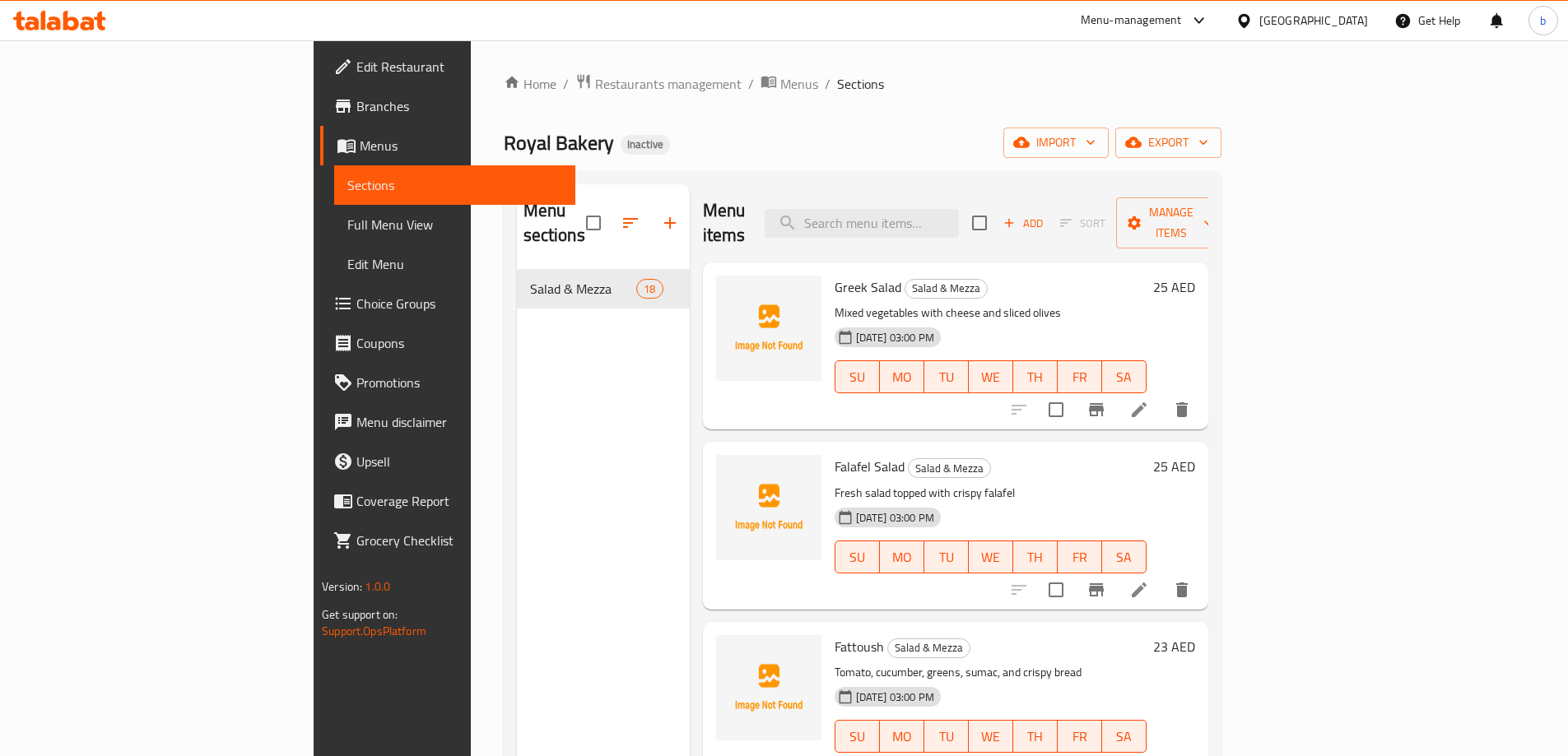
click at [347, 228] on span "Full Menu View" at bounding box center [454, 224] width 214 height 20
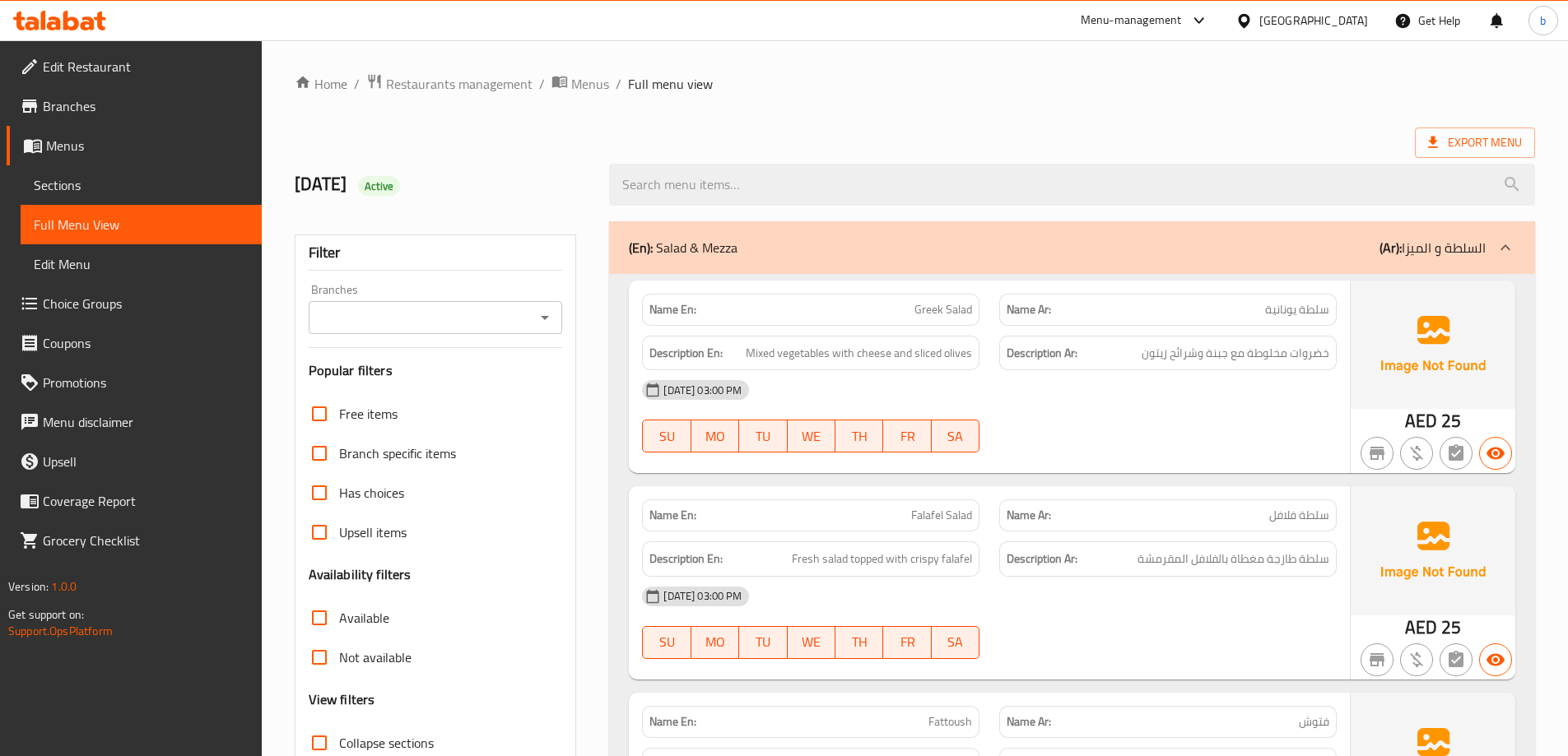
scroll to position [576, 0]
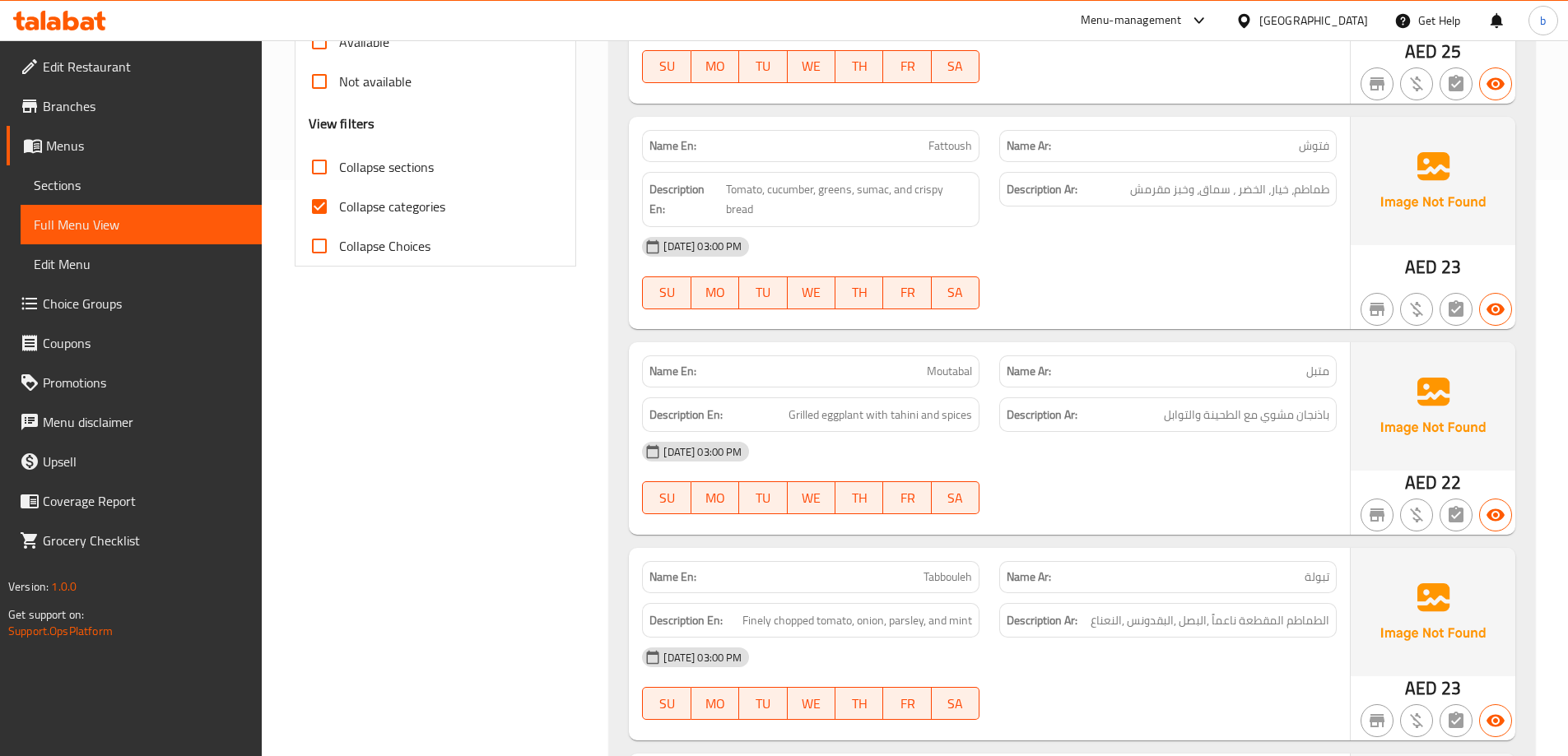
click at [328, 209] on input "Collapse categories" at bounding box center [319, 206] width 39 height 39
checkbox input "false"
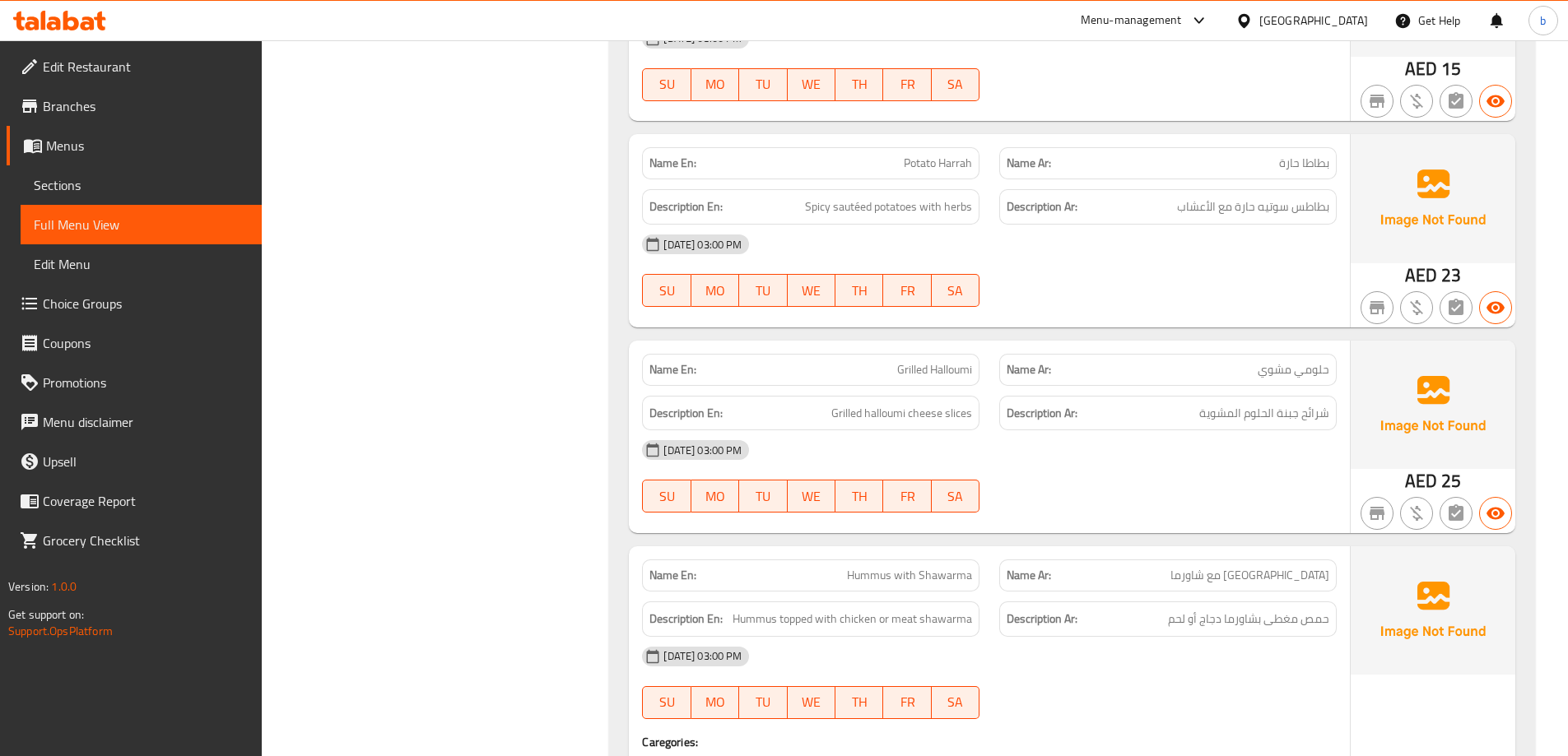
scroll to position [4032, 0]
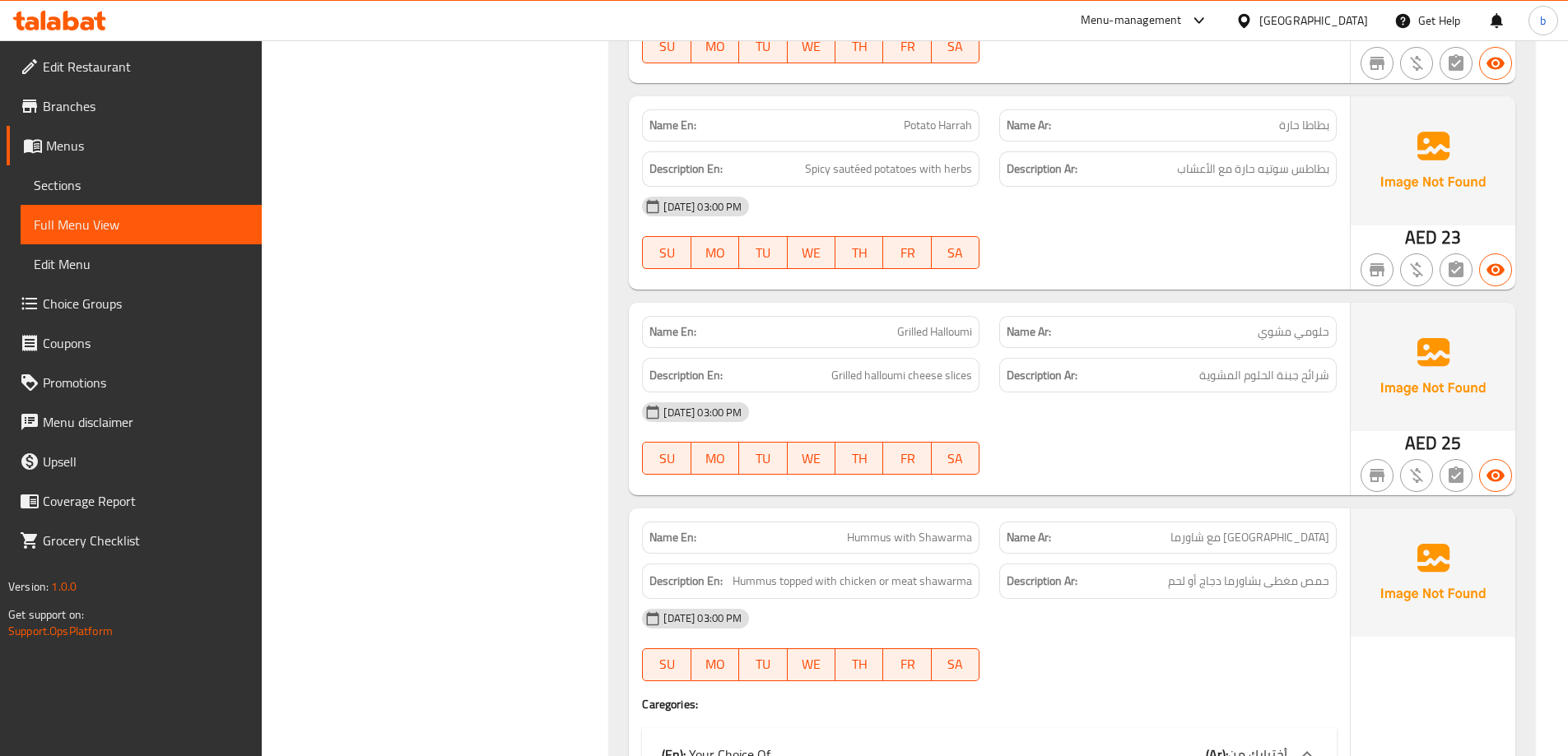
click at [920, 117] on span "Potato Harrah" at bounding box center [938, 126] width 69 height 17
copy span "Potato"
click at [917, 117] on span "Potato Harrah" at bounding box center [938, 126] width 69 height 17
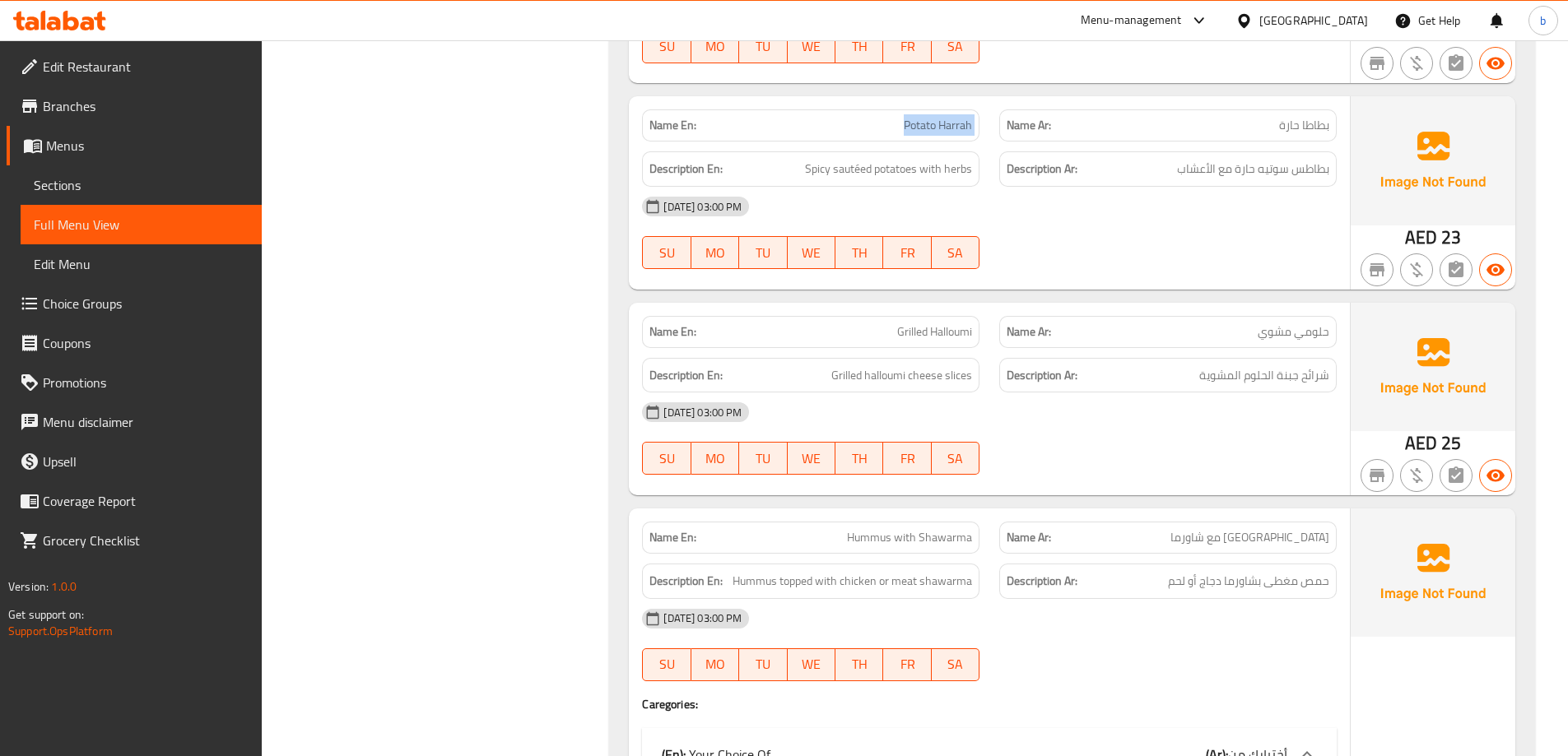
click at [917, 117] on span "Potato Harrah" at bounding box center [938, 126] width 69 height 17
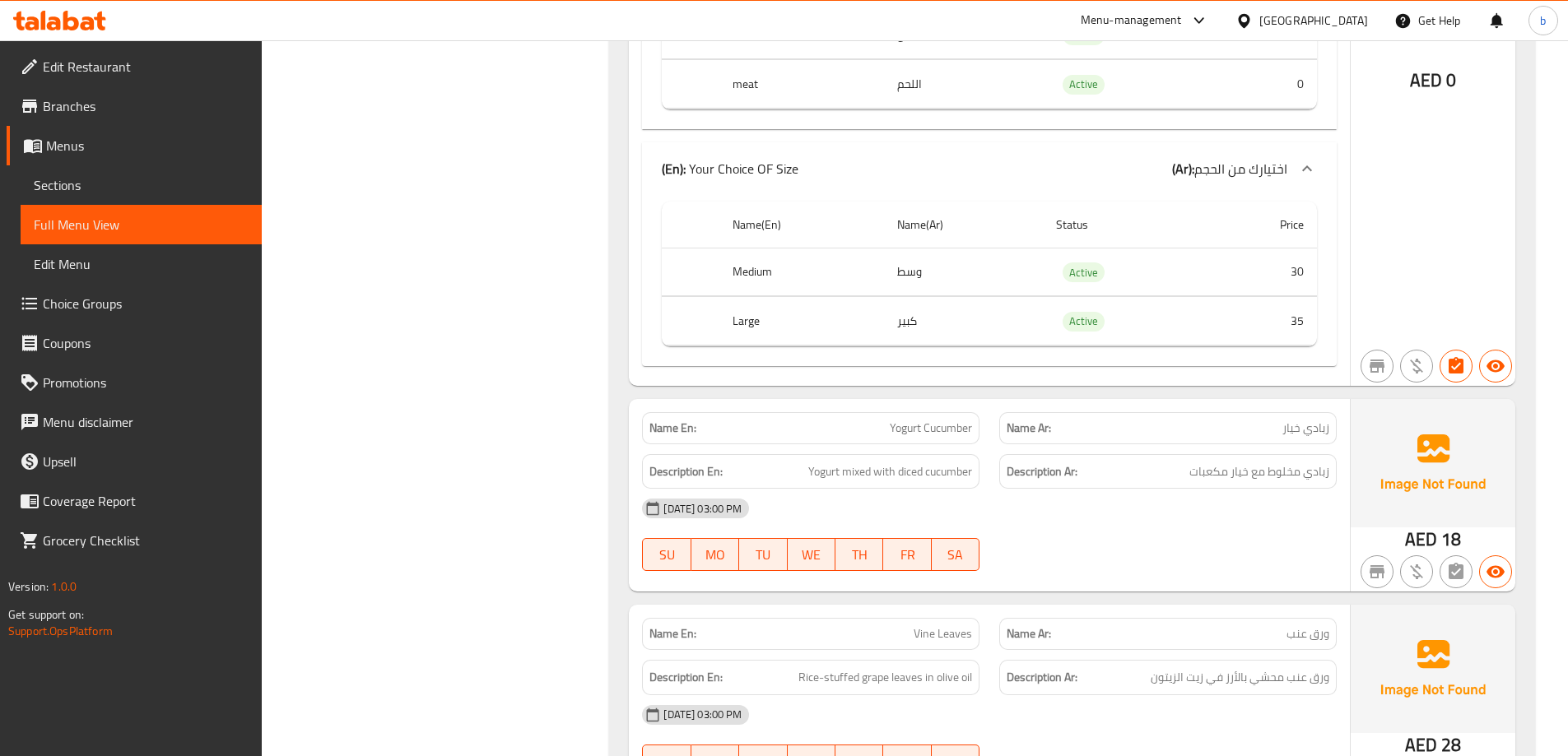
scroll to position [5128, 0]
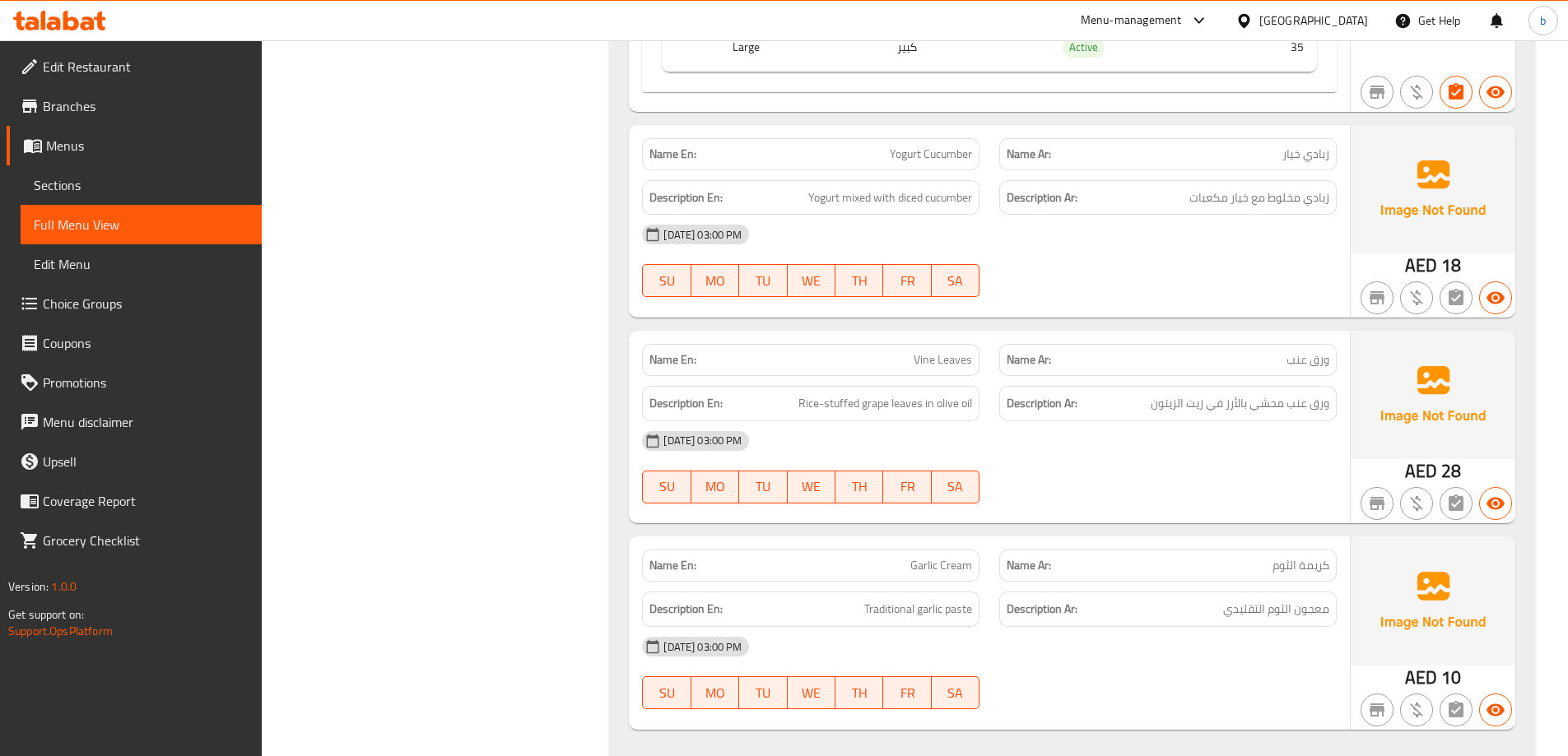
click at [90, 66] on span "Edit Restaurant" at bounding box center [145, 66] width 206 height 20
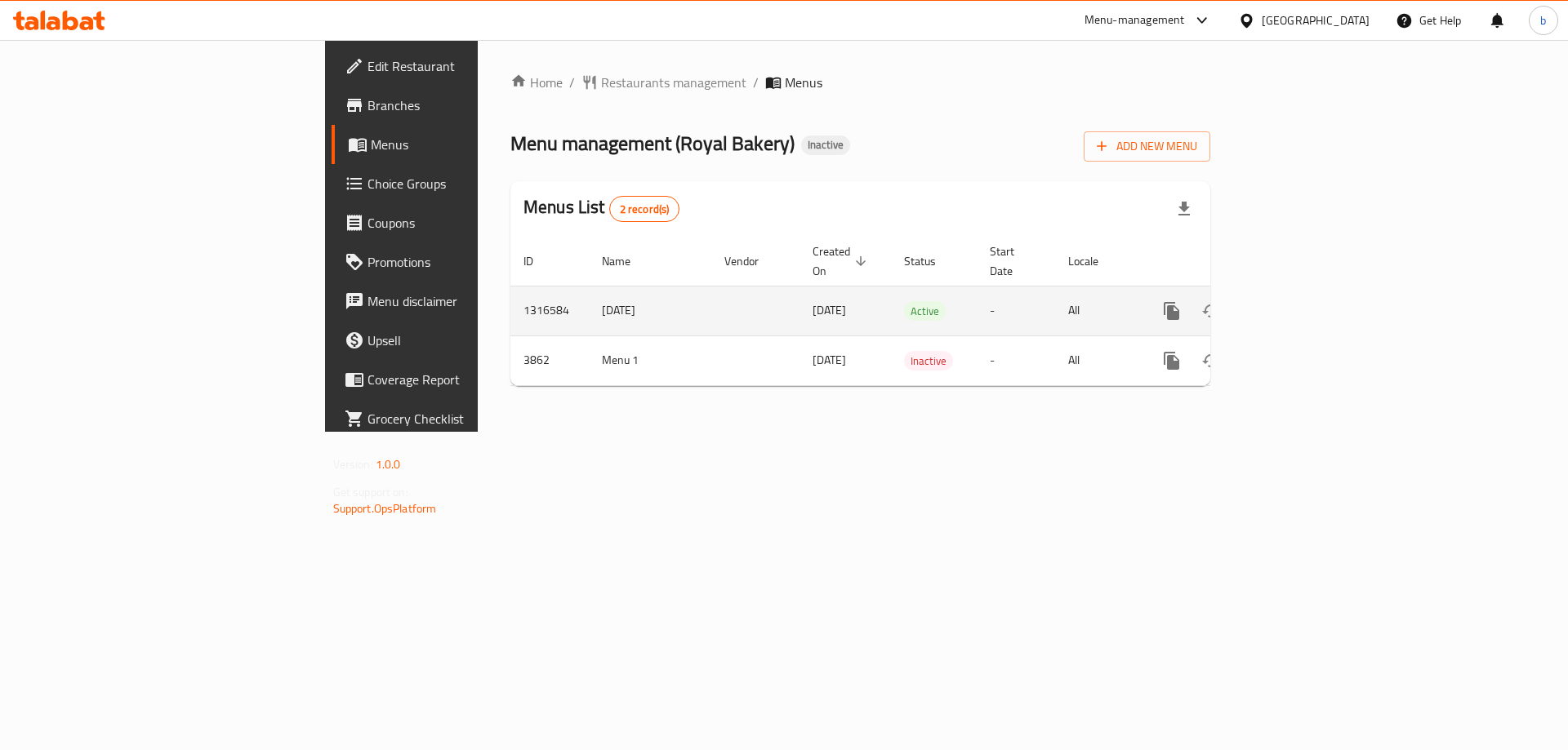
click at [1297, 304] on icon "enhanced table" at bounding box center [1289, 311] width 15 height 15
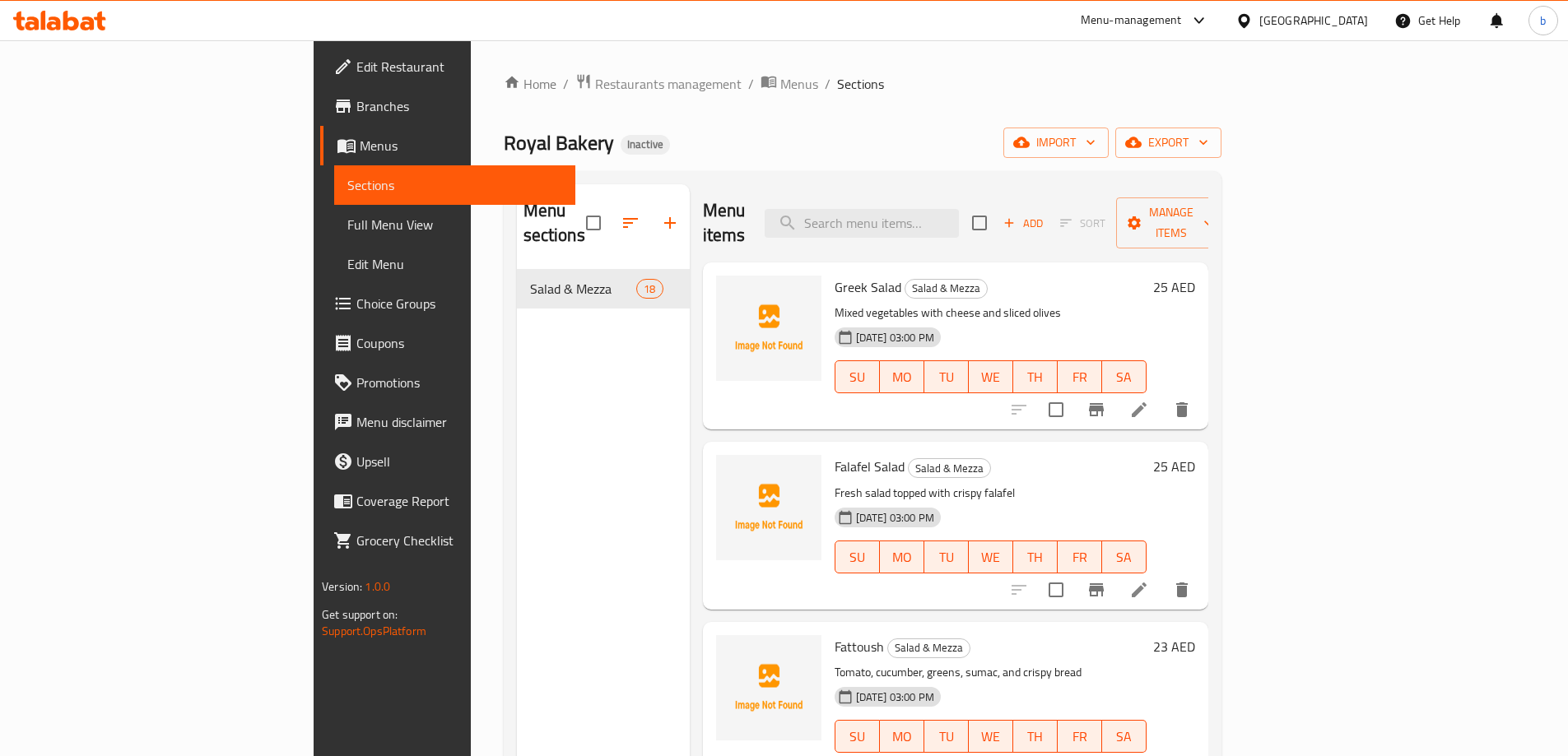
scroll to position [576, 0]
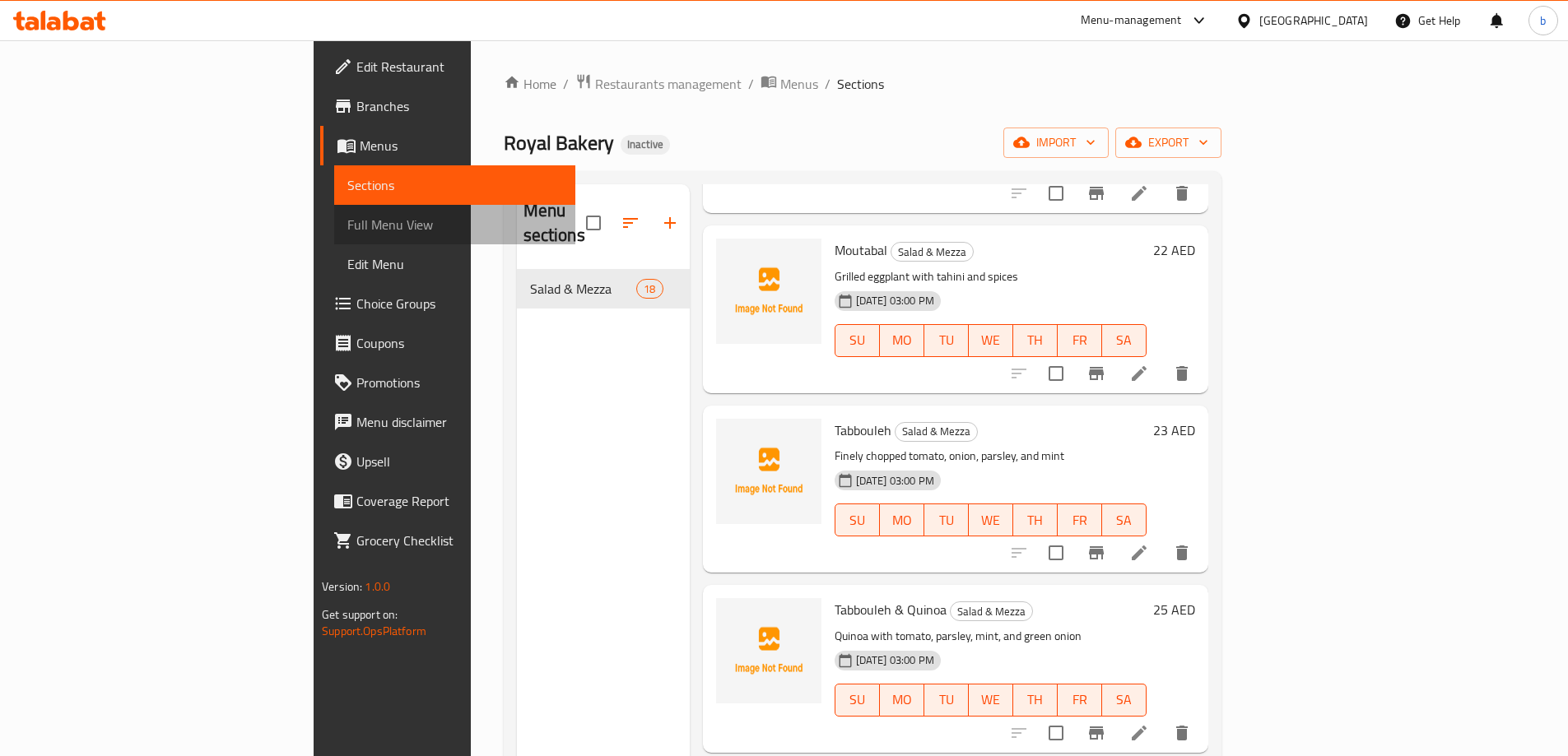
click at [347, 232] on span "Full Menu View" at bounding box center [454, 224] width 214 height 20
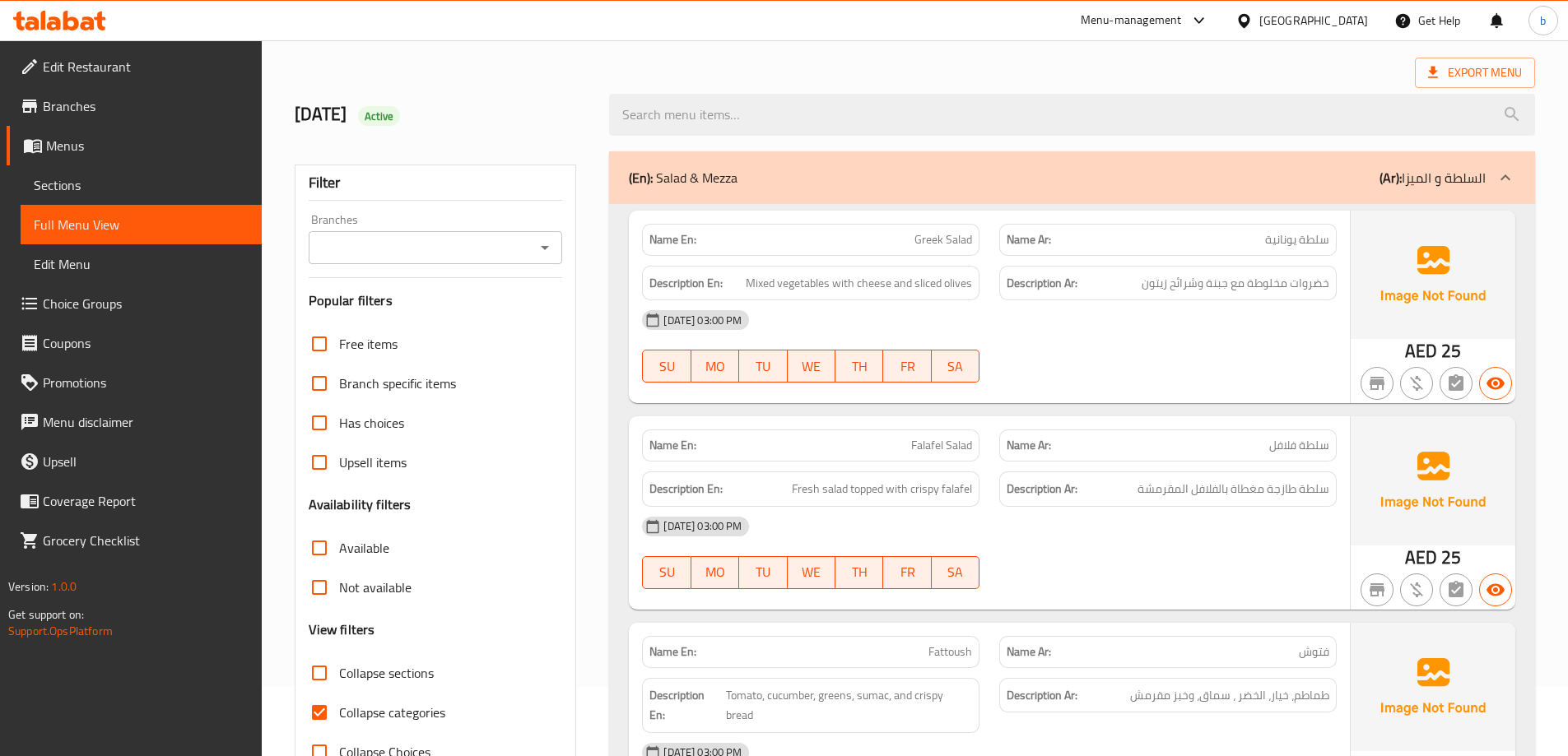
scroll to position [165, 0]
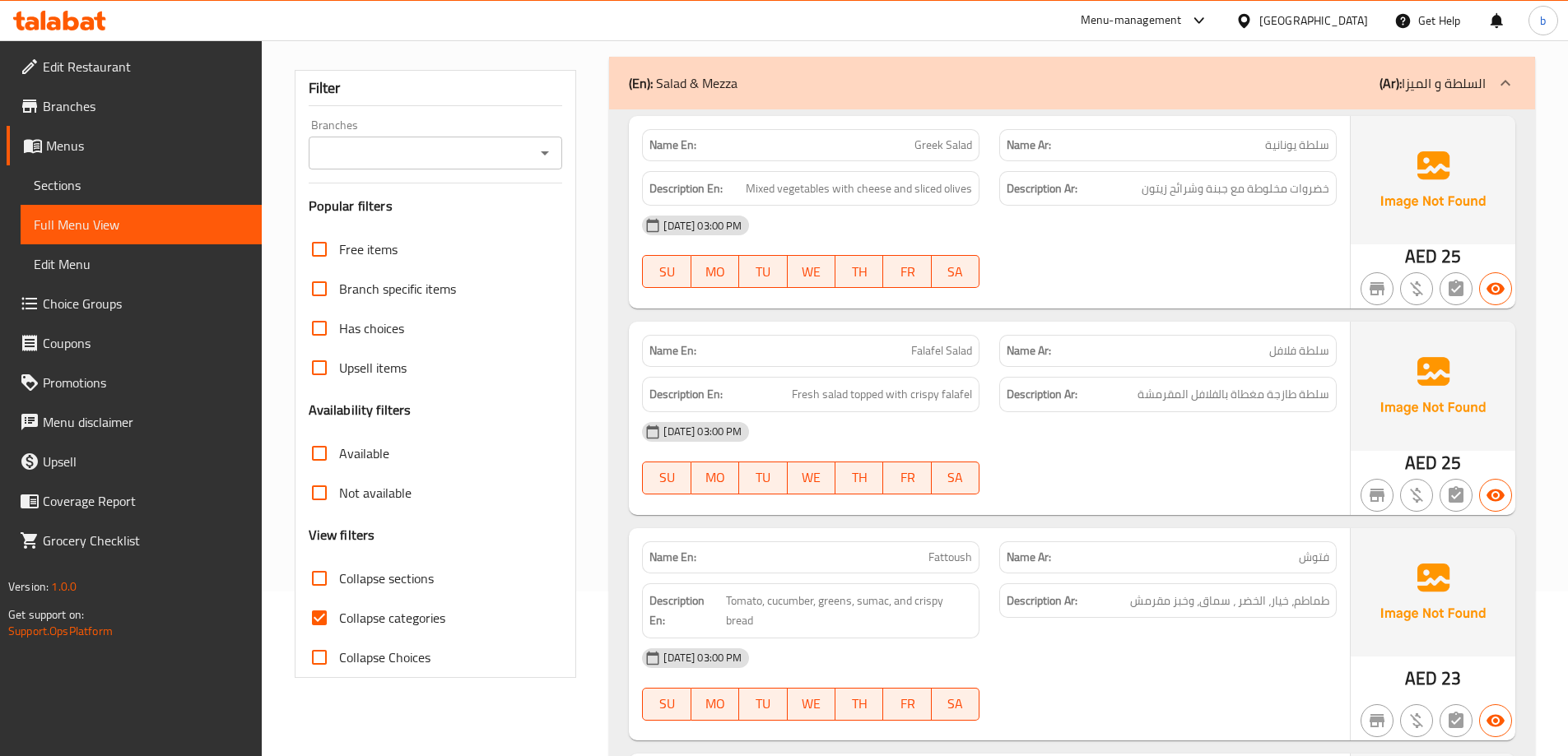
click at [325, 621] on input "Collapse categories" at bounding box center [319, 617] width 39 height 39
checkbox input "false"
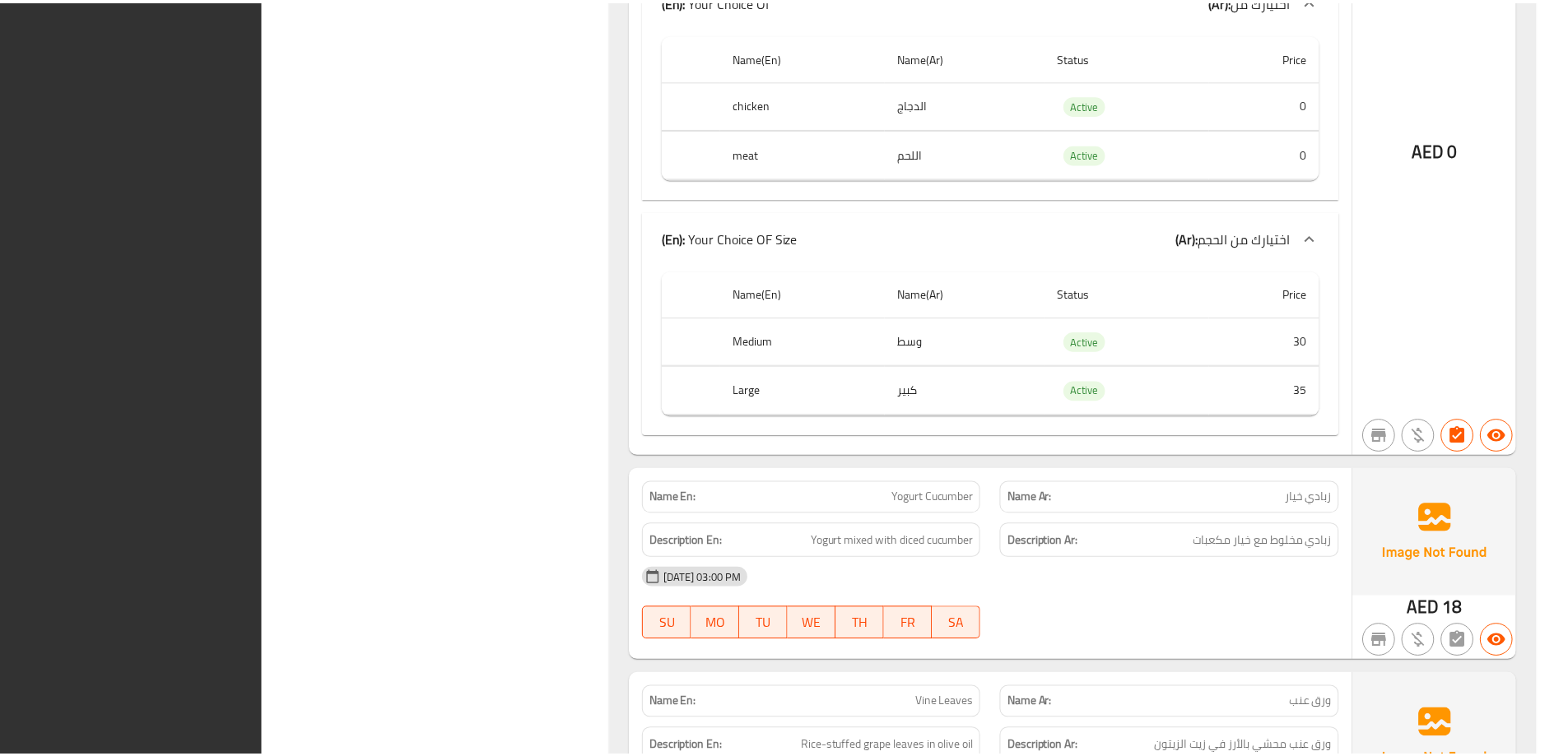
scroll to position [5108, 0]
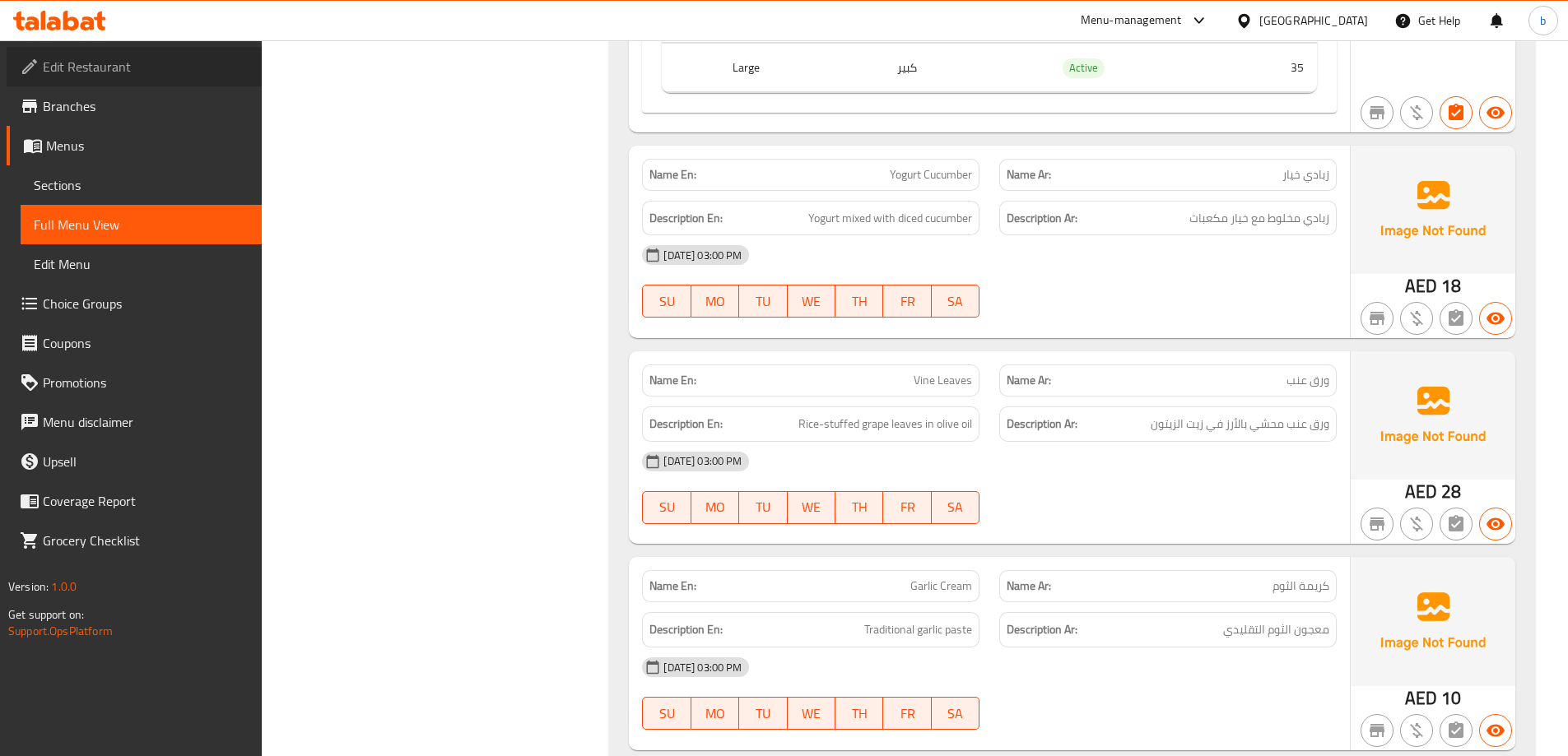
click at [97, 65] on span "Edit Restaurant" at bounding box center [145, 66] width 206 height 20
